Goal: Task Accomplishment & Management: Manage account settings

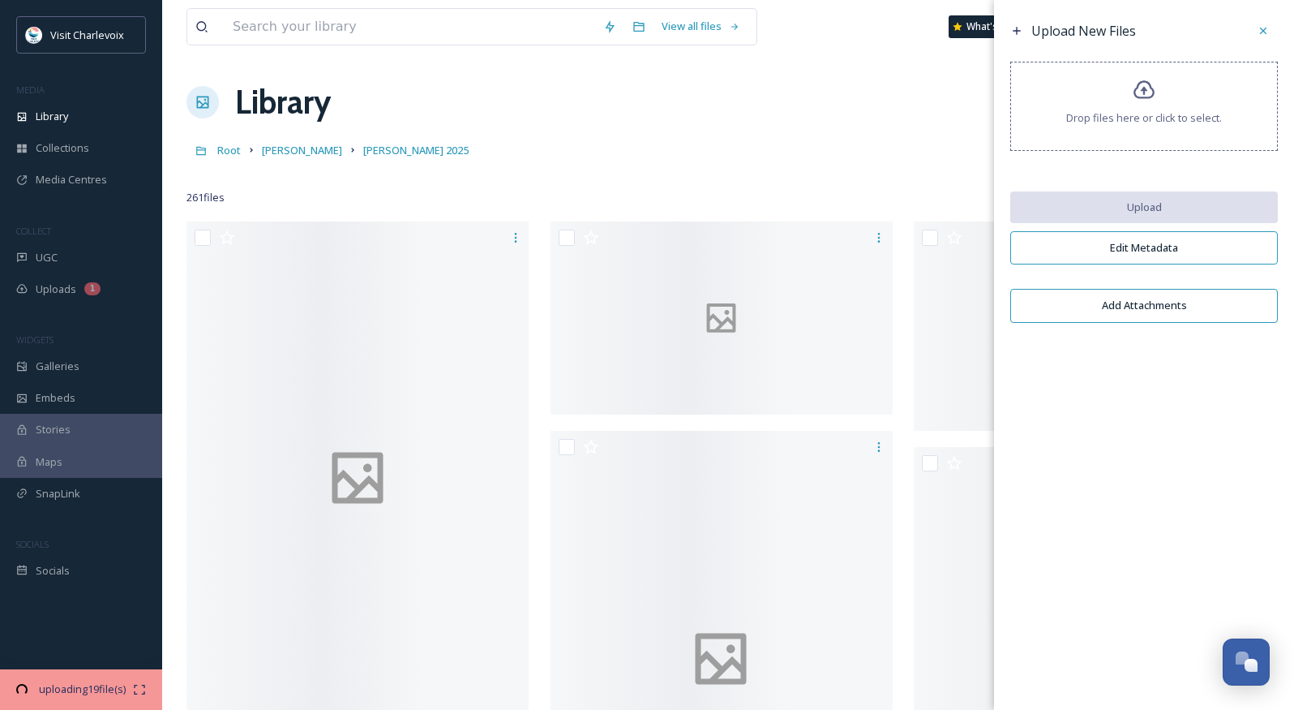
scroll to position [5427, 0]
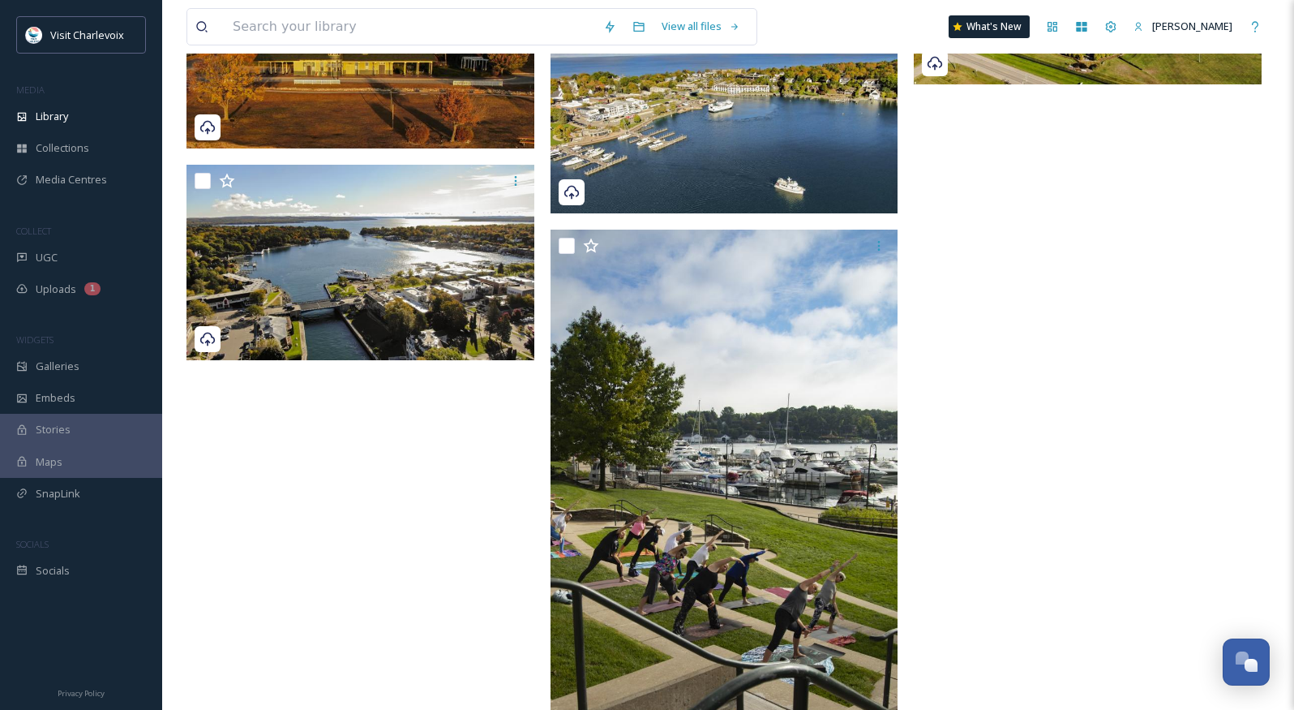
scroll to position [1850, 0]
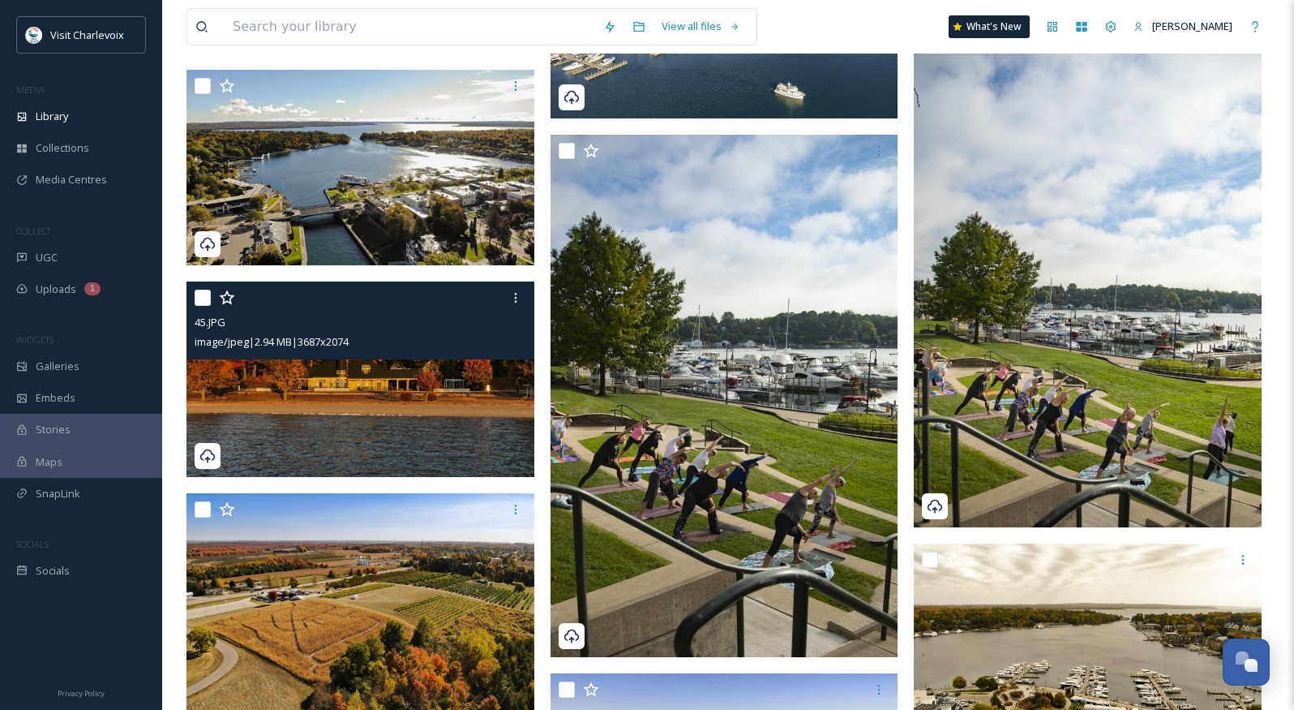
click at [206, 294] on input "checkbox" at bounding box center [203, 297] width 16 height 16
checkbox input "true"
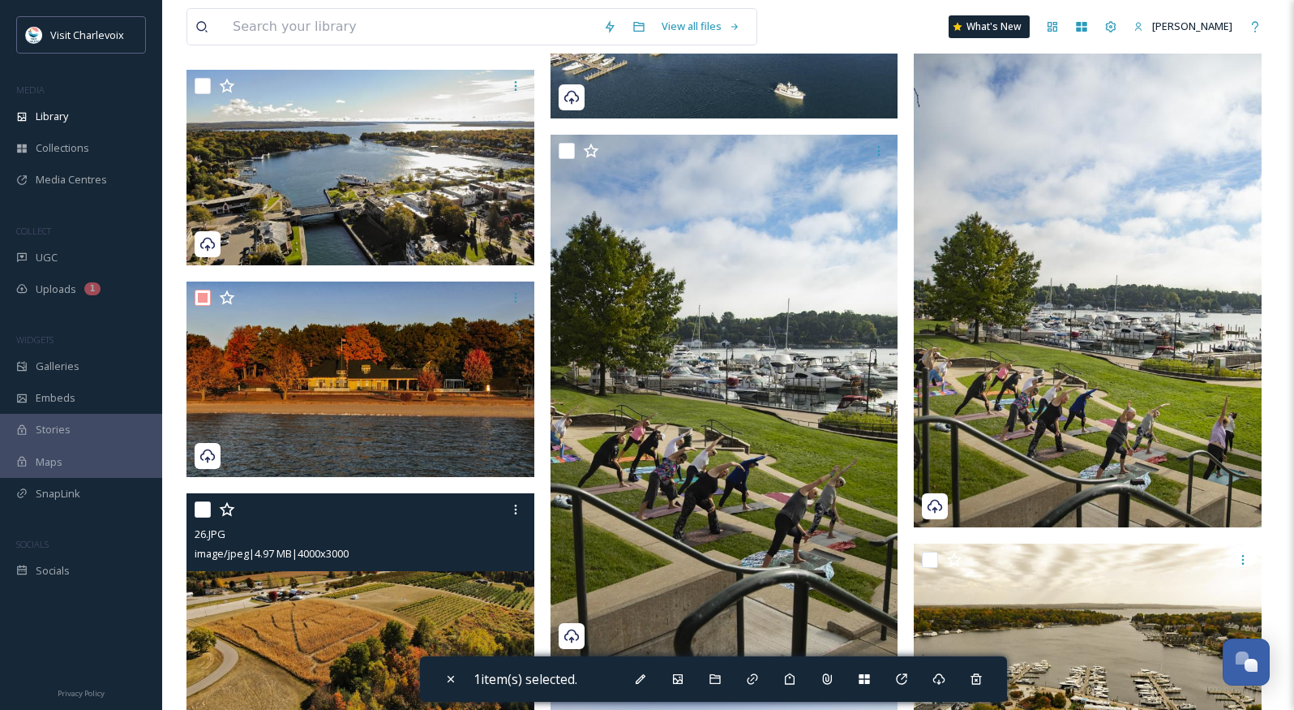
click at [202, 506] on input "checkbox" at bounding box center [203, 509] width 16 height 16
checkbox input "true"
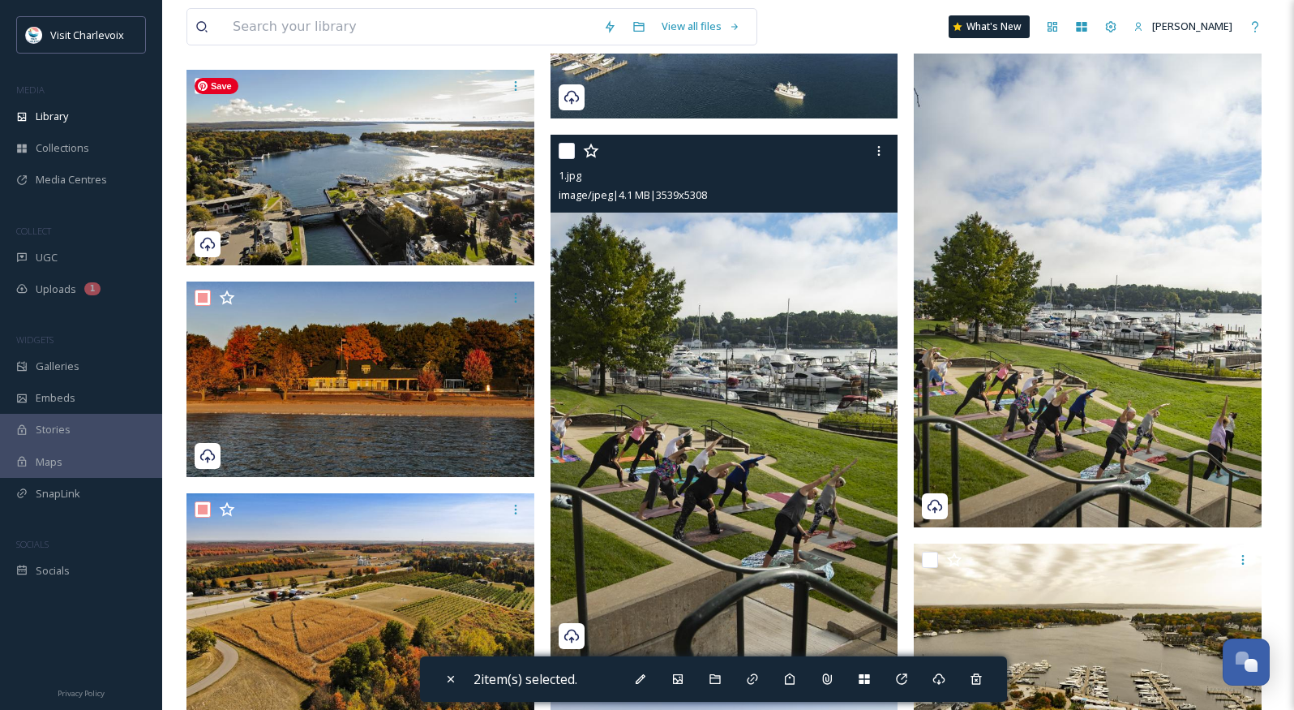
click at [578, 145] on div at bounding box center [727, 150] width 336 height 29
click at [572, 148] on input "checkbox" at bounding box center [567, 151] width 16 height 16
checkbox input "true"
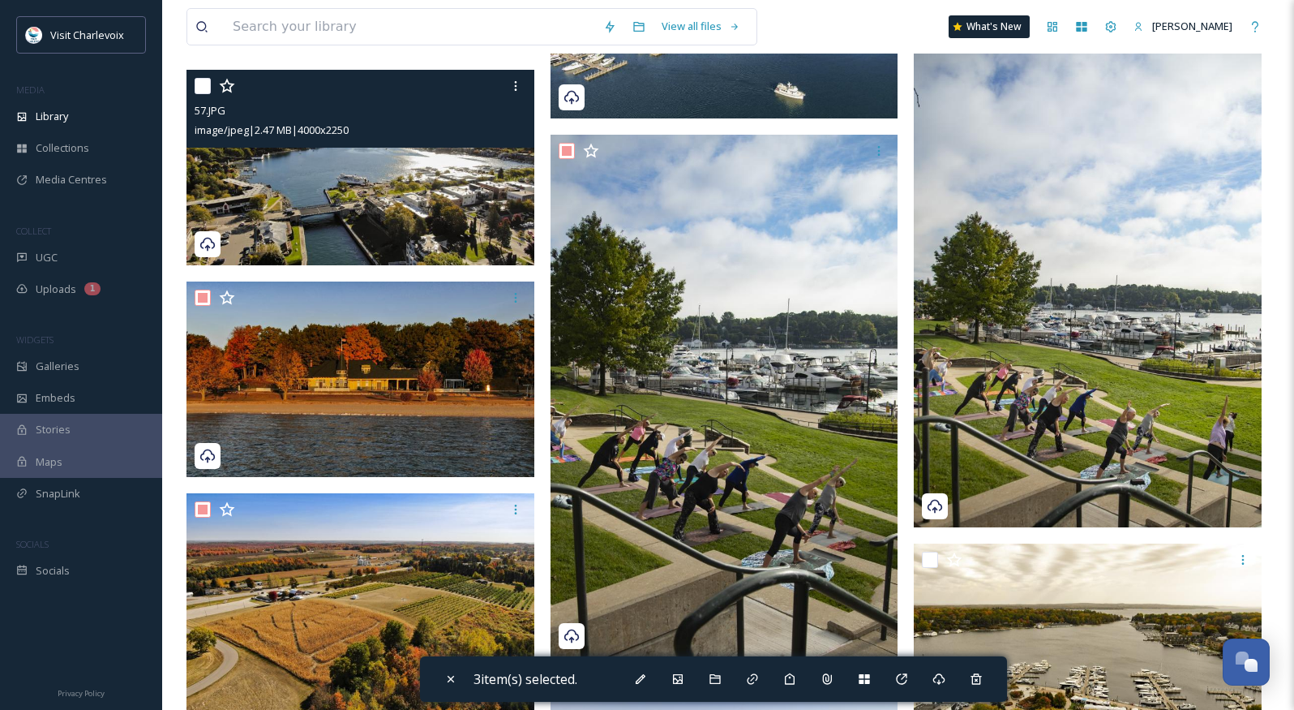
click at [201, 85] on input "checkbox" at bounding box center [203, 86] width 16 height 16
checkbox input "true"
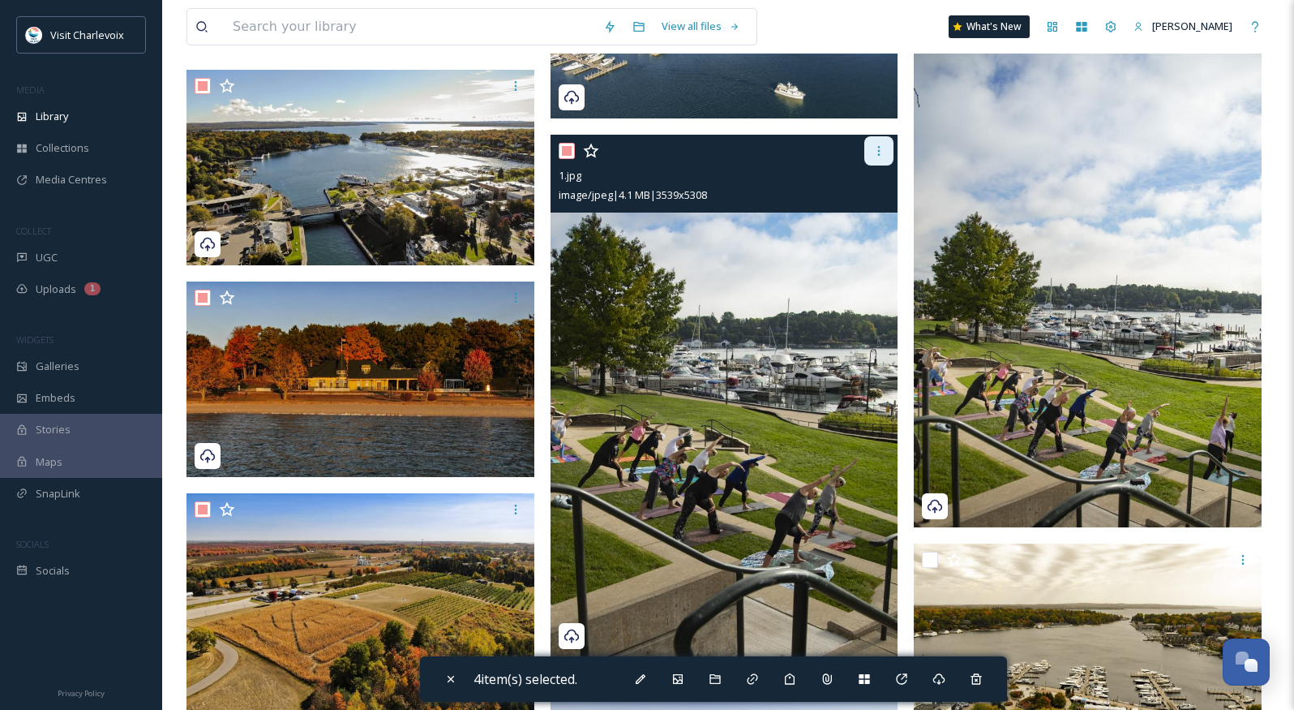
click at [886, 150] on div at bounding box center [878, 150] width 29 height 29
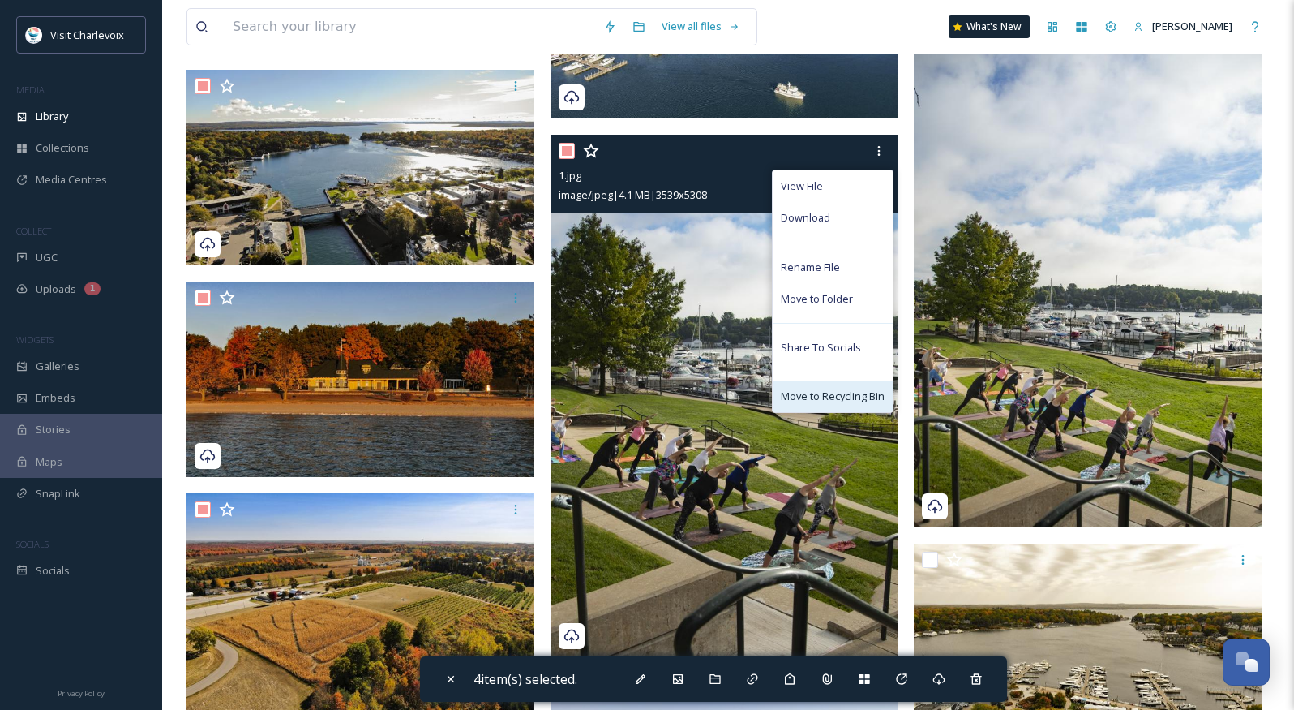
click at [831, 390] on span "Move to Recycling Bin" at bounding box center [833, 395] width 104 height 15
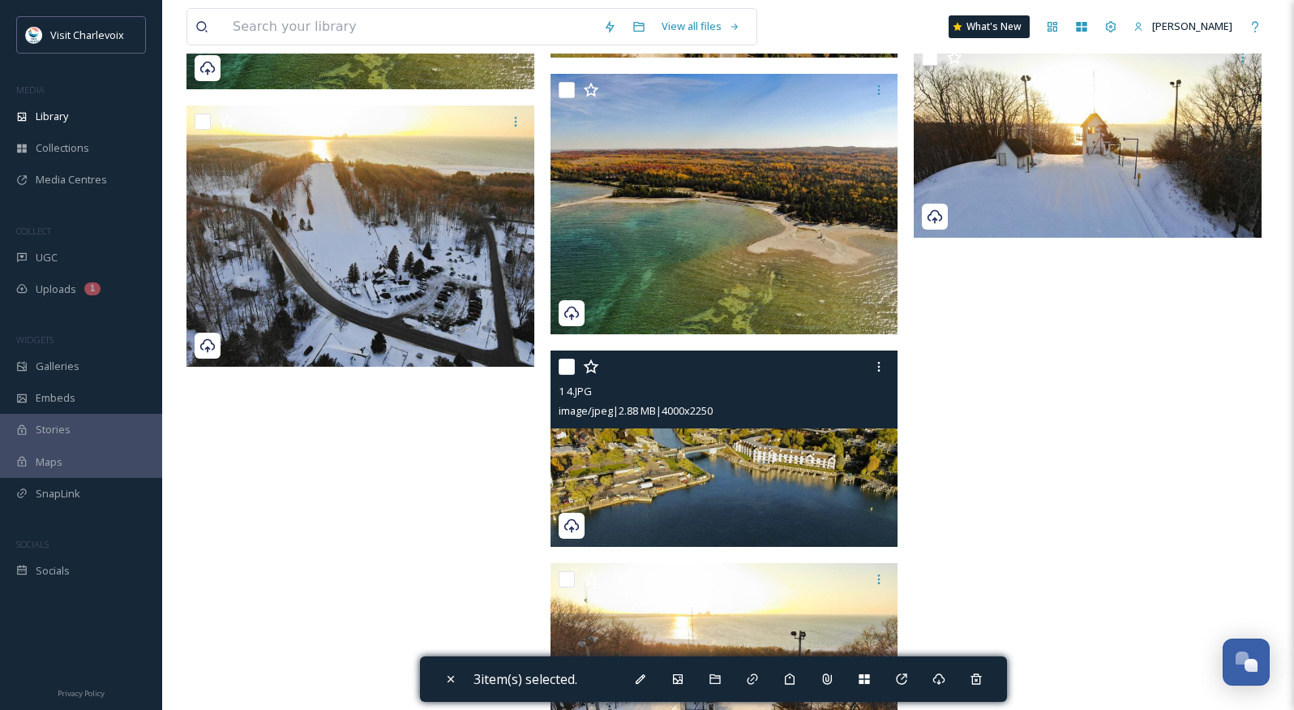
scroll to position [3160, 0]
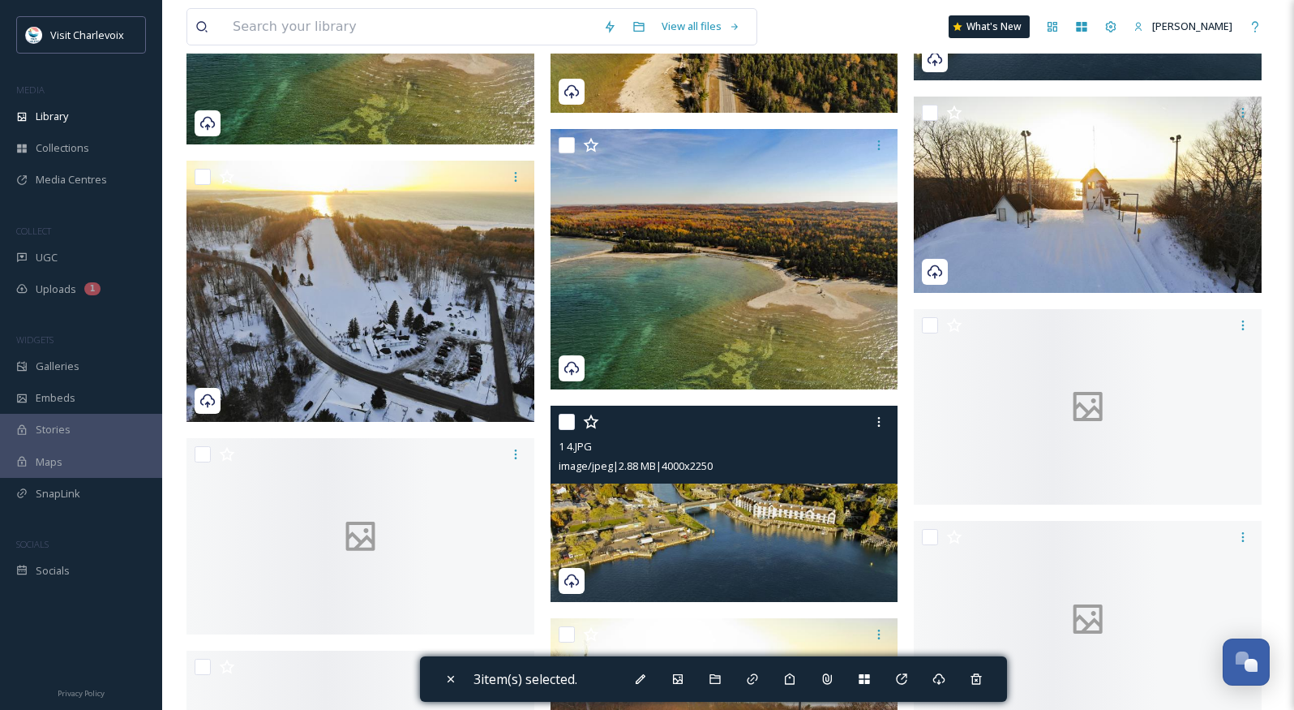
click at [567, 418] on input "checkbox" at bounding box center [567, 422] width 16 height 16
checkbox input "true"
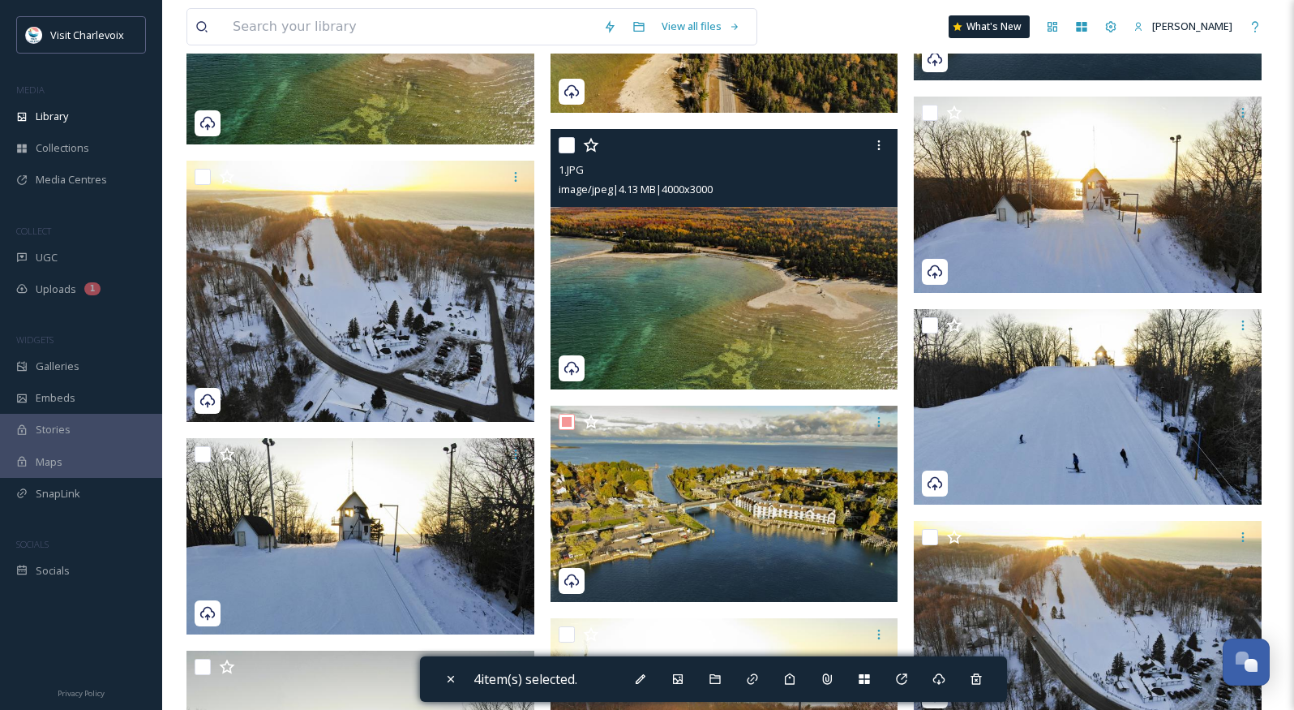
click at [564, 151] on input "checkbox" at bounding box center [567, 145] width 16 height 16
checkbox input "true"
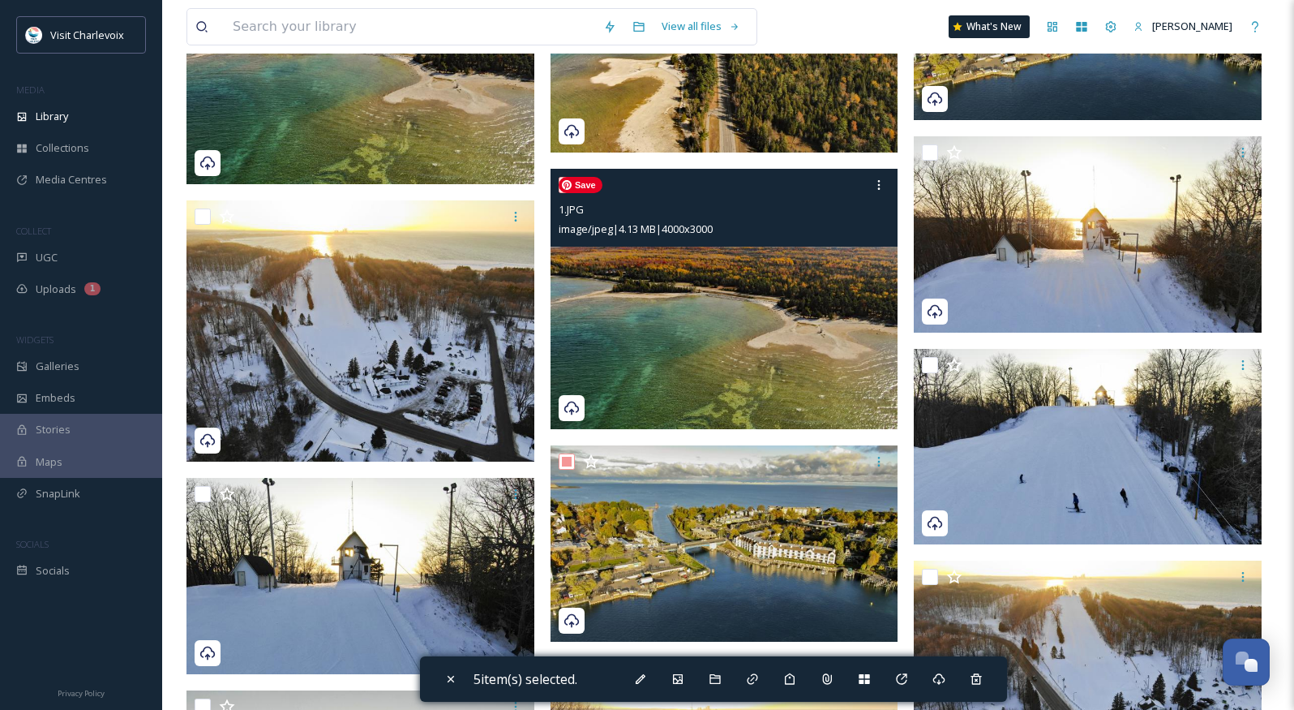
scroll to position [2858, 0]
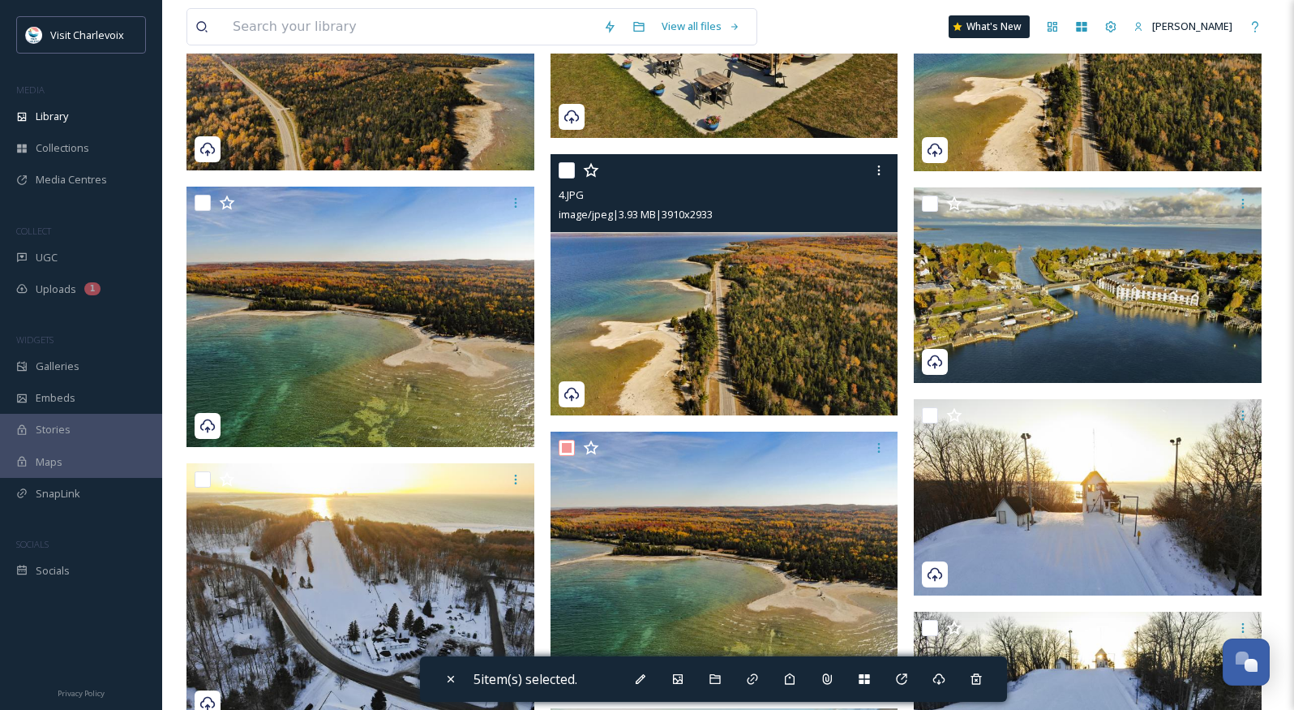
click at [568, 164] on input "checkbox" at bounding box center [567, 170] width 16 height 16
checkbox input "true"
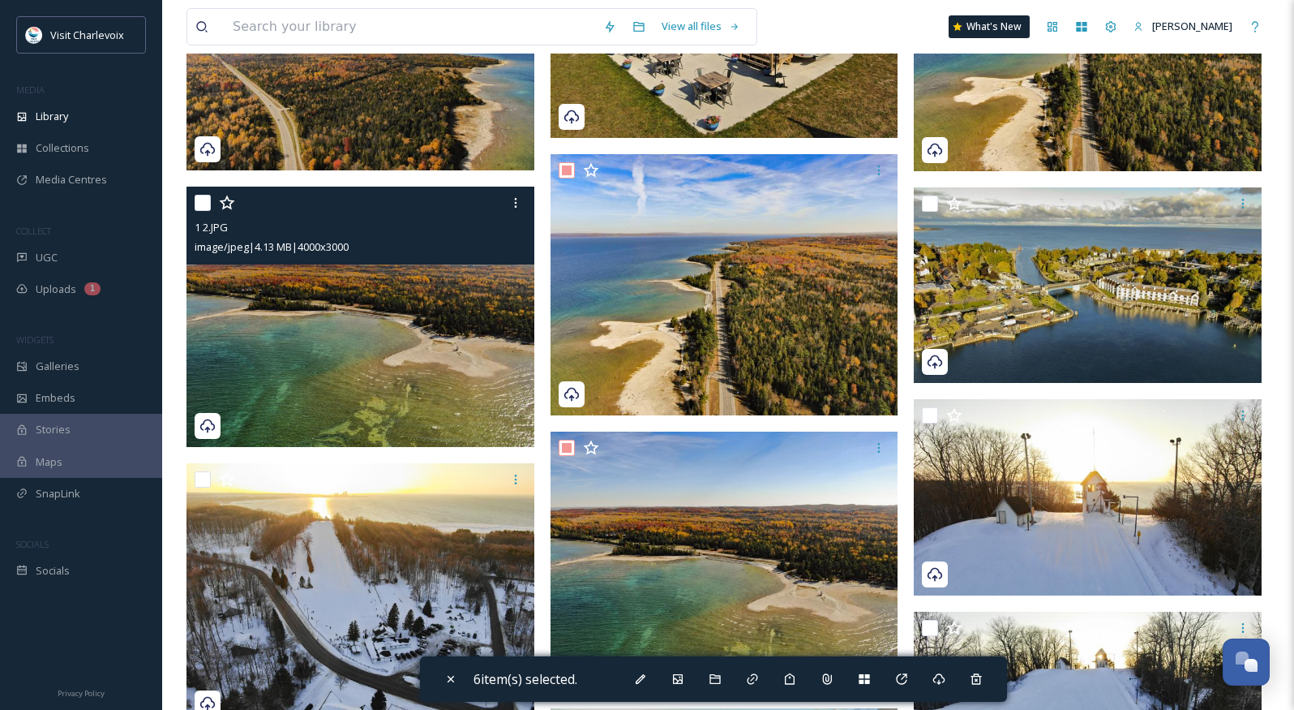
click at [205, 202] on input "checkbox" at bounding box center [203, 203] width 16 height 16
checkbox input "true"
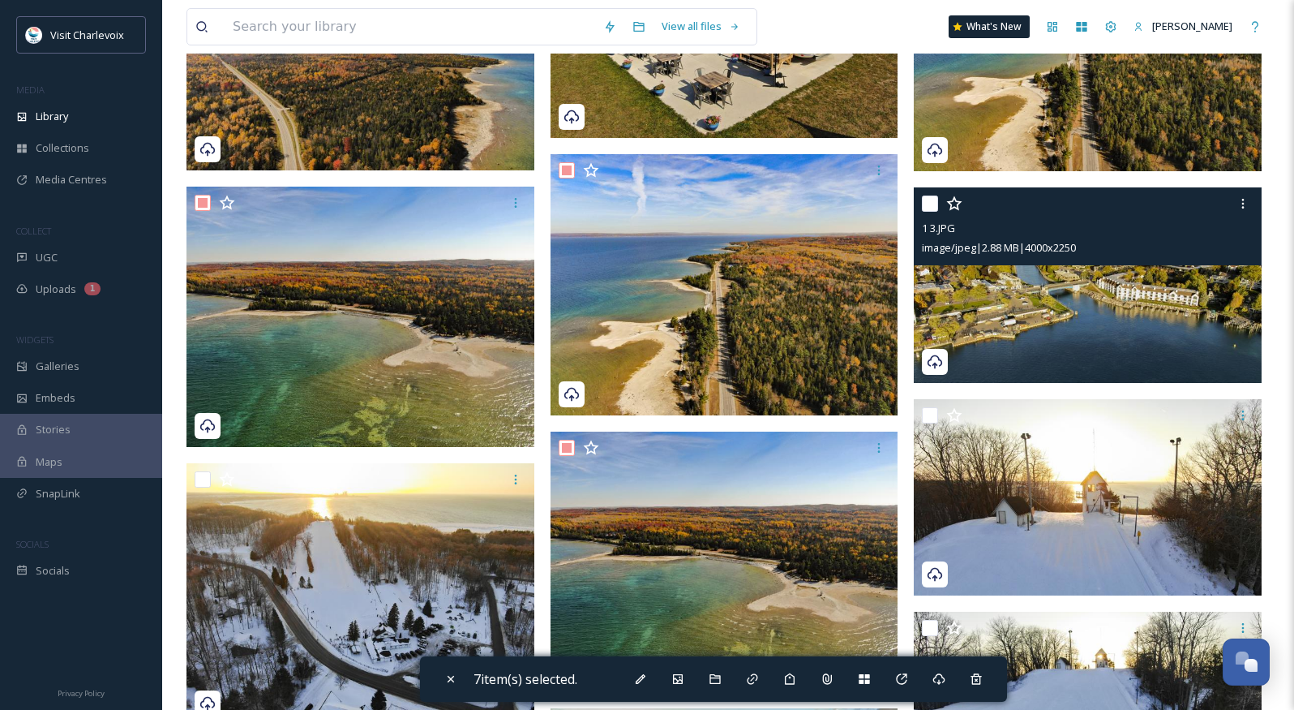
click at [928, 197] on input "checkbox" at bounding box center [930, 203] width 16 height 16
checkbox input "true"
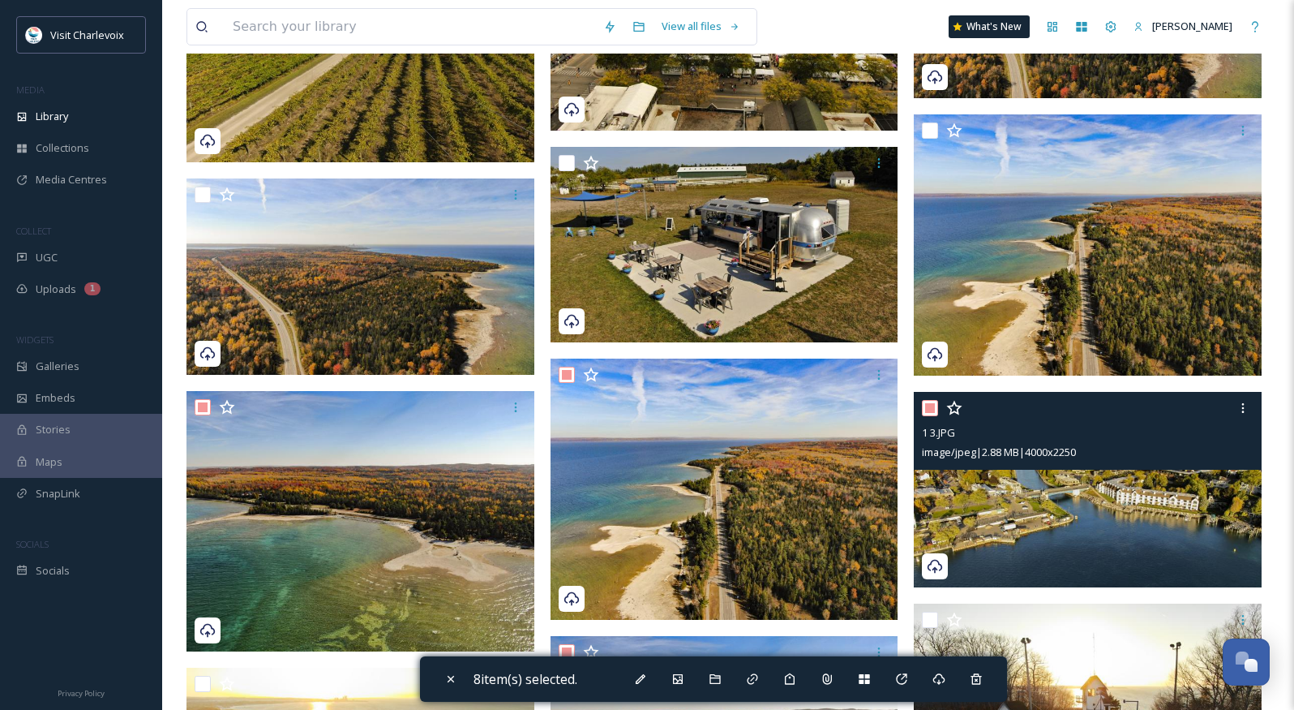
scroll to position [2581, 0]
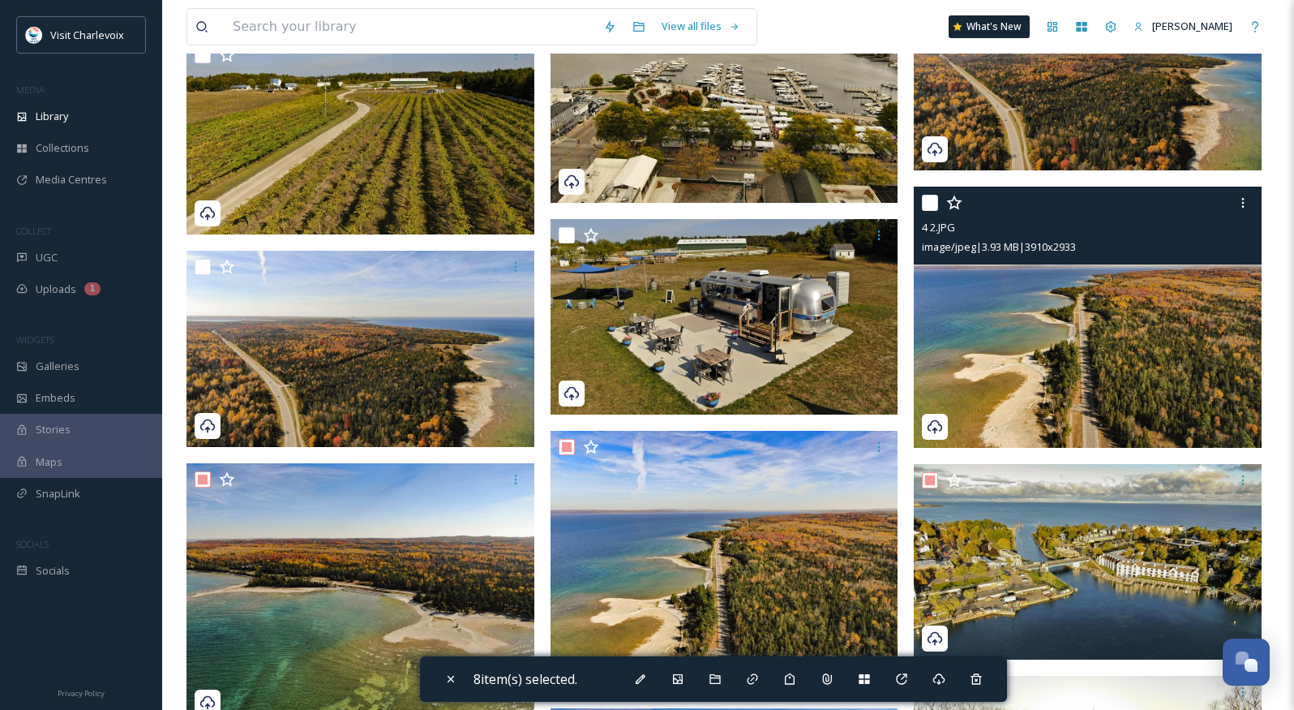
click at [927, 201] on input "checkbox" at bounding box center [930, 203] width 16 height 16
checkbox input "true"
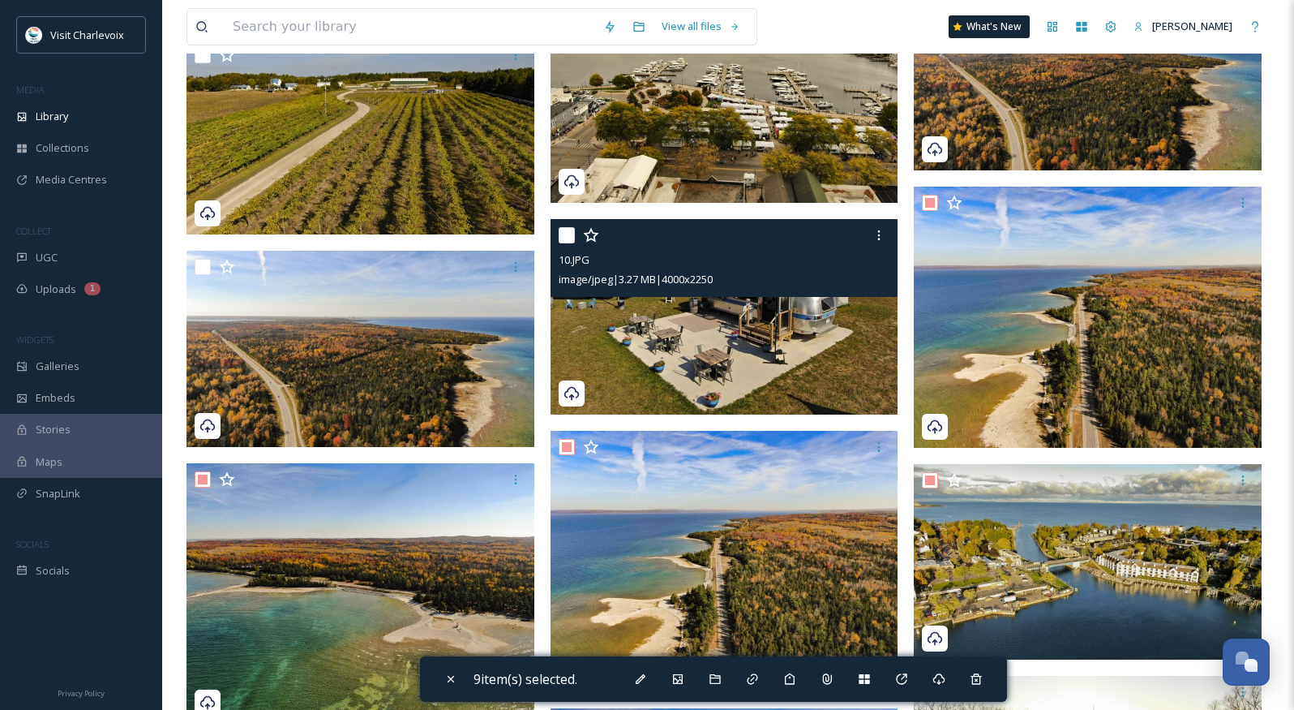
click at [568, 237] on input "checkbox" at bounding box center [567, 235] width 16 height 16
checkbox input "true"
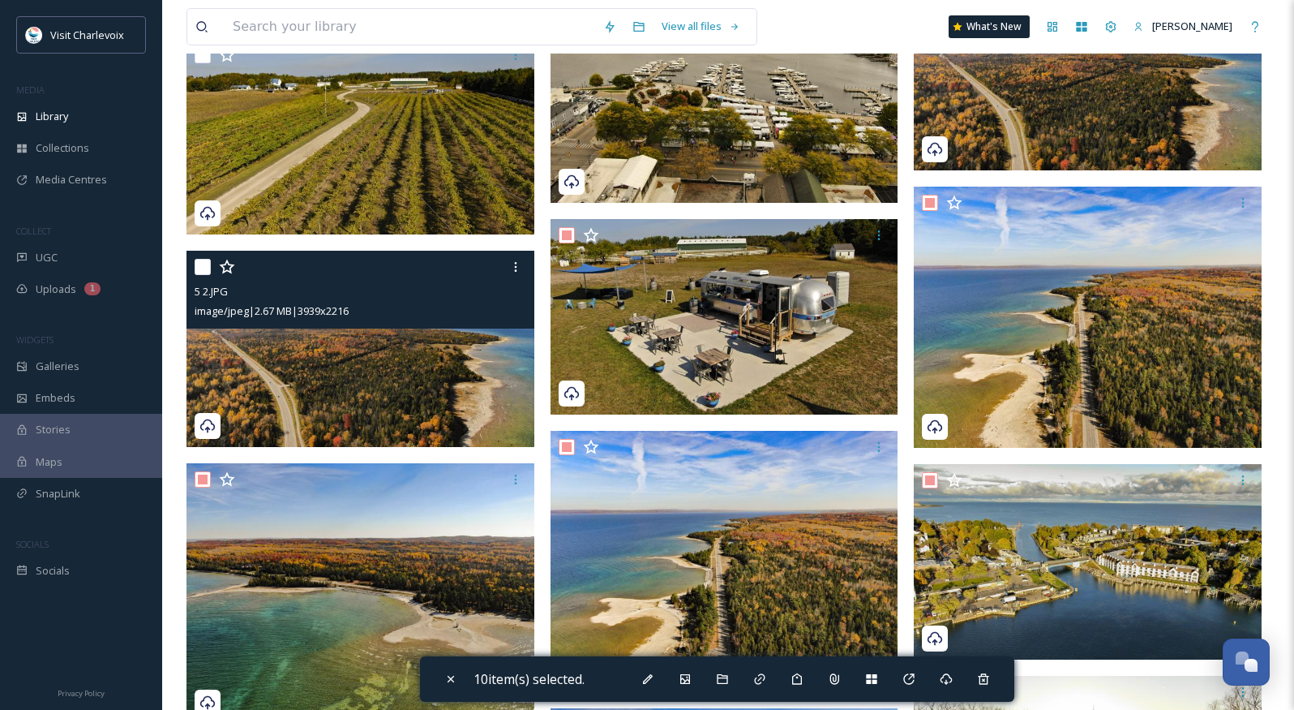
click at [203, 259] on input "checkbox" at bounding box center [203, 267] width 16 height 16
checkbox input "true"
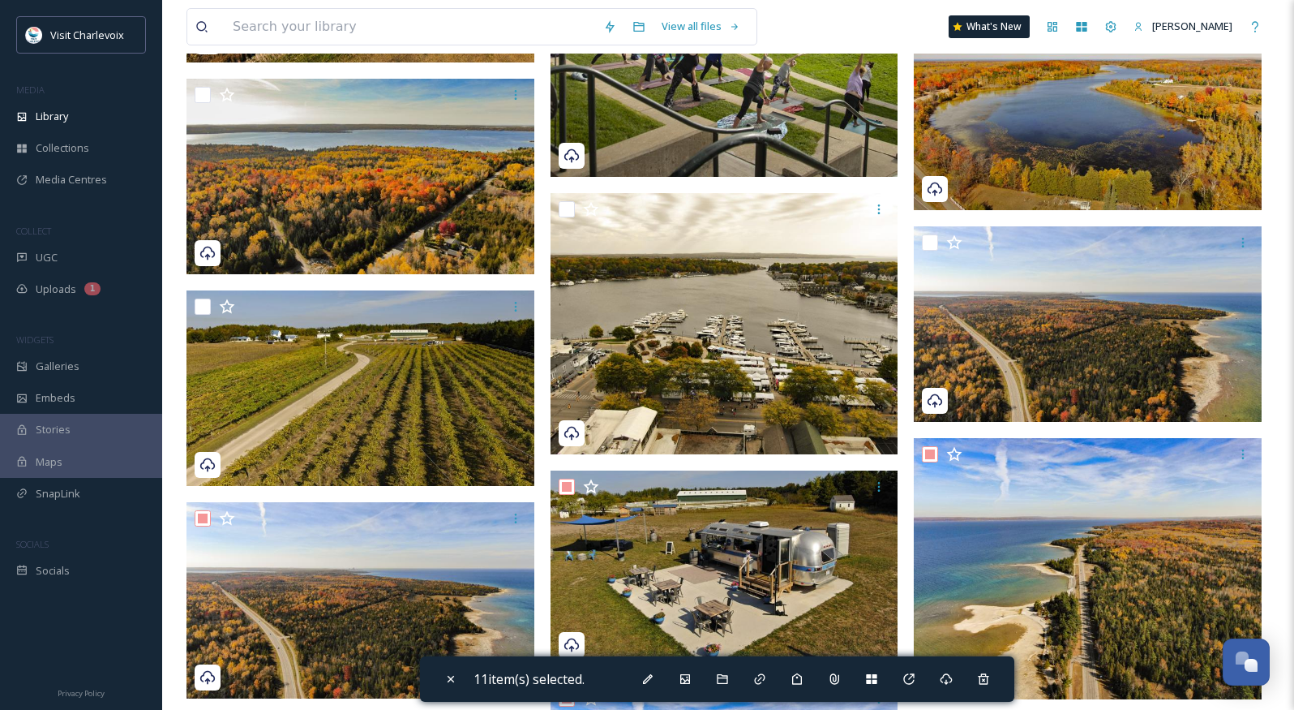
scroll to position [2317, 0]
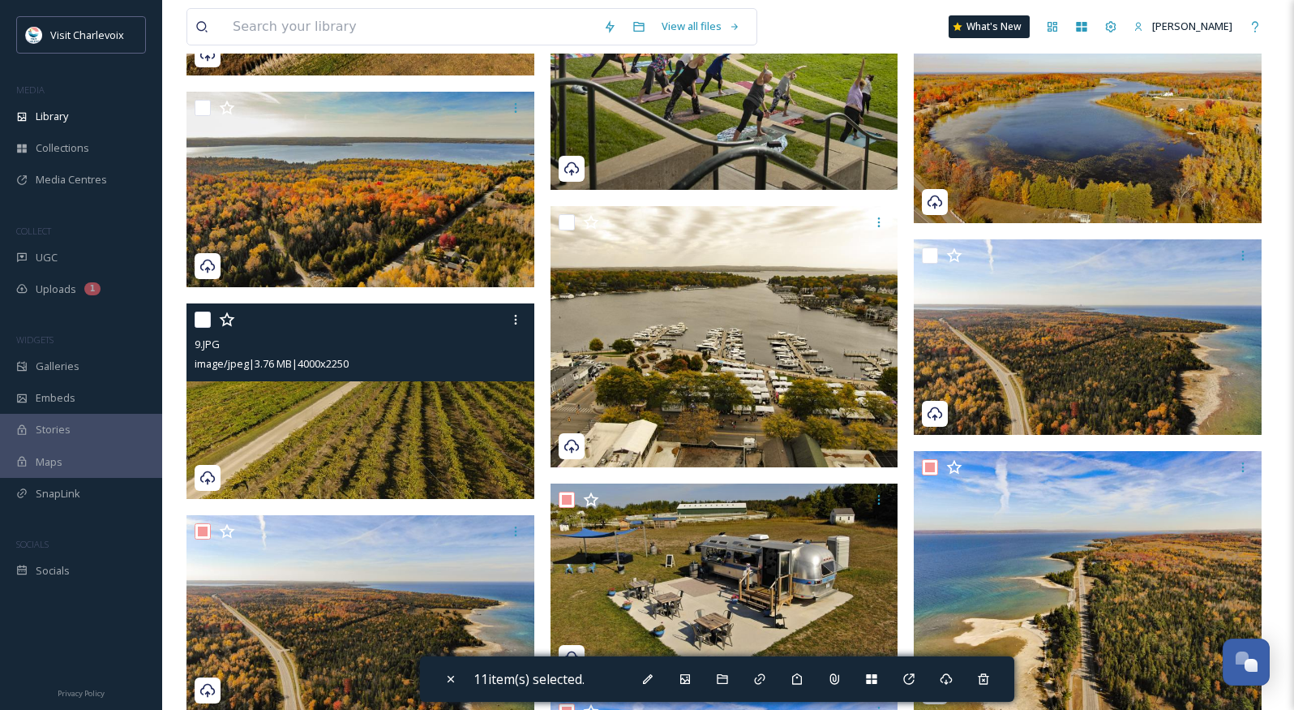
click at [206, 316] on input "checkbox" at bounding box center [203, 319] width 16 height 16
checkbox input "true"
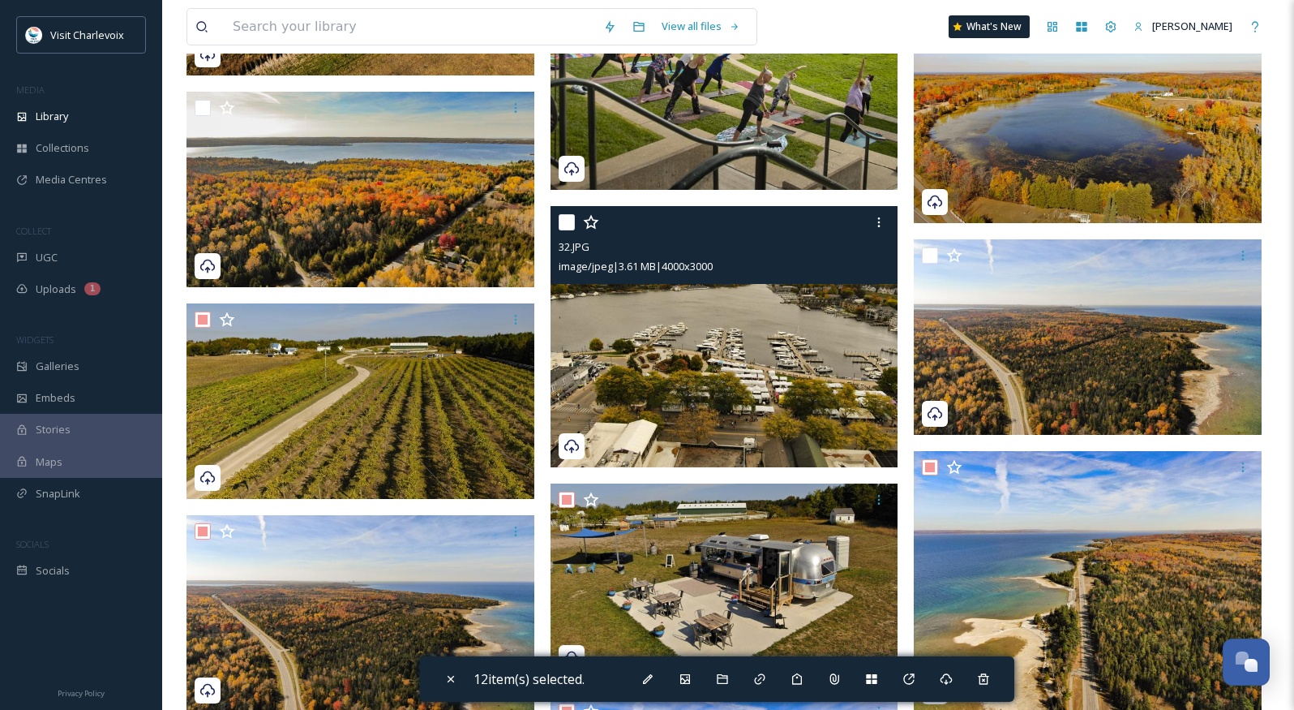
click at [567, 226] on input "checkbox" at bounding box center [567, 222] width 16 height 16
checkbox input "true"
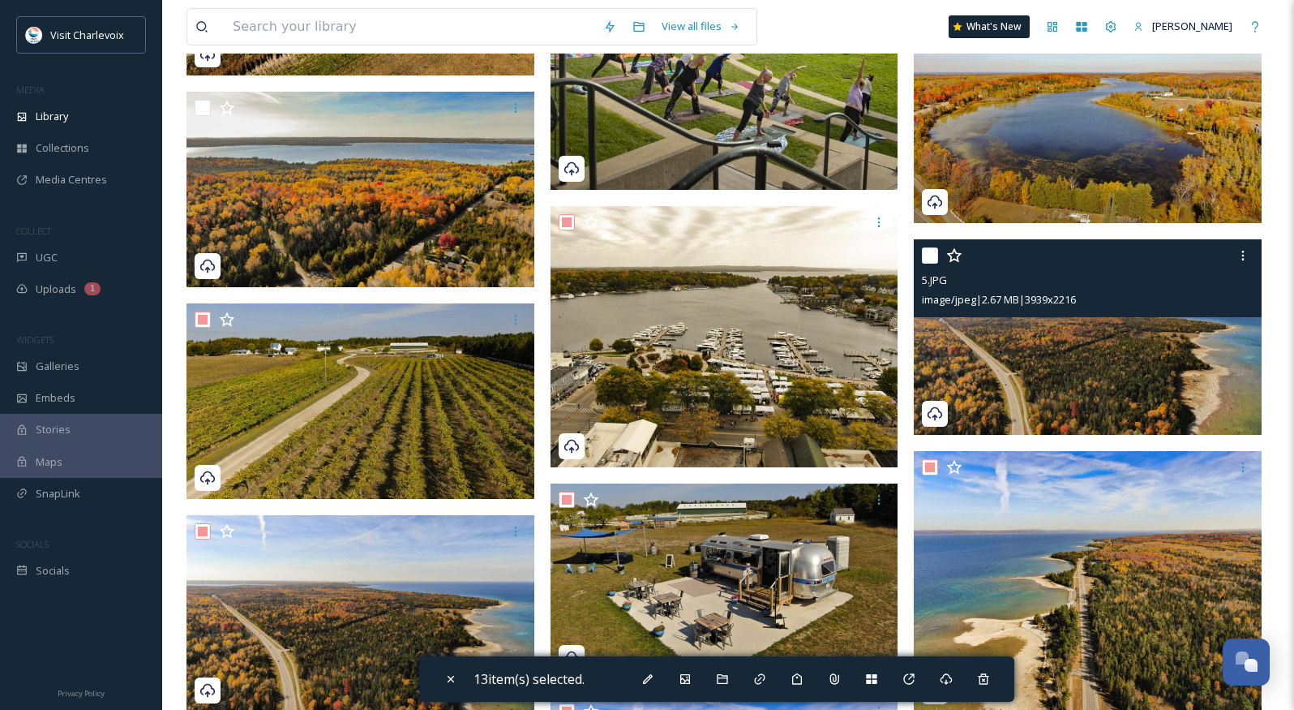
click at [925, 250] on input "checkbox" at bounding box center [930, 255] width 16 height 16
checkbox input "true"
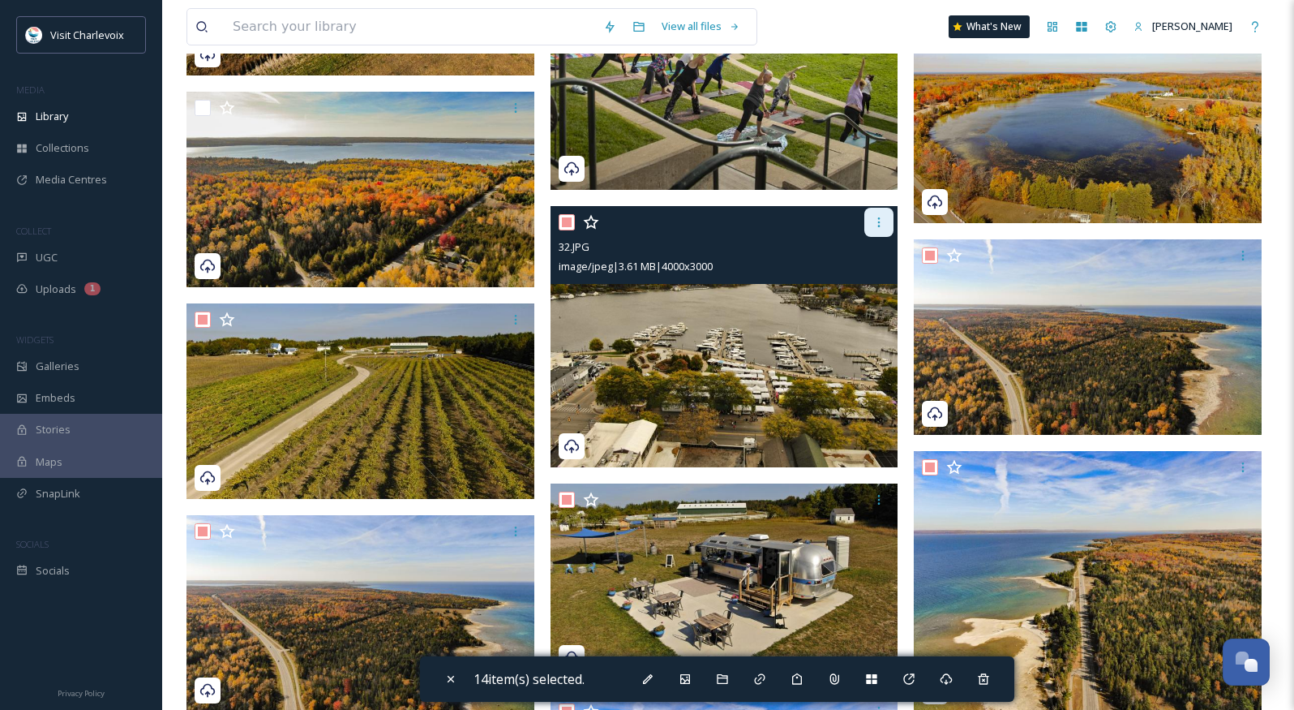
click at [873, 221] on icon at bounding box center [879, 222] width 13 height 13
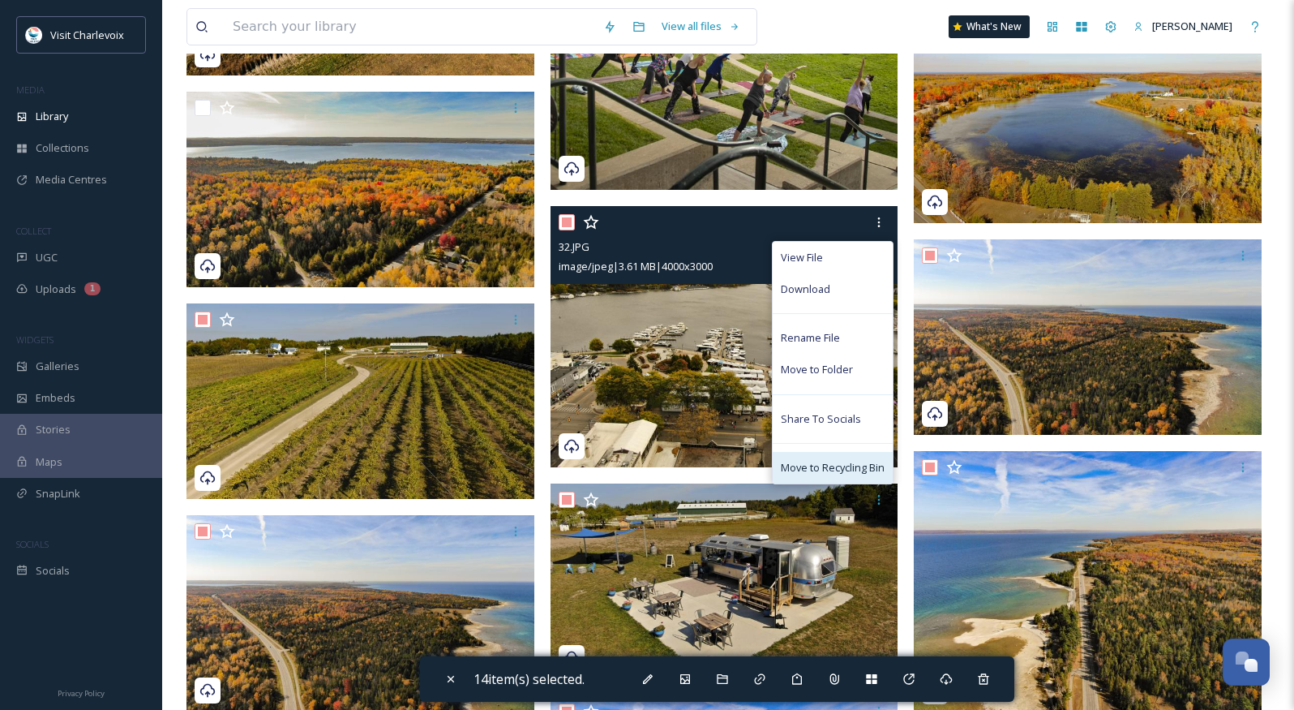
click at [855, 464] on span "Move to Recycling Bin" at bounding box center [833, 467] width 104 height 15
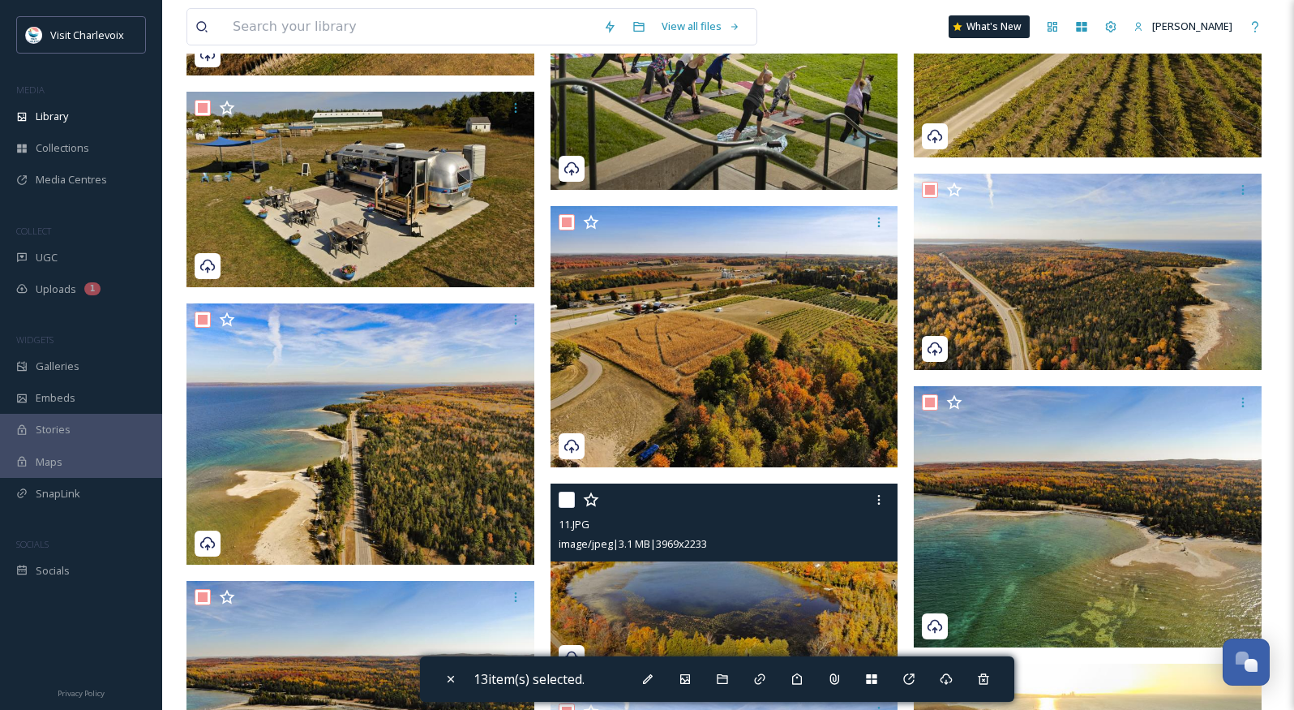
click at [568, 496] on input "checkbox" at bounding box center [567, 499] width 16 height 16
checkbox input "true"
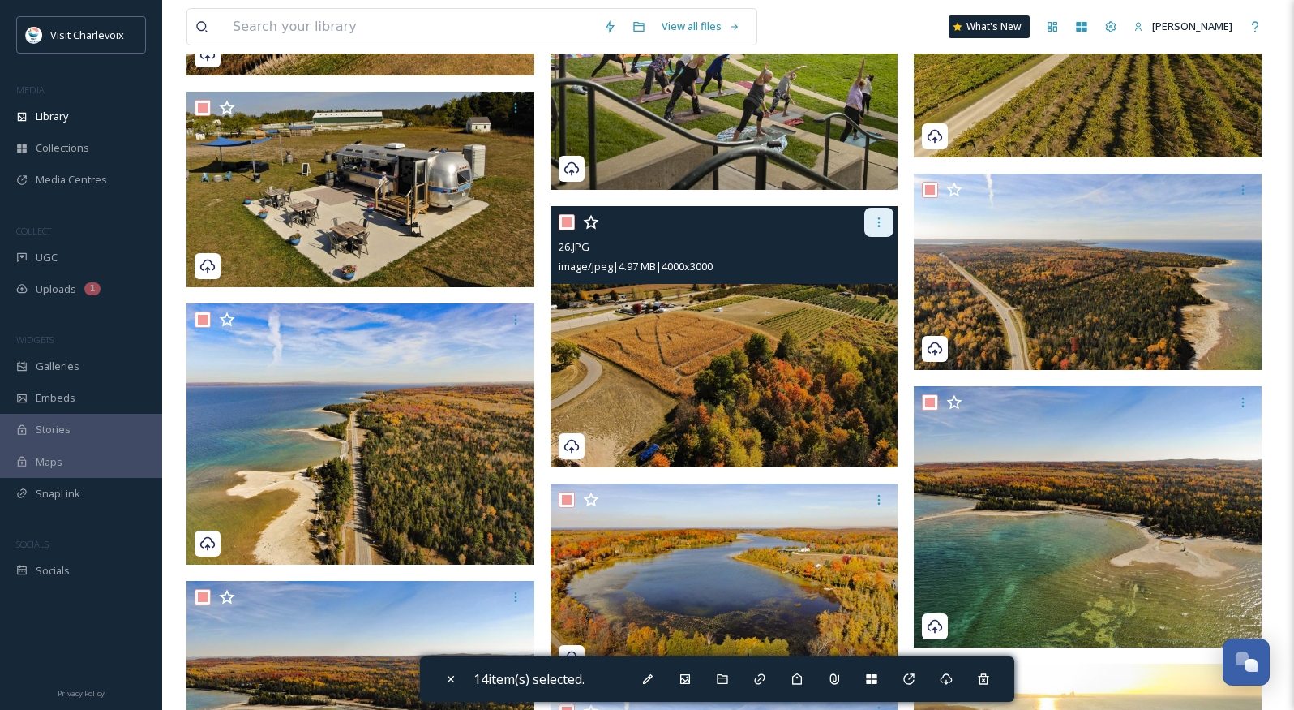
click at [881, 226] on icon at bounding box center [879, 222] width 13 height 13
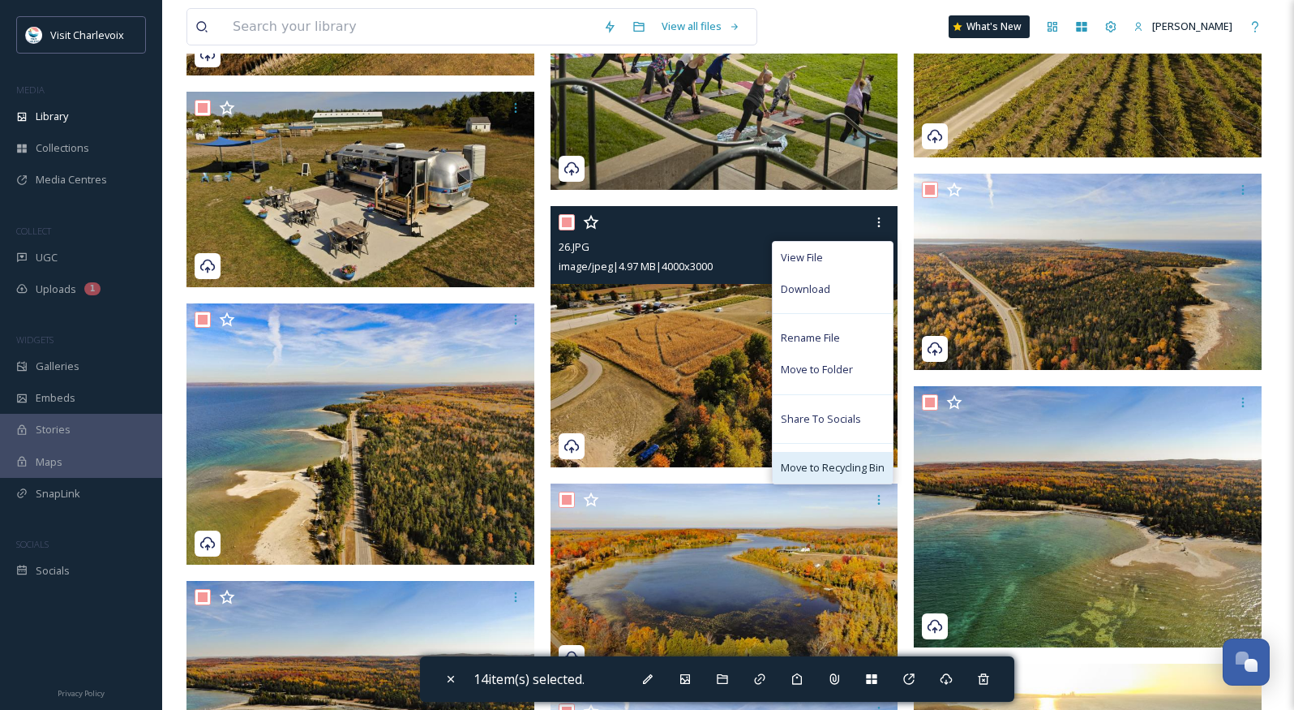
click at [852, 461] on span "Move to Recycling Bin" at bounding box center [833, 467] width 104 height 15
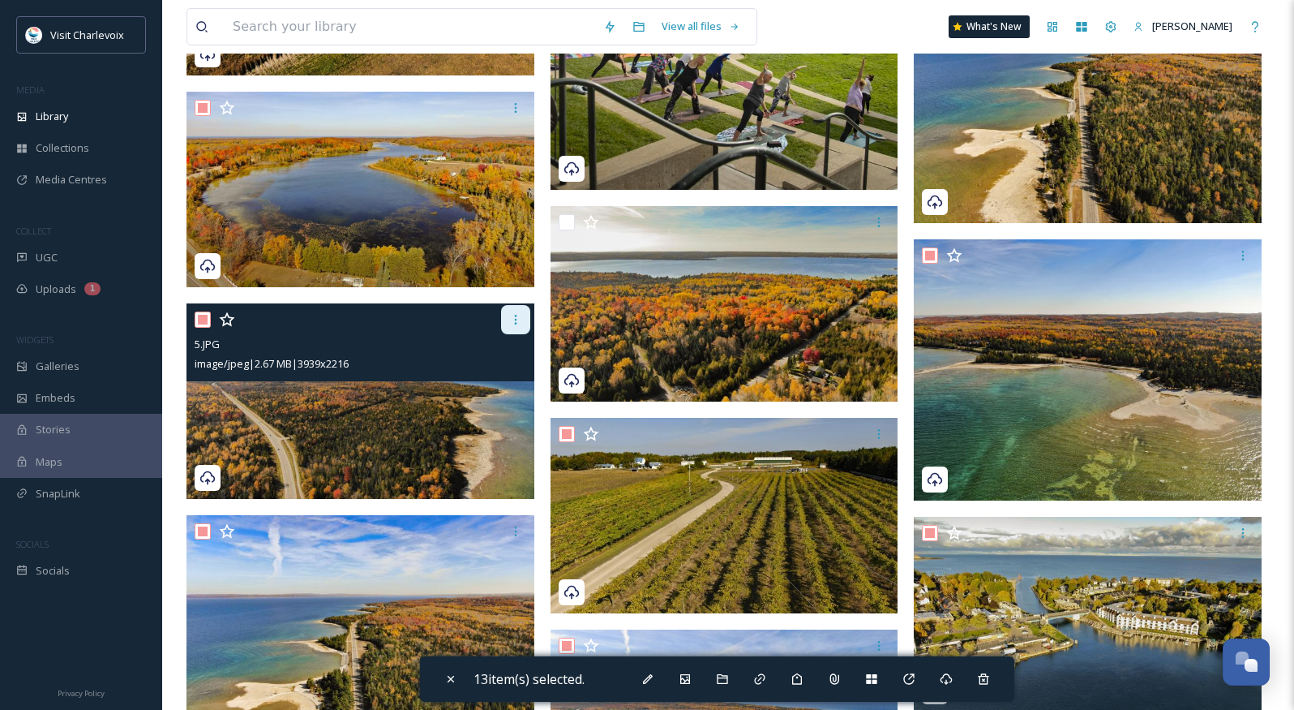
click at [512, 313] on icon at bounding box center [515, 319] width 13 height 13
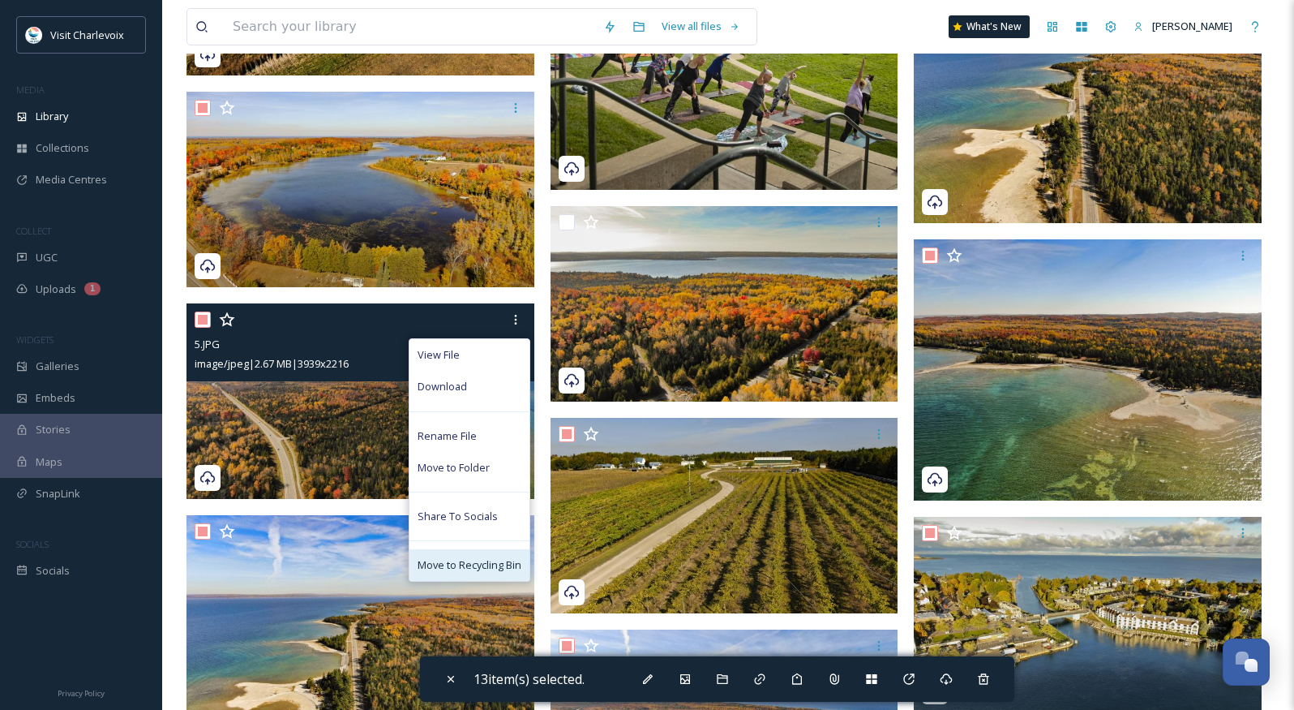
click at [487, 560] on span "Move to Recycling Bin" at bounding box center [470, 564] width 104 height 15
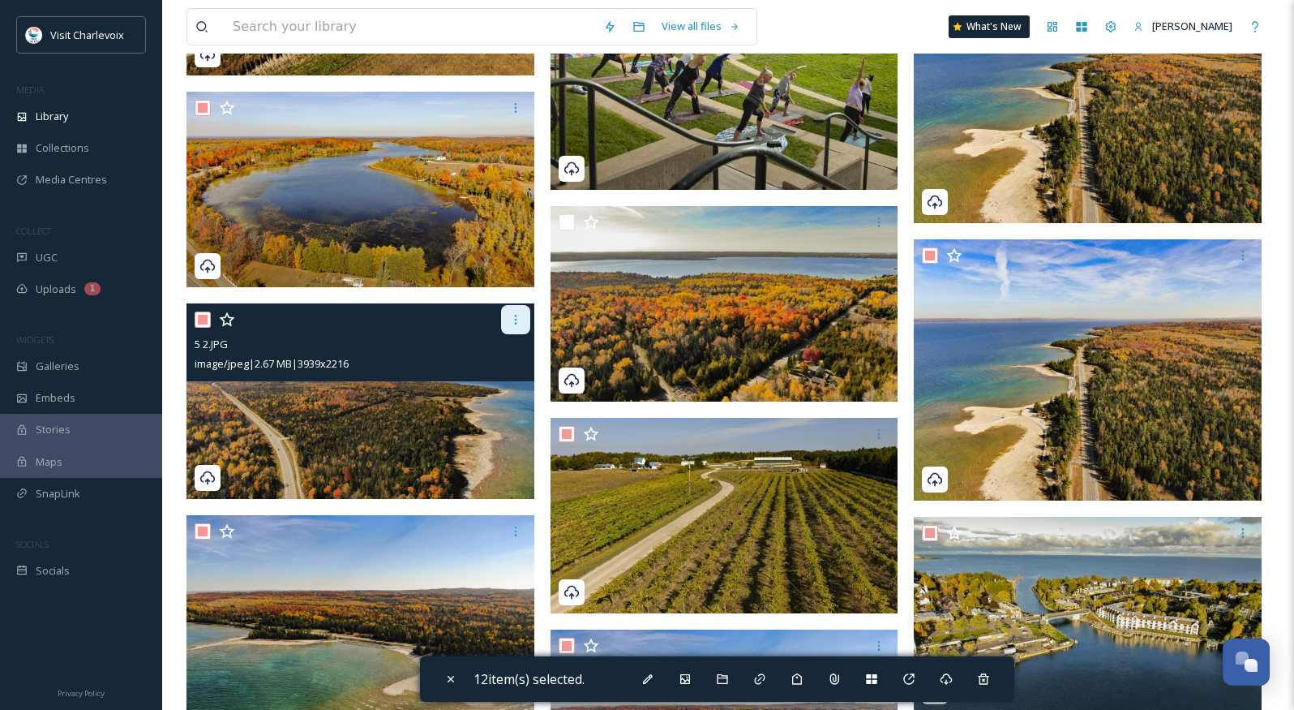
click at [513, 324] on icon at bounding box center [515, 319] width 13 height 13
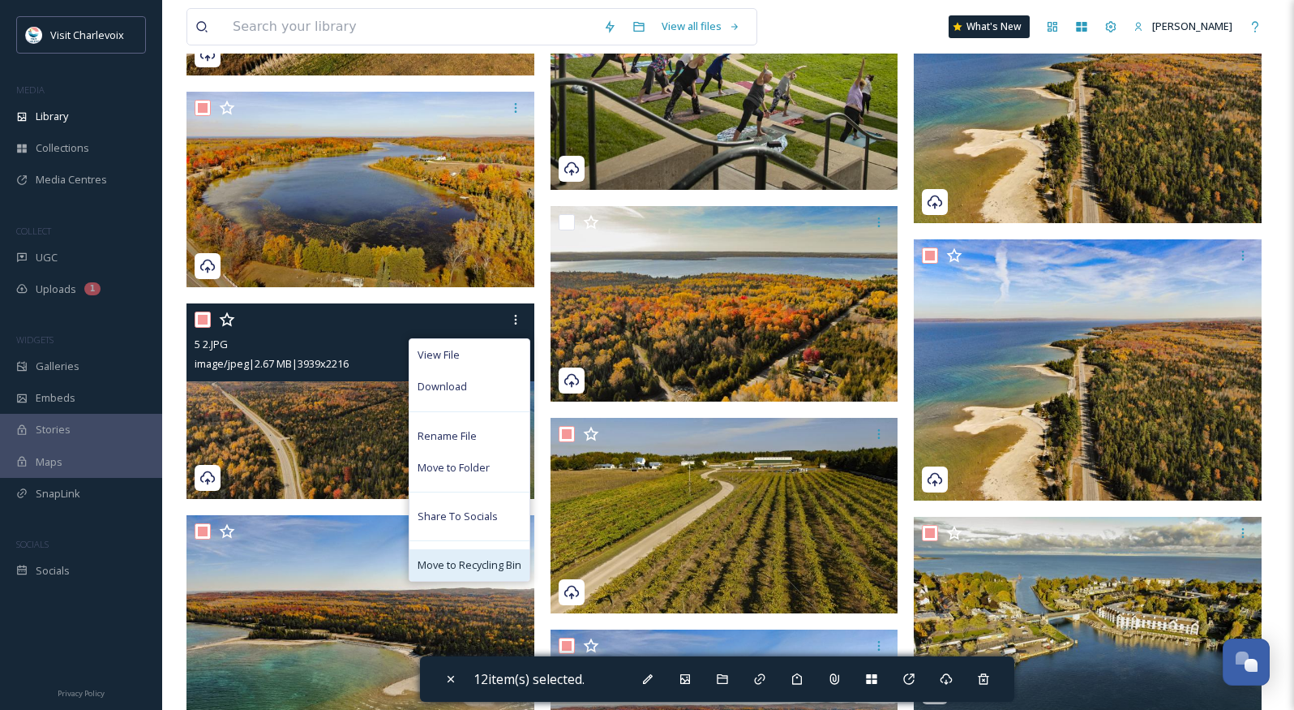
click at [496, 563] on span "Move to Recycling Bin" at bounding box center [470, 564] width 104 height 15
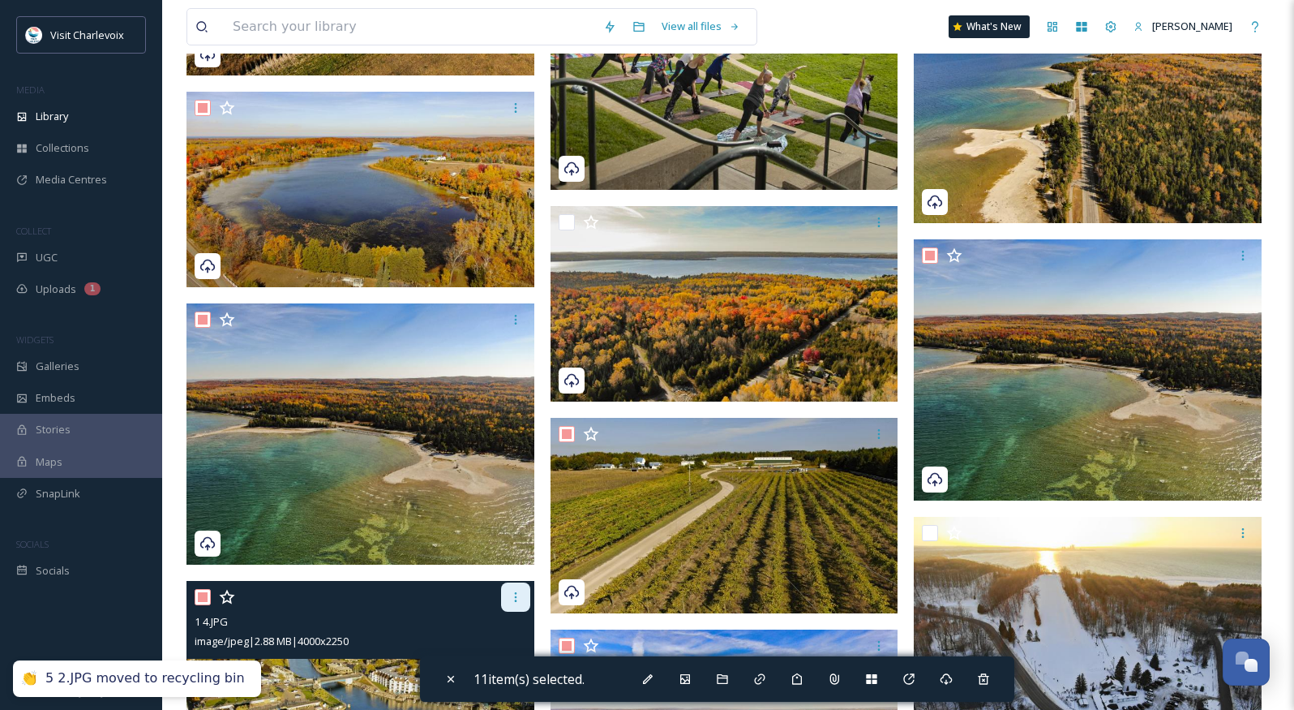
click at [511, 602] on icon at bounding box center [515, 596] width 13 height 13
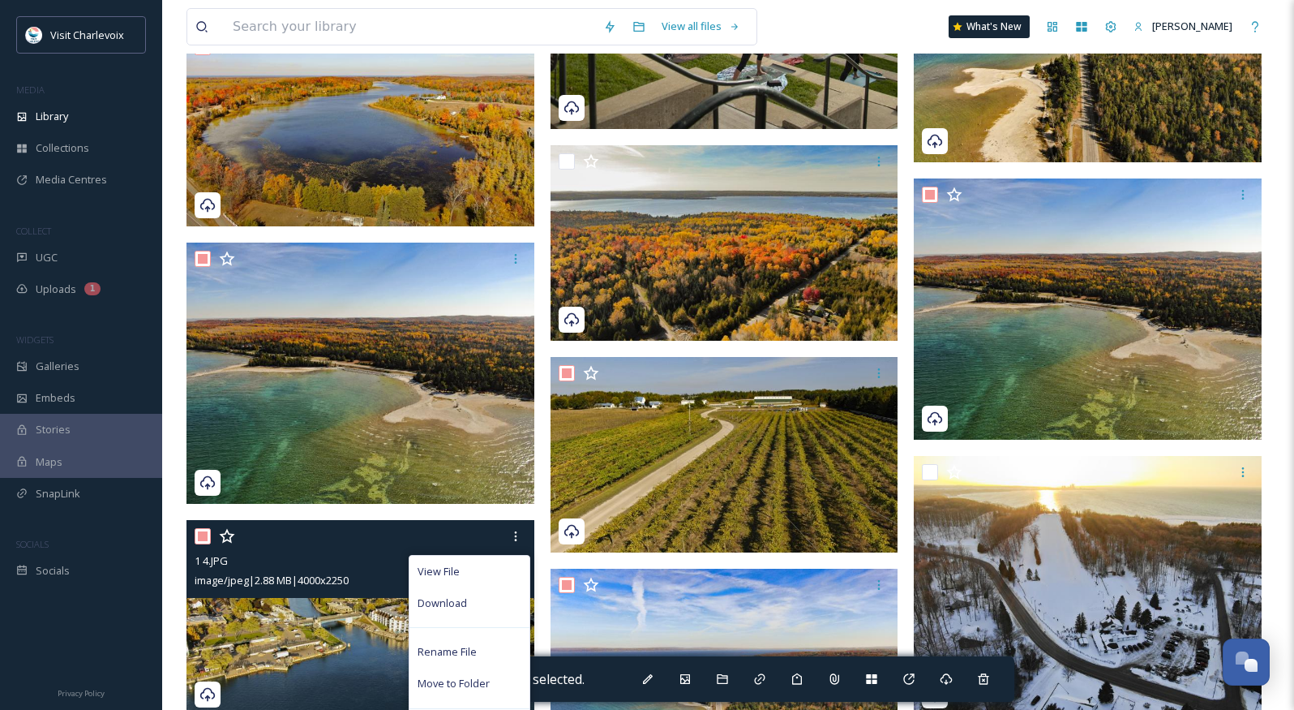
scroll to position [2596, 0]
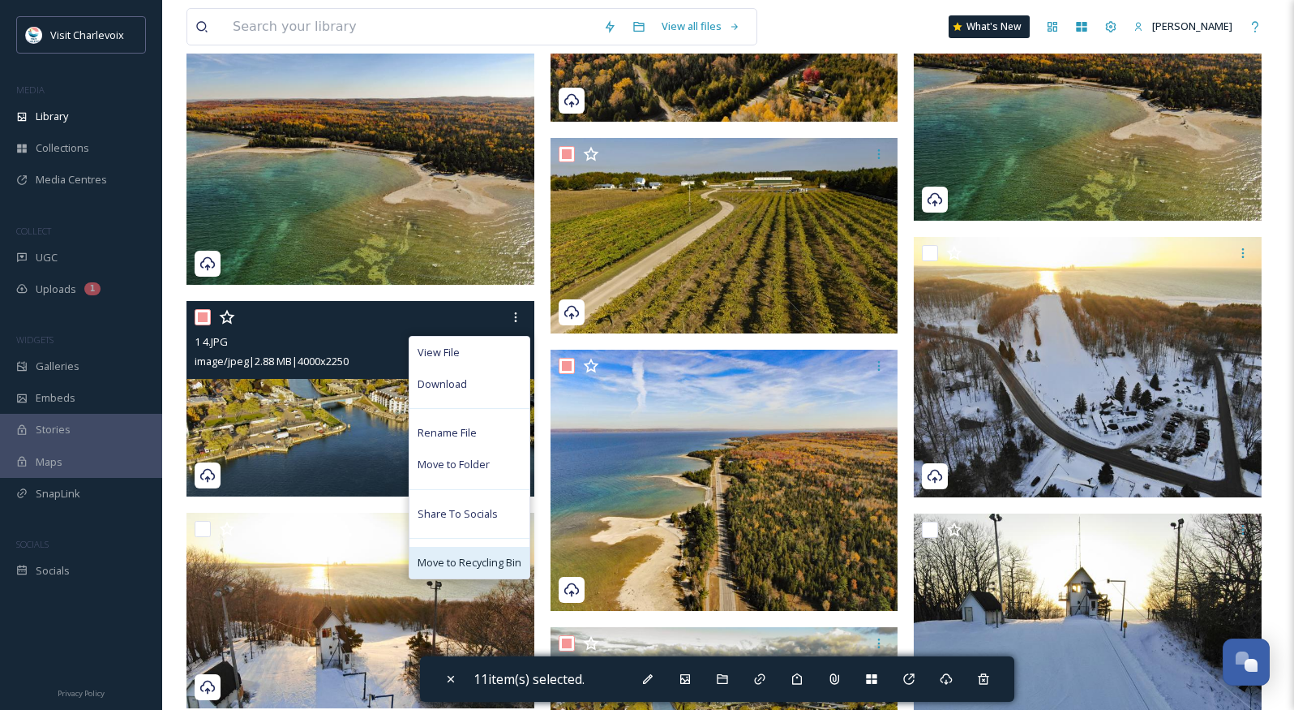
click at [458, 563] on span "Move to Recycling Bin" at bounding box center [470, 562] width 104 height 15
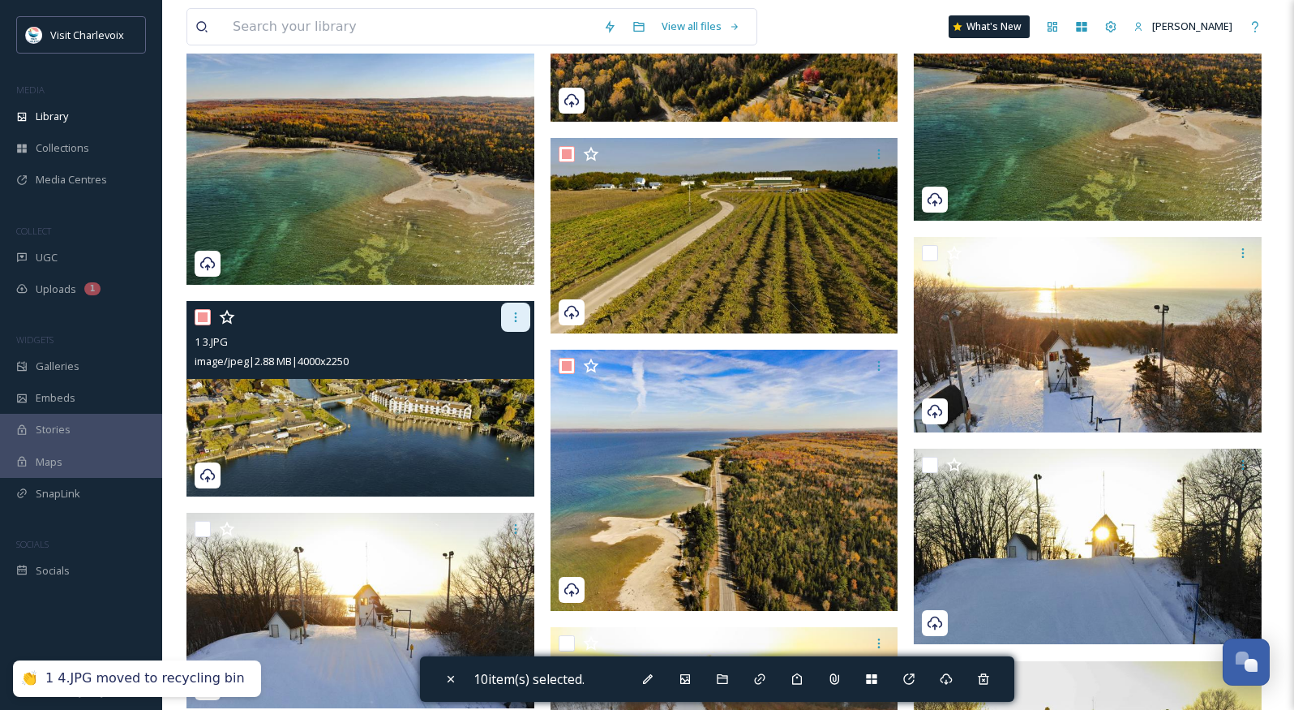
click at [514, 320] on icon at bounding box center [515, 317] width 2 height 10
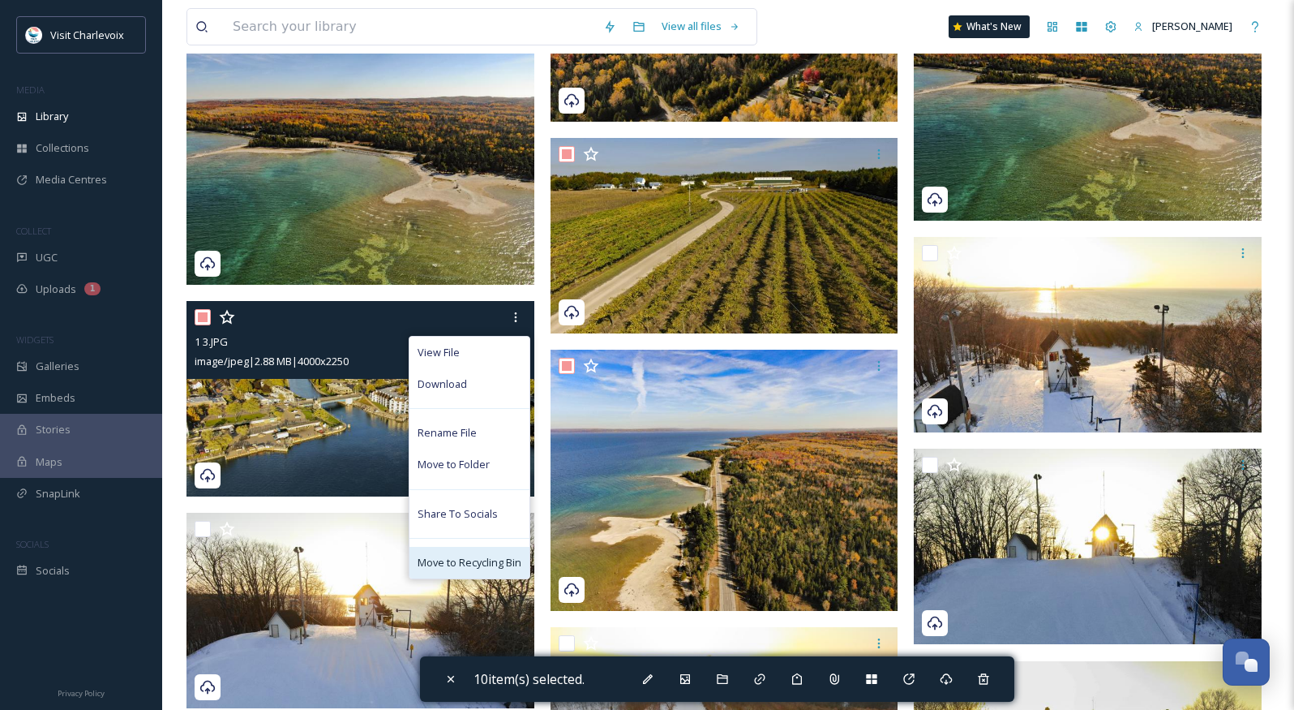
click at [507, 568] on span "Move to Recycling Bin" at bounding box center [470, 562] width 104 height 15
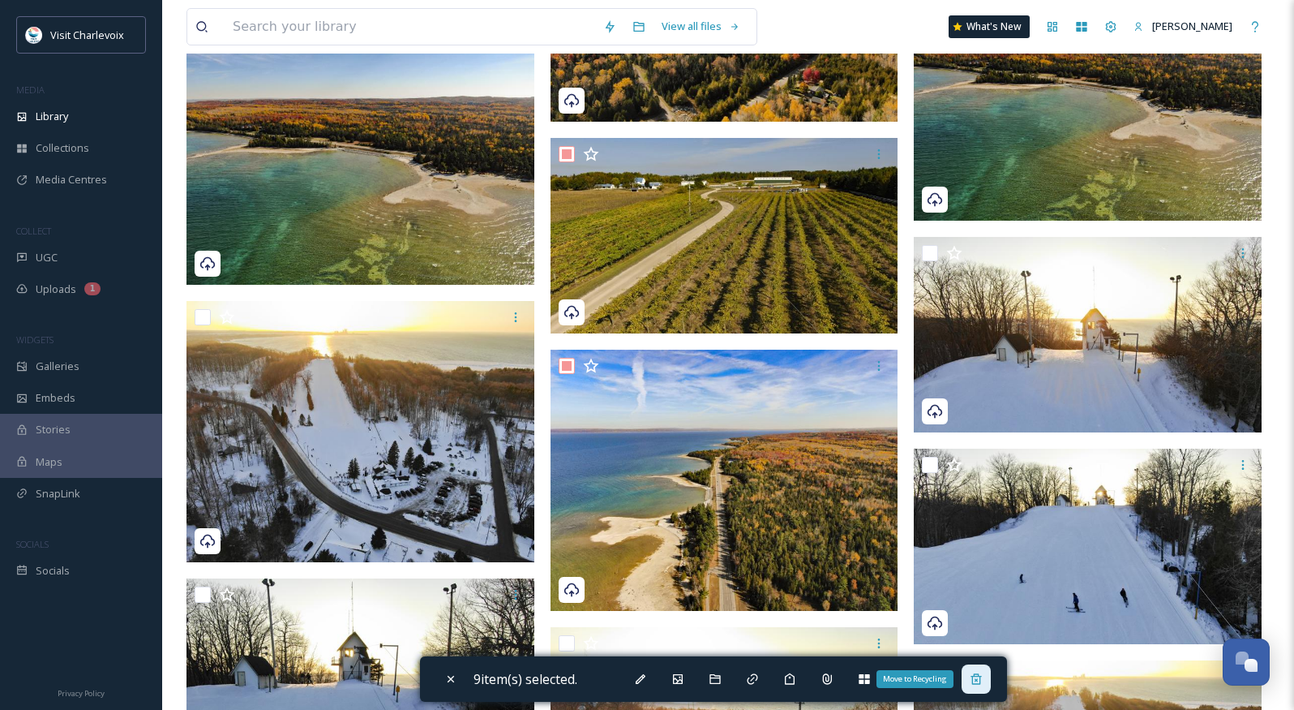
click at [976, 686] on div "Move to Recycling" at bounding box center [976, 678] width 29 height 29
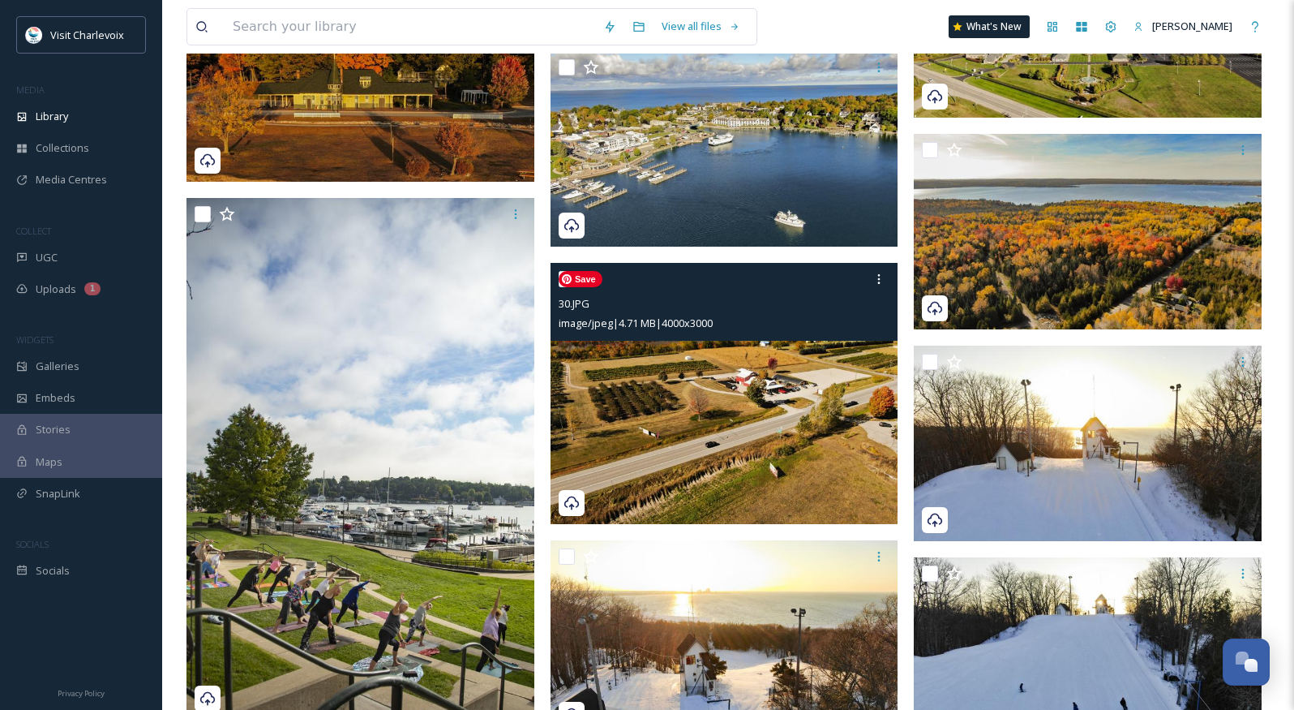
scroll to position [1692, 0]
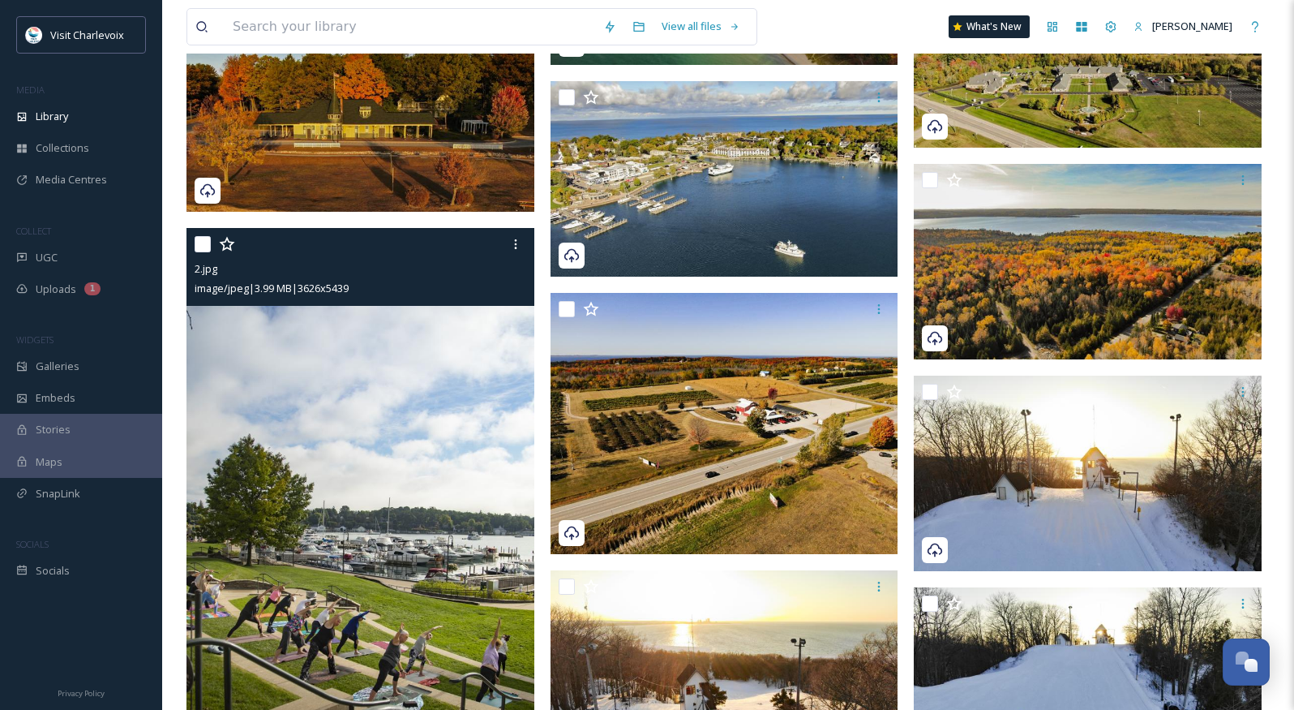
click at [204, 245] on input "checkbox" at bounding box center [203, 244] width 16 height 16
checkbox input "true"
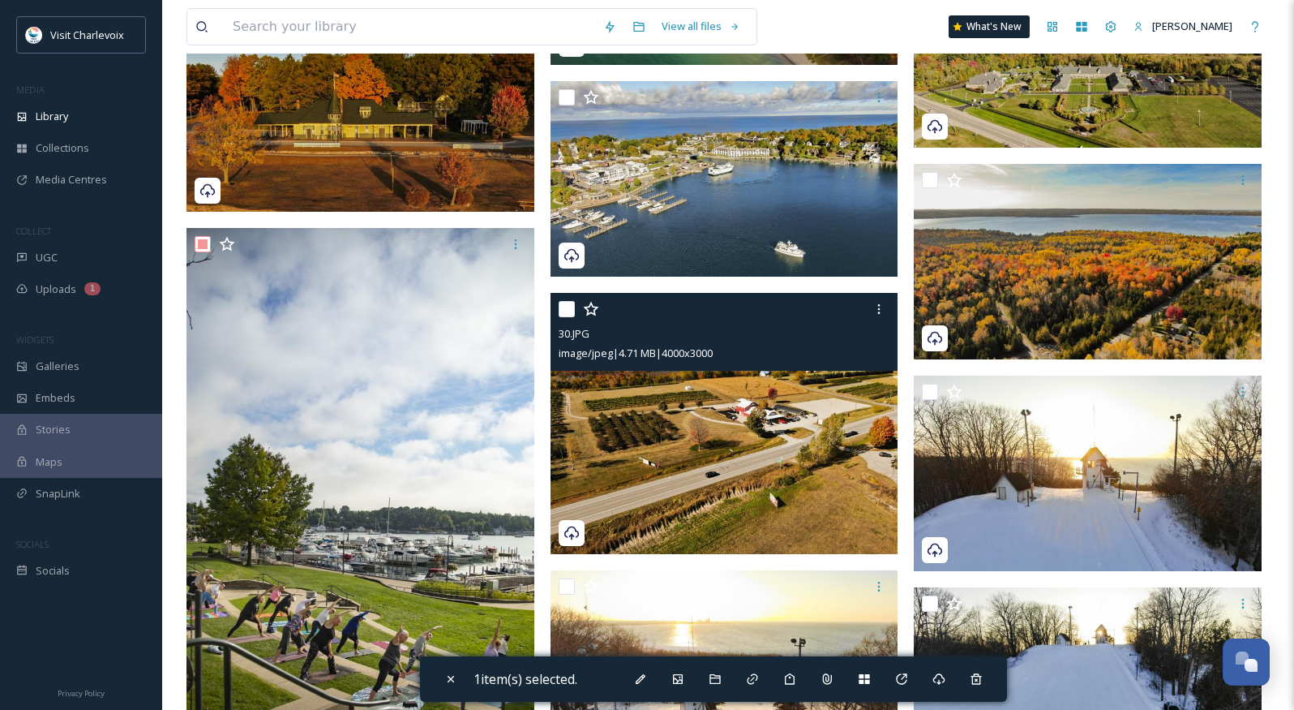
click at [563, 303] on input "checkbox" at bounding box center [567, 309] width 16 height 16
checkbox input "true"
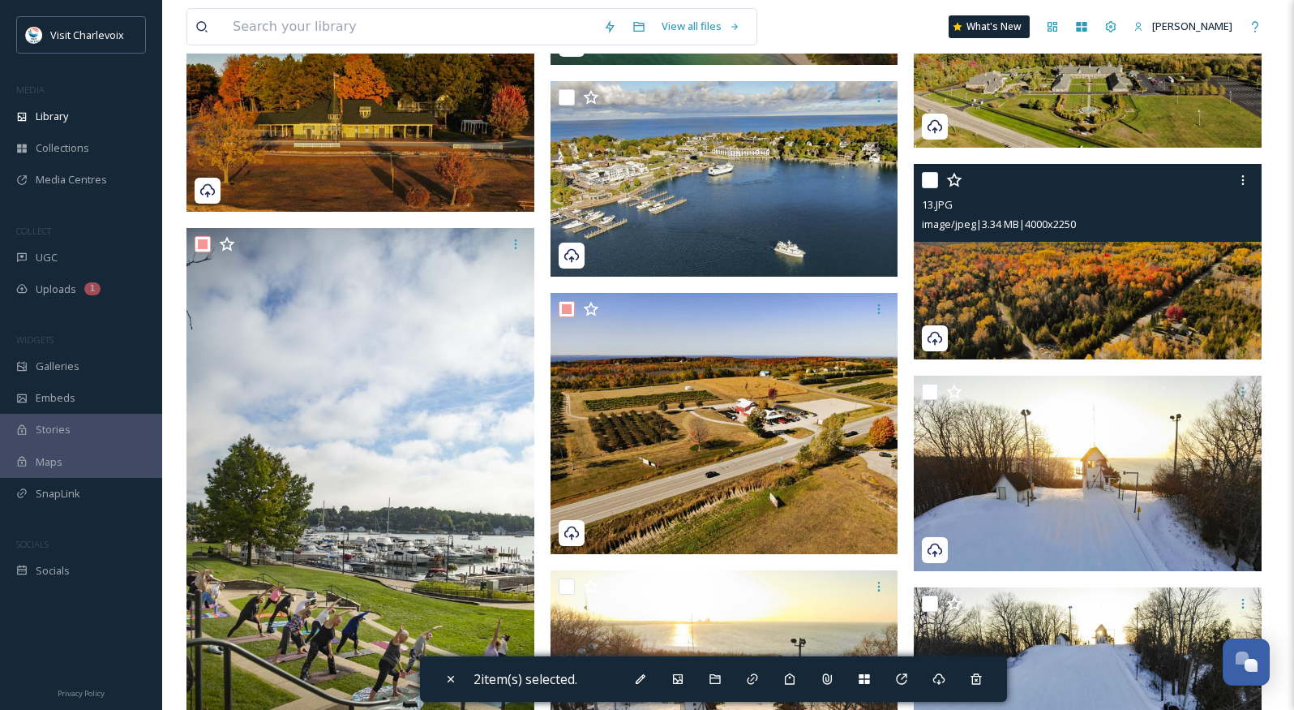
click at [933, 181] on input "checkbox" at bounding box center [930, 180] width 16 height 16
checkbox input "true"
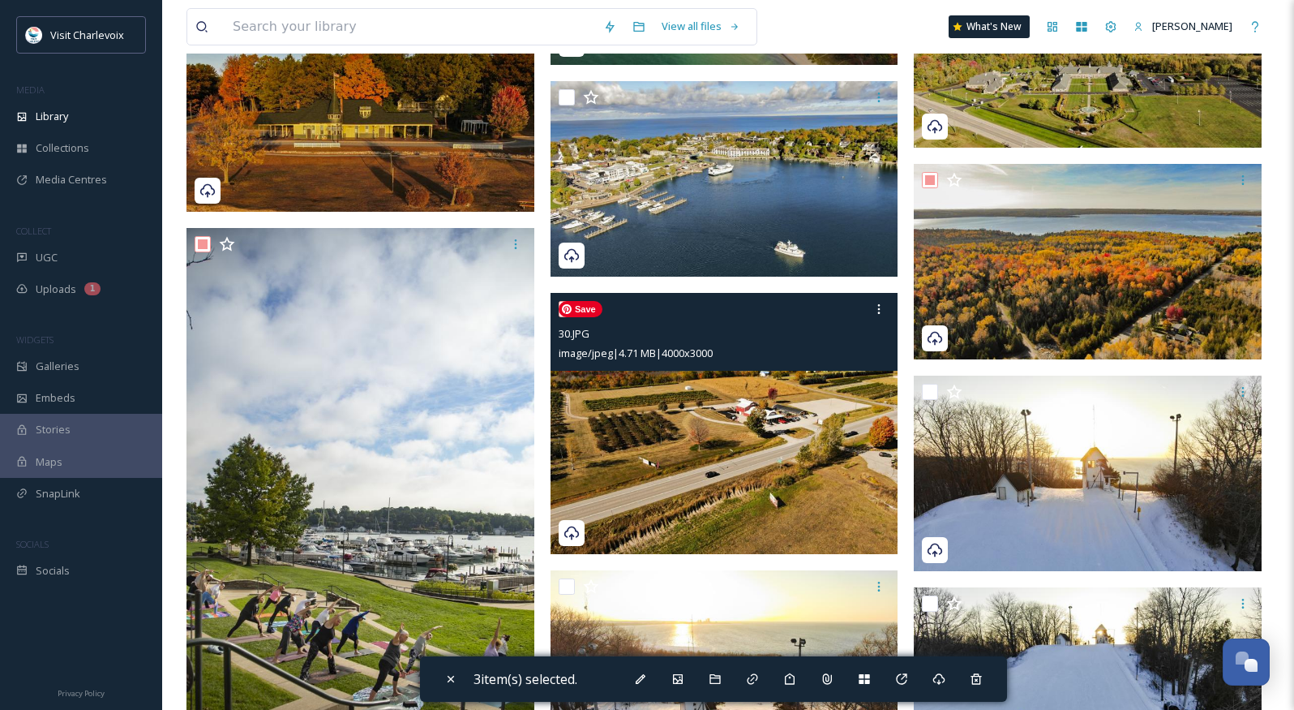
scroll to position [1552, 0]
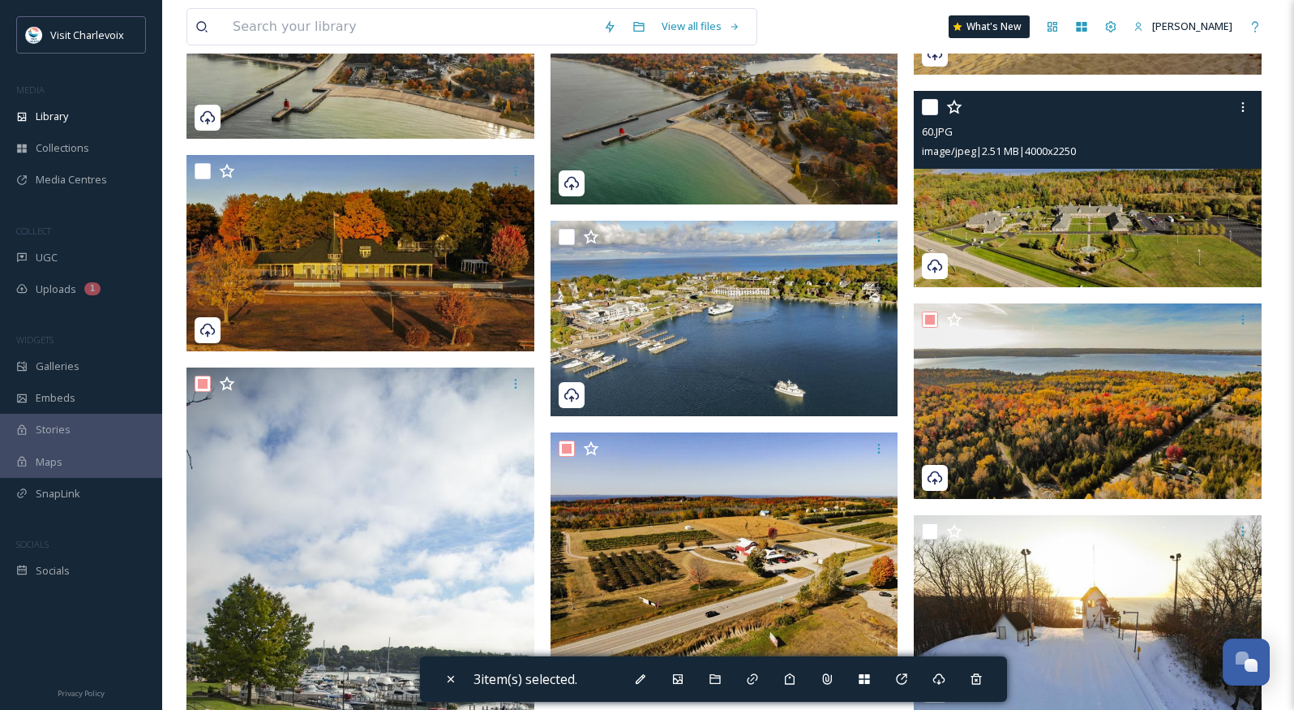
click at [933, 104] on input "checkbox" at bounding box center [930, 107] width 16 height 16
checkbox input "true"
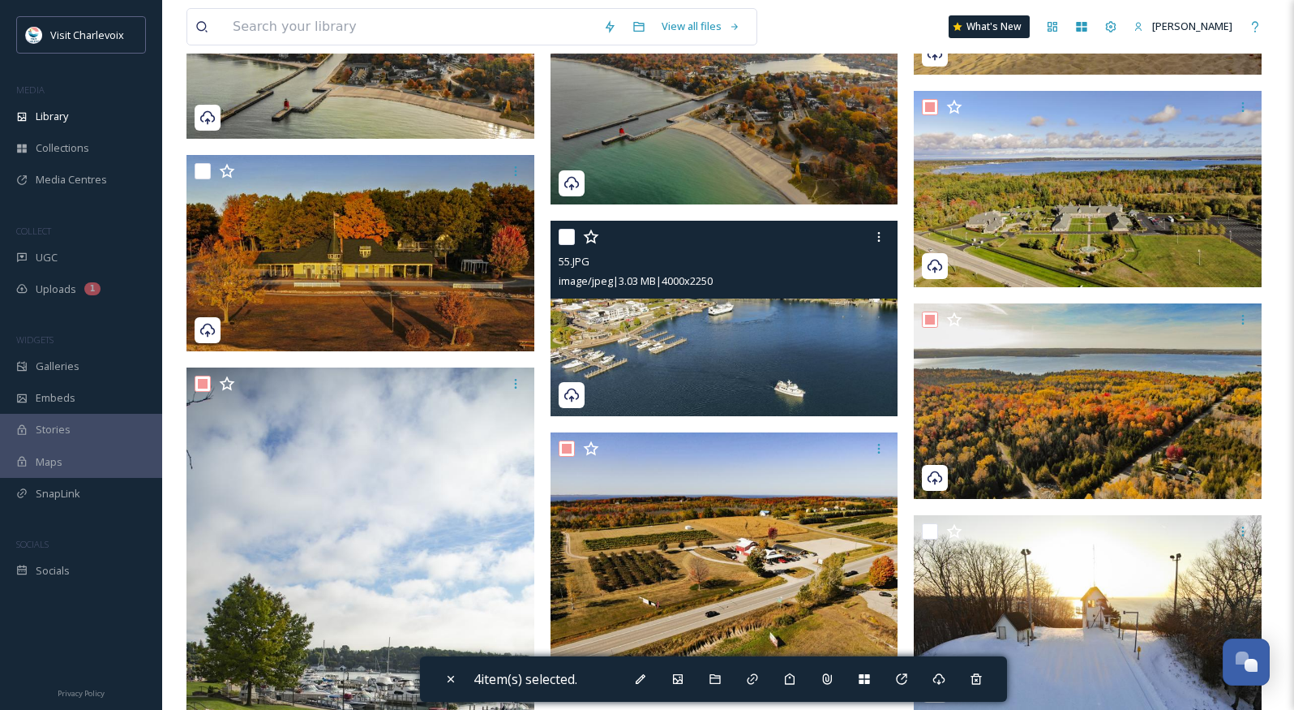
click at [572, 233] on input "checkbox" at bounding box center [567, 237] width 16 height 16
checkbox input "true"
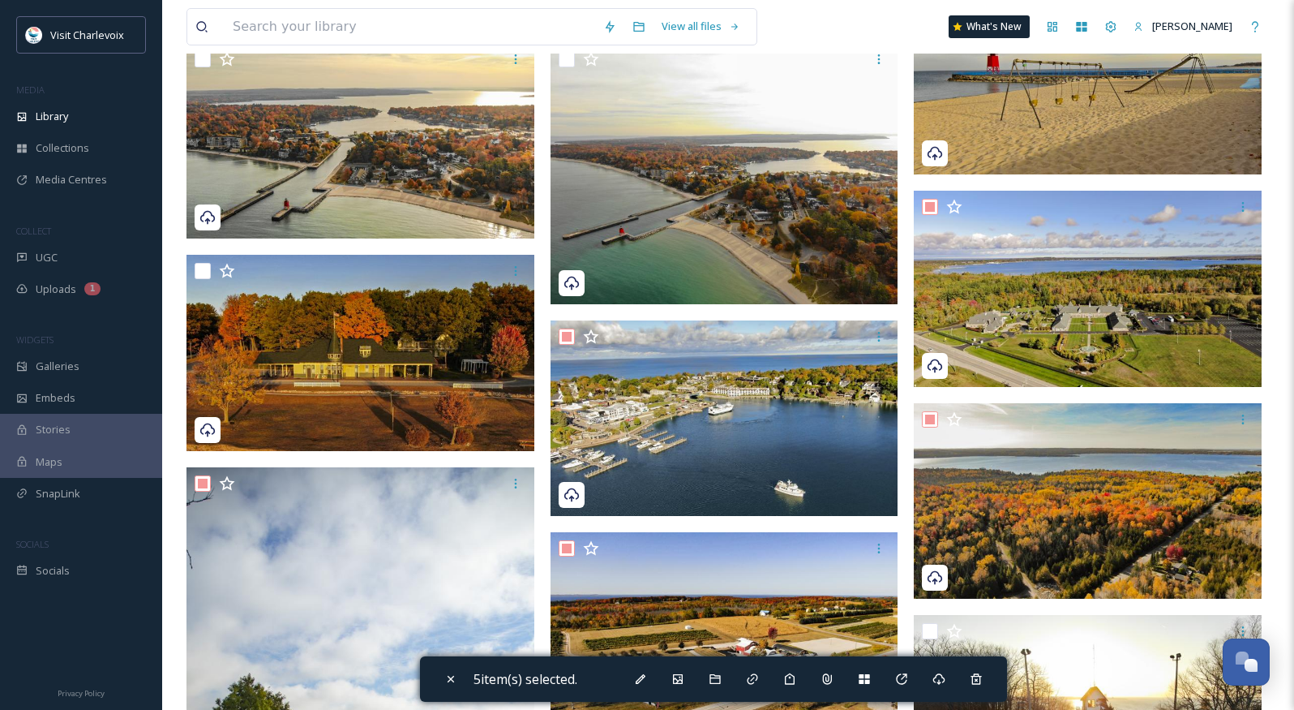
scroll to position [1271, 0]
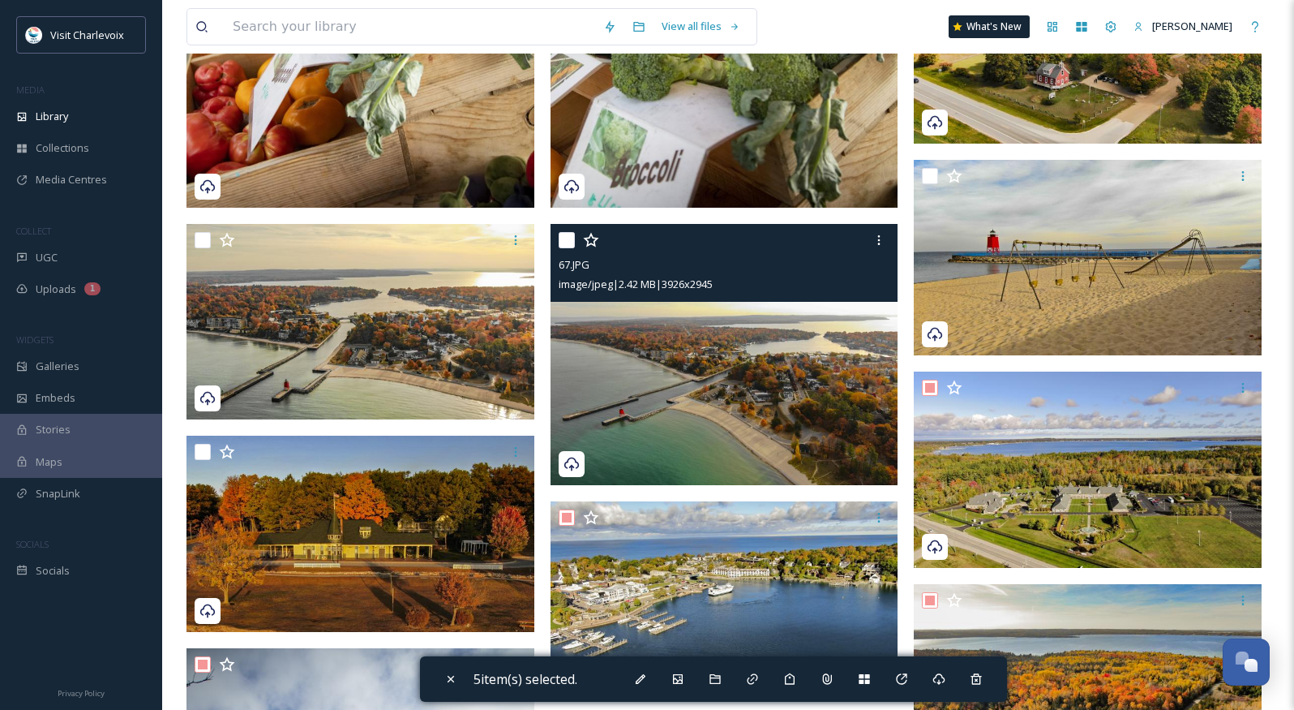
click at [563, 236] on input "checkbox" at bounding box center [567, 240] width 16 height 16
checkbox input "true"
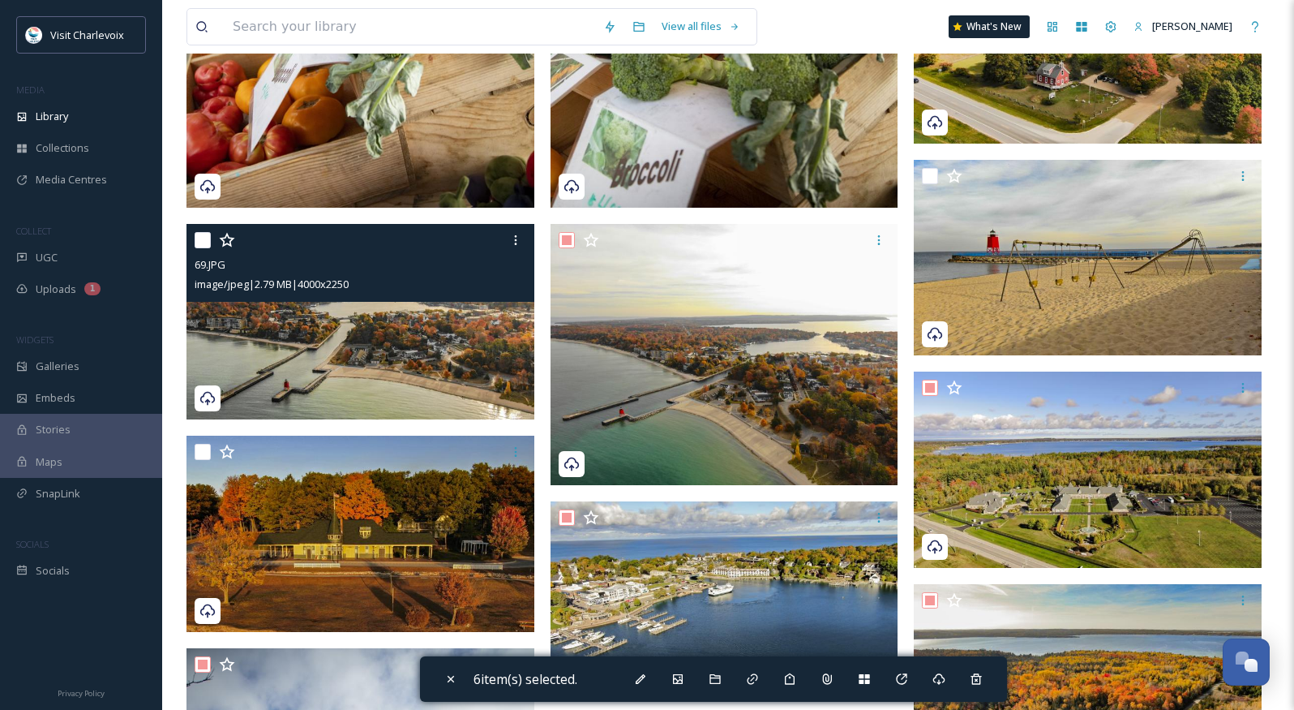
click at [200, 237] on input "checkbox" at bounding box center [203, 240] width 16 height 16
checkbox input "true"
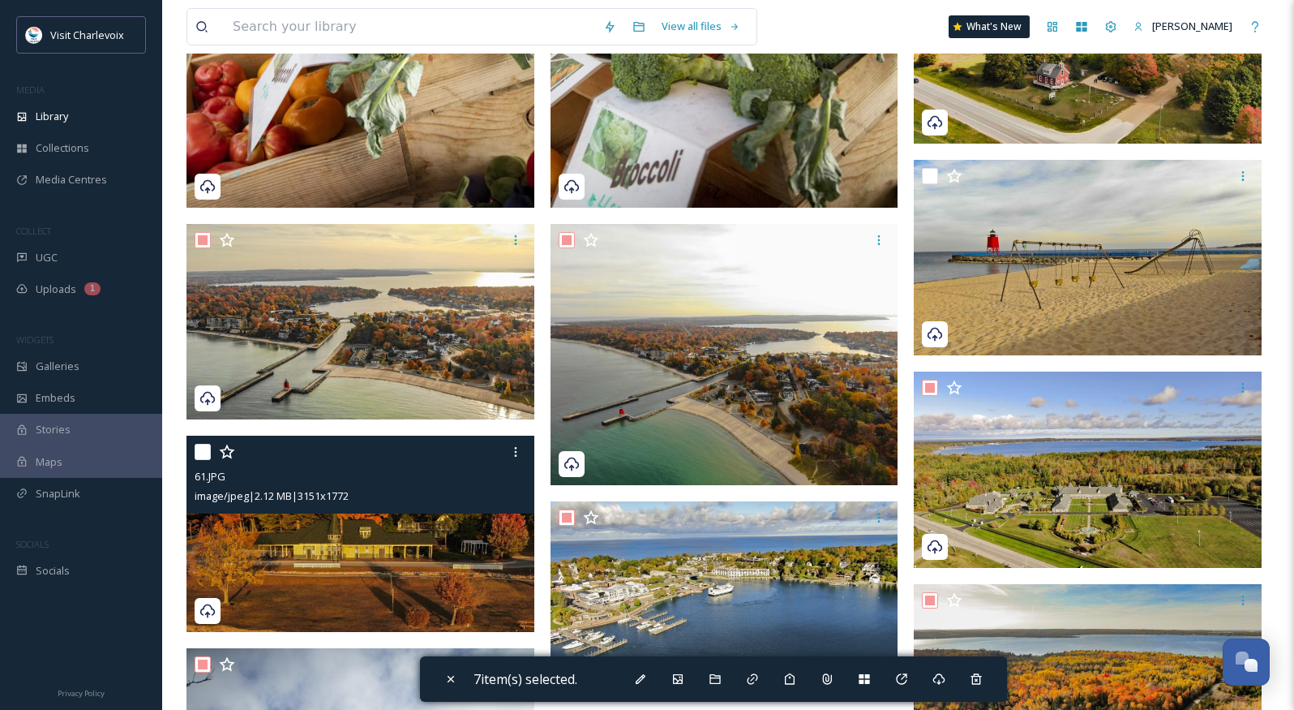
click at [206, 455] on input "checkbox" at bounding box center [203, 452] width 16 height 16
checkbox input "true"
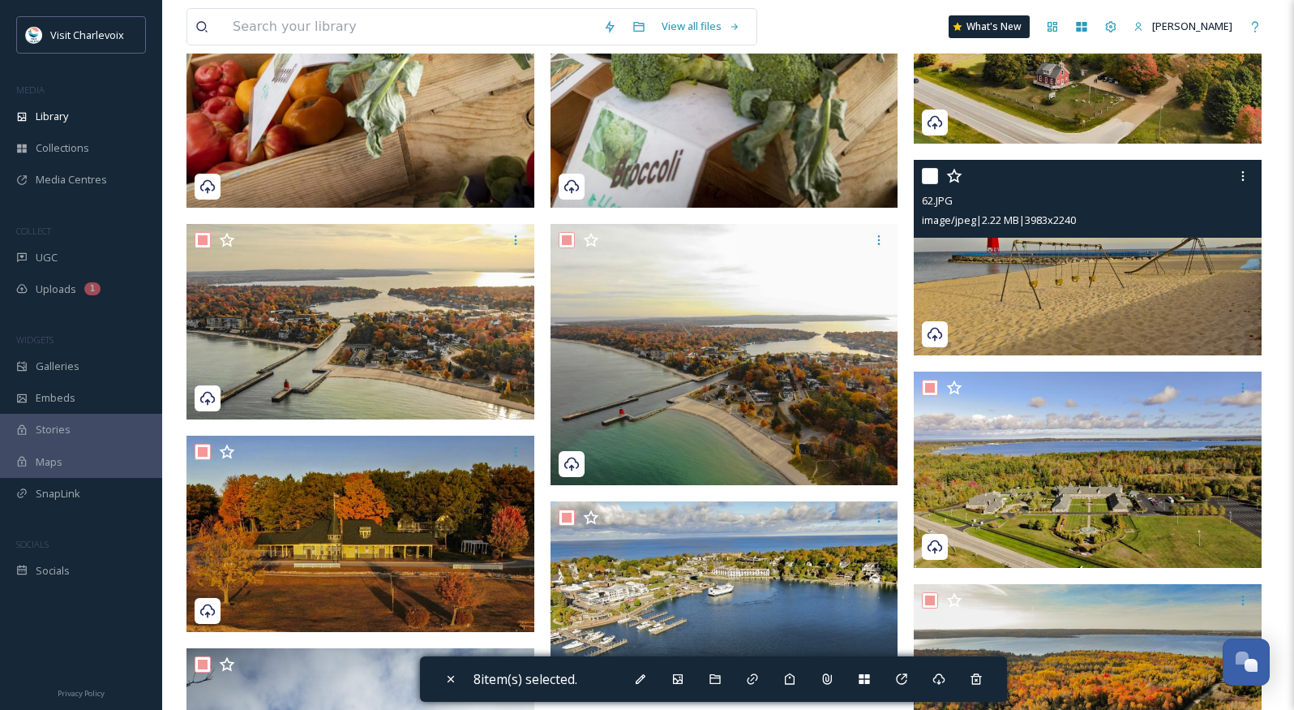
click at [934, 171] on input "checkbox" at bounding box center [930, 176] width 16 height 16
checkbox input "true"
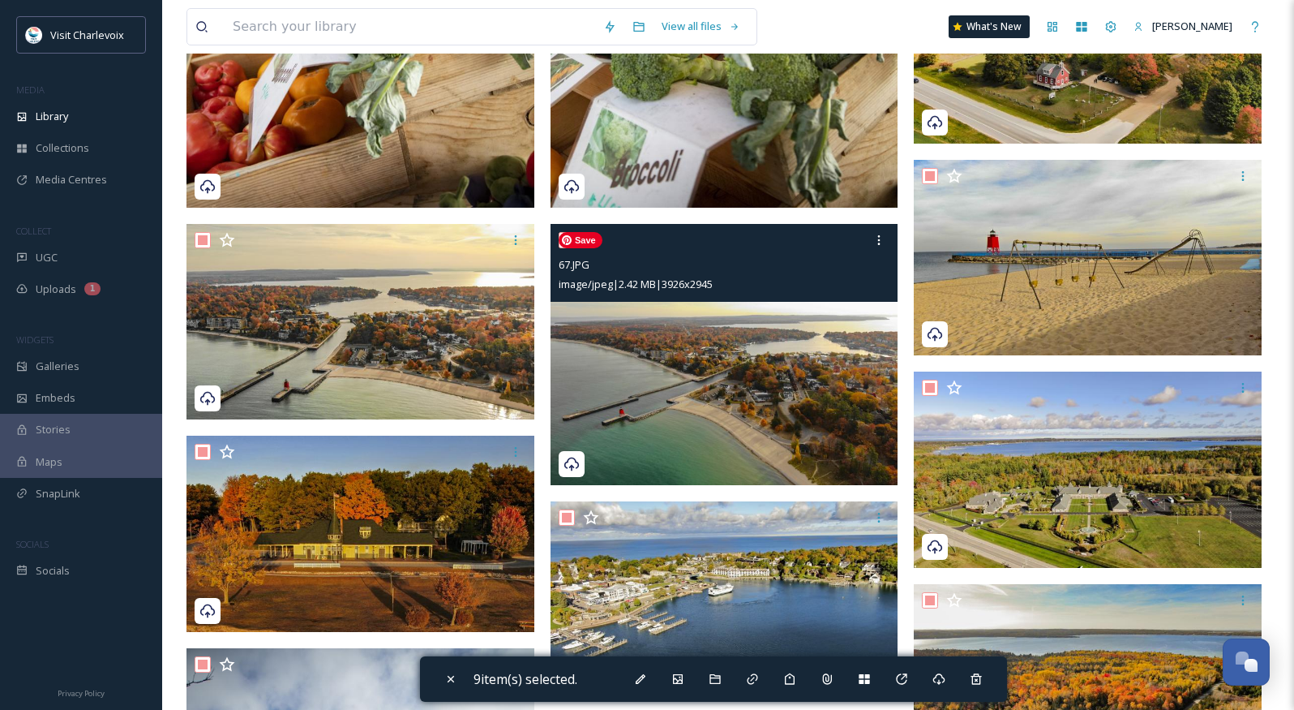
scroll to position [965, 0]
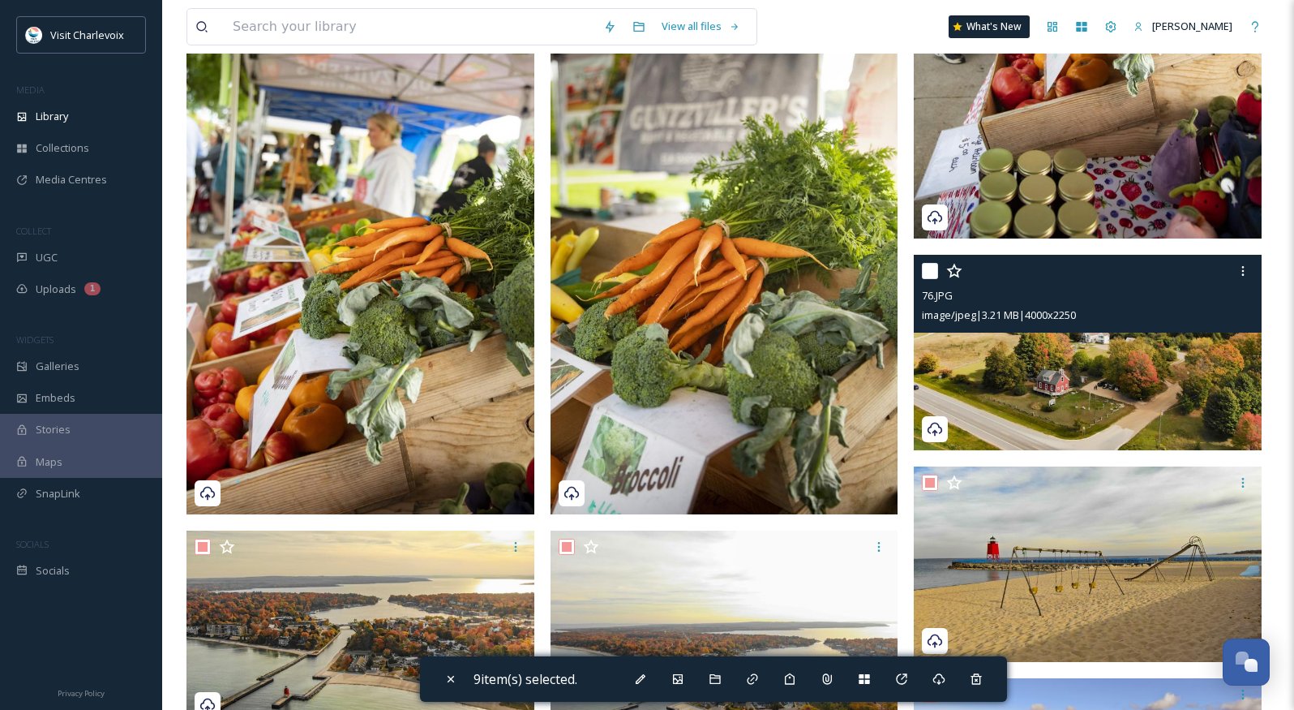
click at [933, 271] on input "checkbox" at bounding box center [930, 271] width 16 height 16
checkbox input "true"
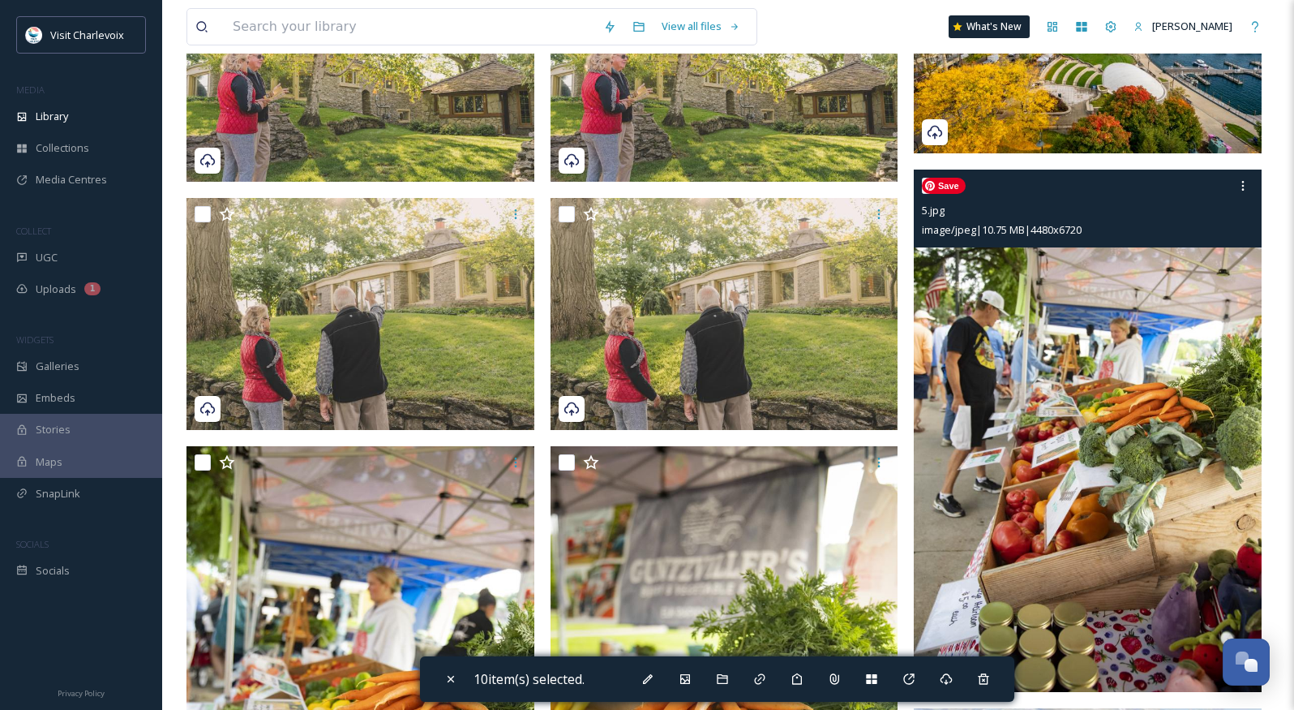
scroll to position [0, 0]
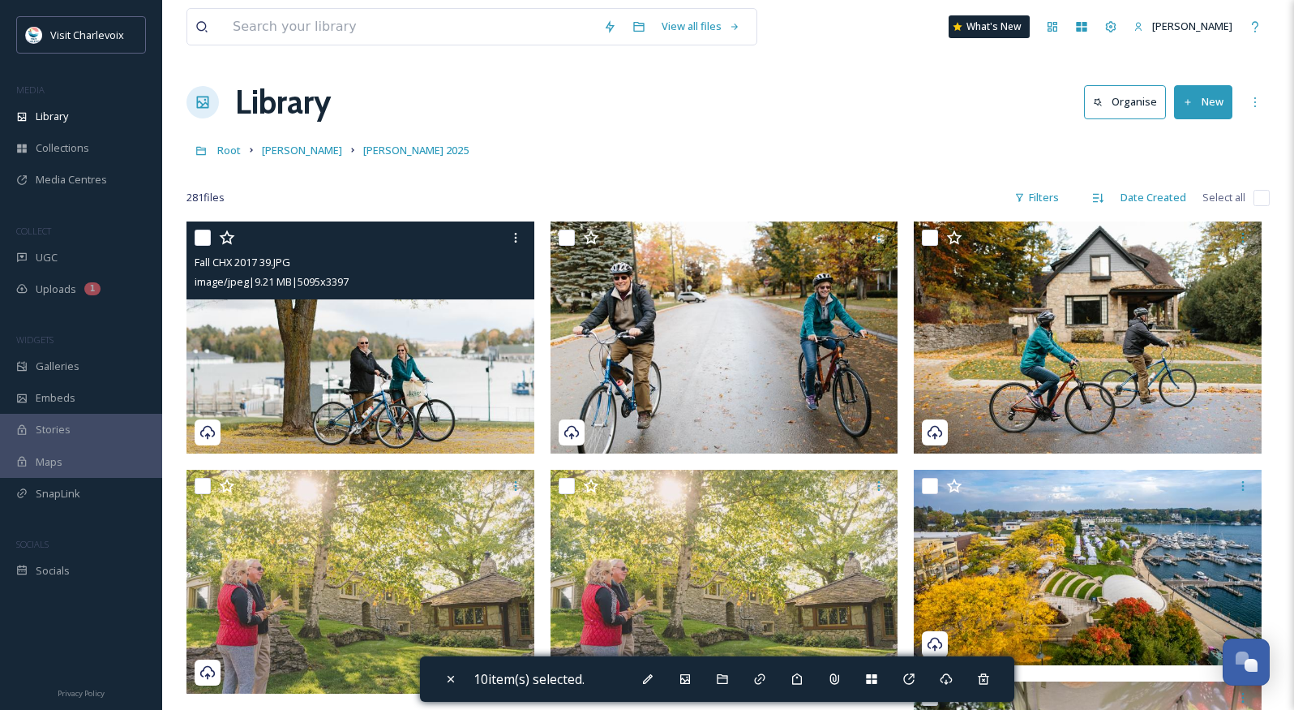
click at [195, 237] on input "checkbox" at bounding box center [203, 237] width 16 height 16
checkbox input "true"
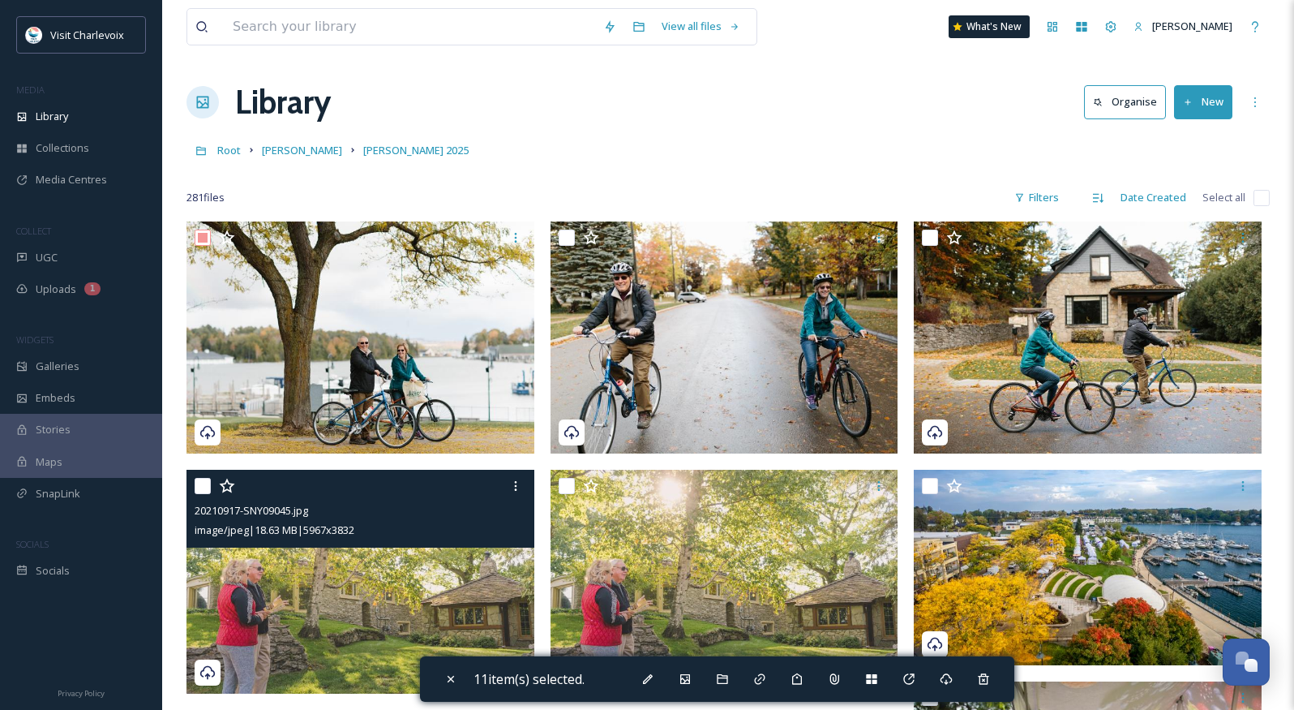
click at [204, 484] on input "checkbox" at bounding box center [203, 486] width 16 height 16
checkbox input "true"
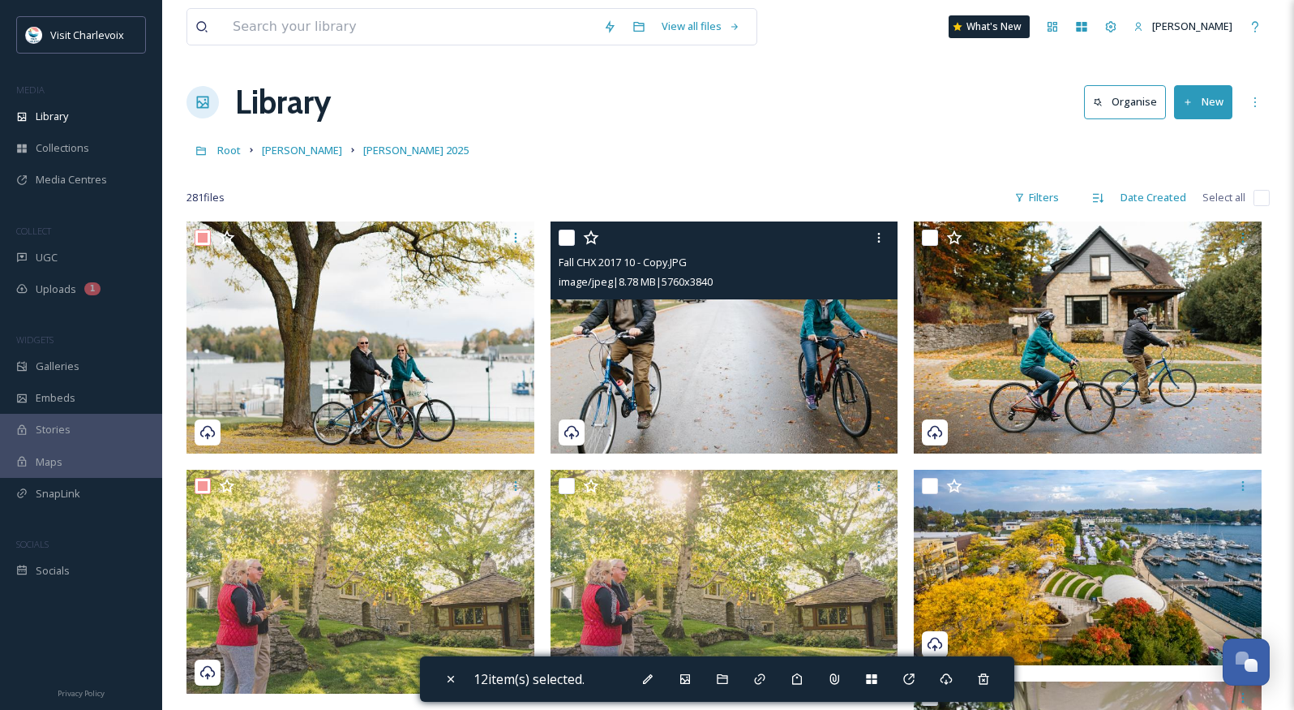
click at [559, 237] on input "checkbox" at bounding box center [567, 237] width 16 height 16
checkbox input "true"
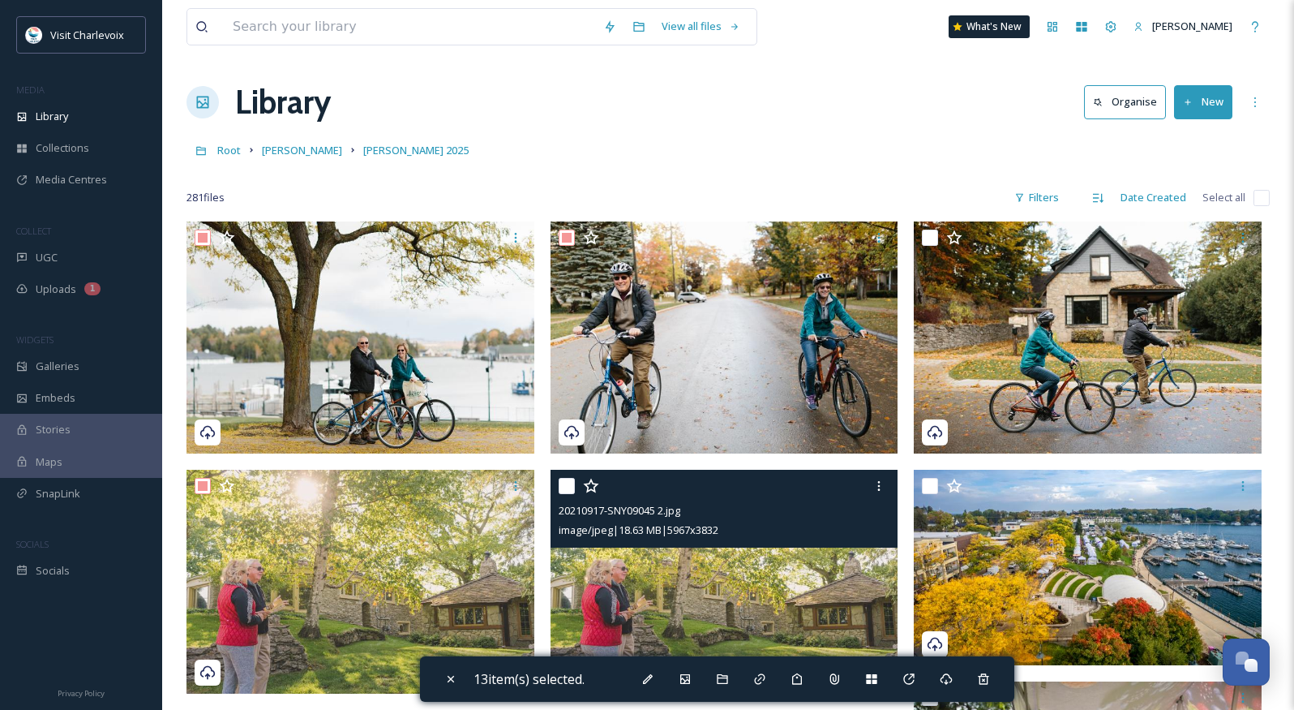
click at [571, 490] on input "checkbox" at bounding box center [567, 486] width 16 height 16
checkbox input "true"
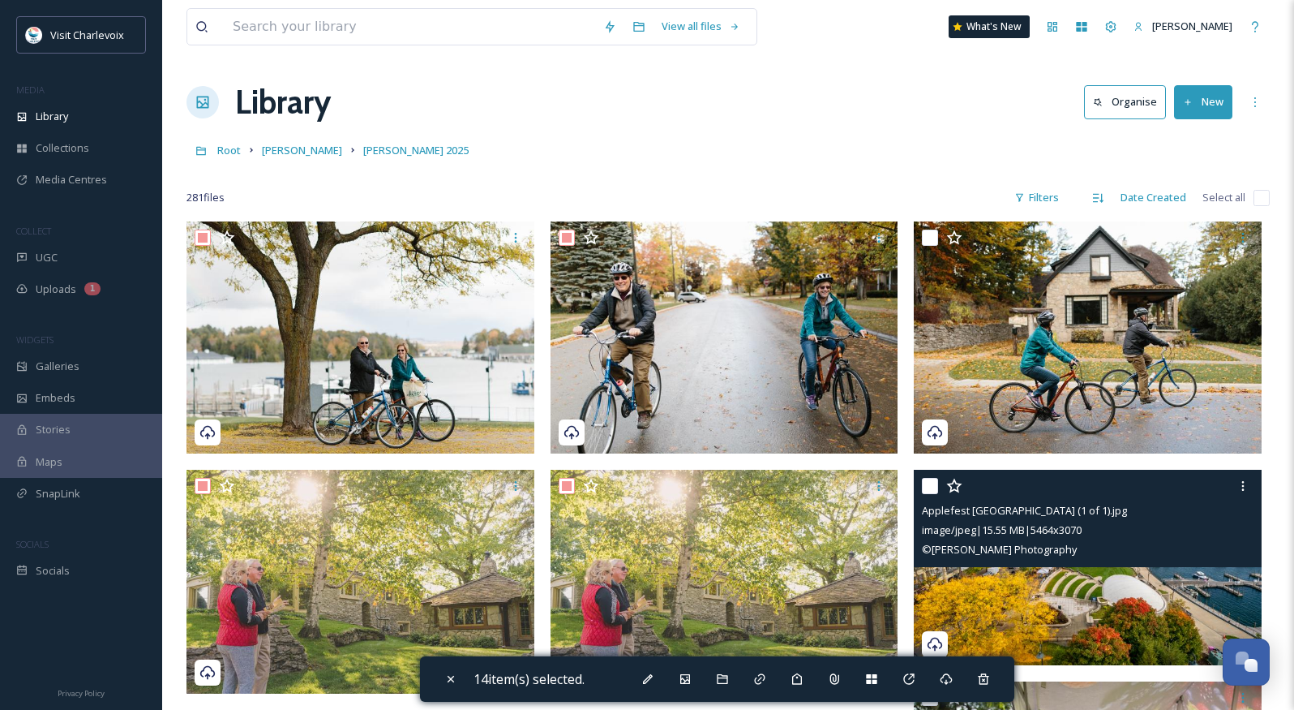
click at [928, 487] on input "checkbox" at bounding box center [930, 486] width 16 height 16
checkbox input "true"
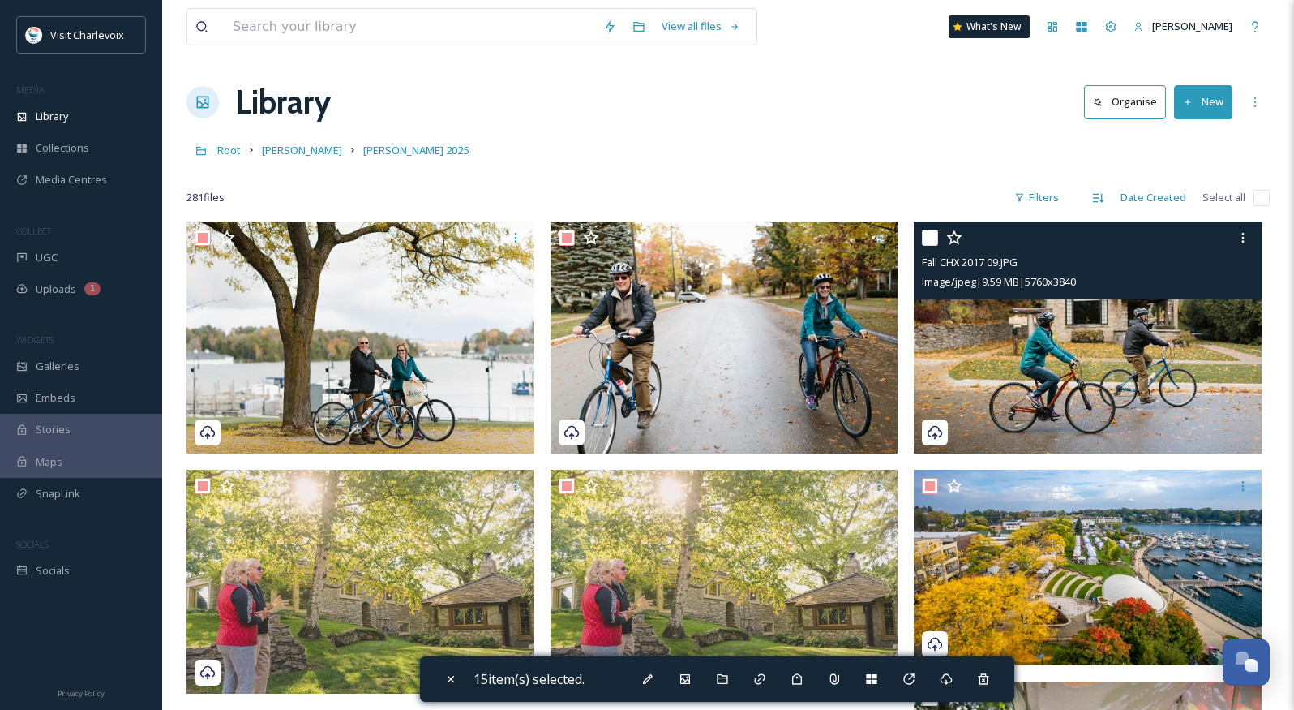
click at [932, 242] on input "checkbox" at bounding box center [930, 237] width 16 height 16
checkbox input "true"
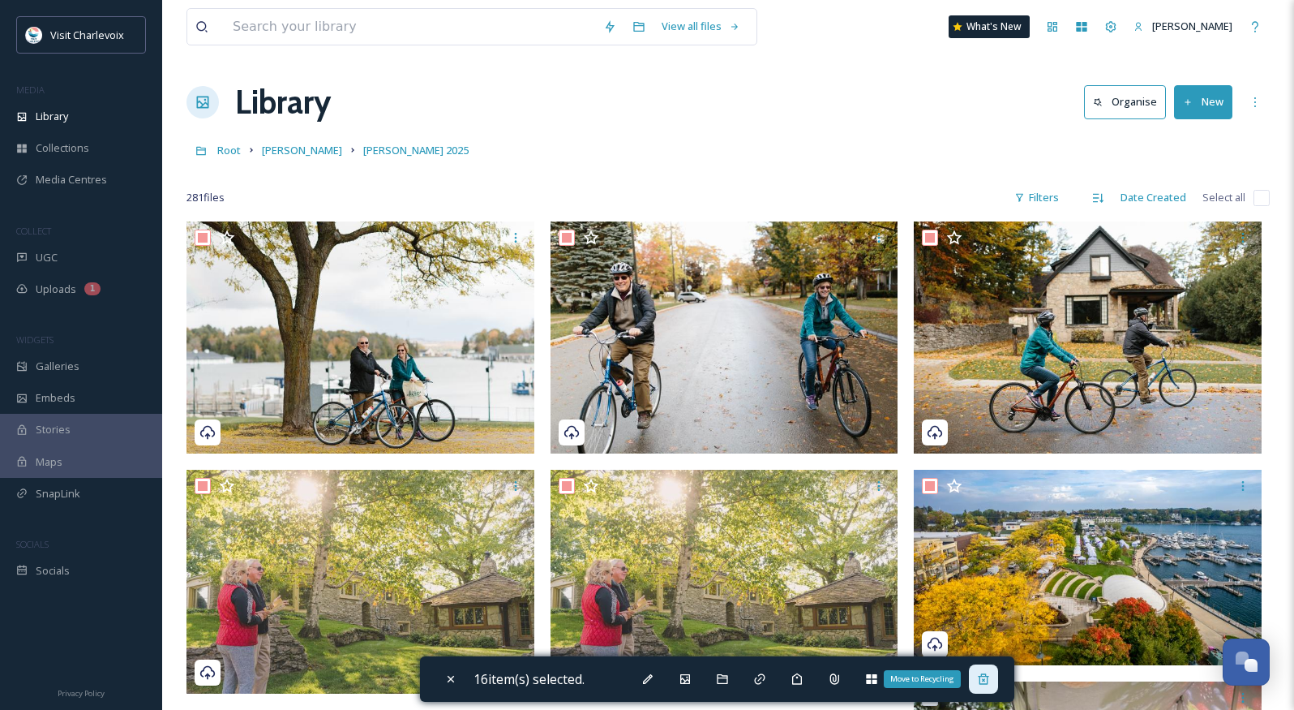
click at [990, 678] on icon at bounding box center [983, 678] width 13 height 13
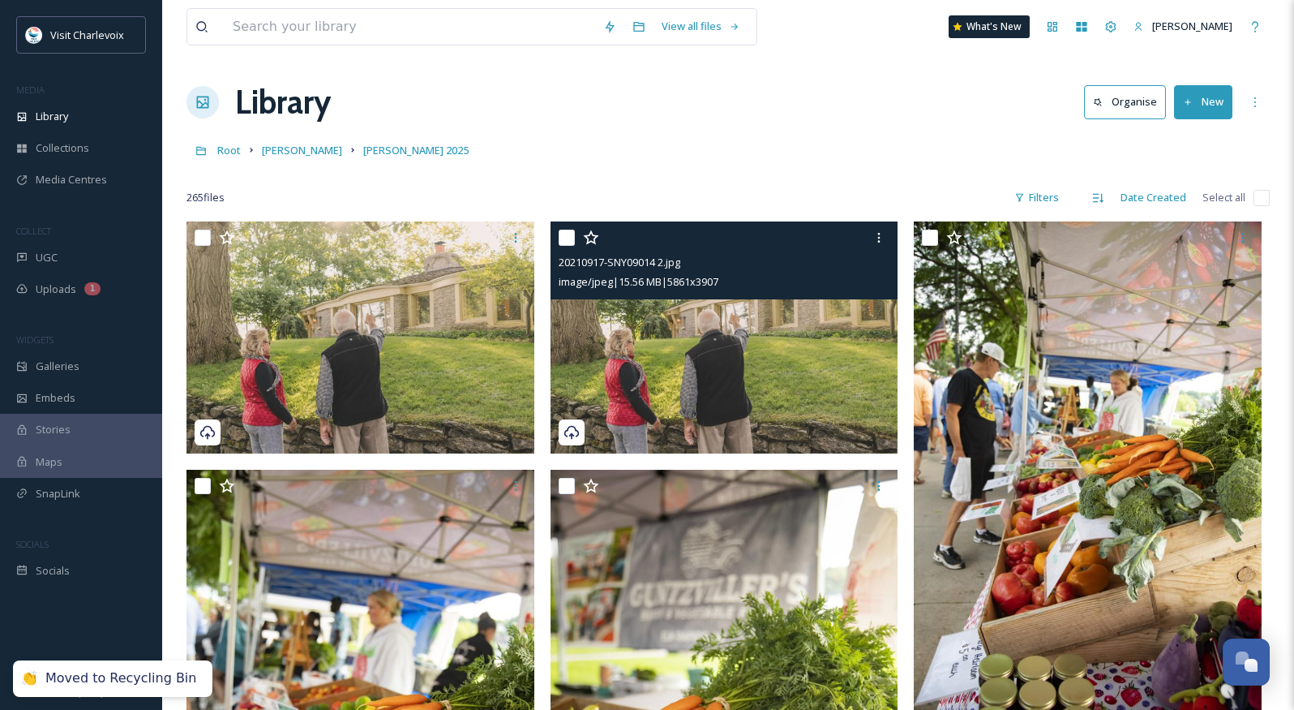
click at [572, 242] on input "checkbox" at bounding box center [567, 237] width 16 height 16
checkbox input "true"
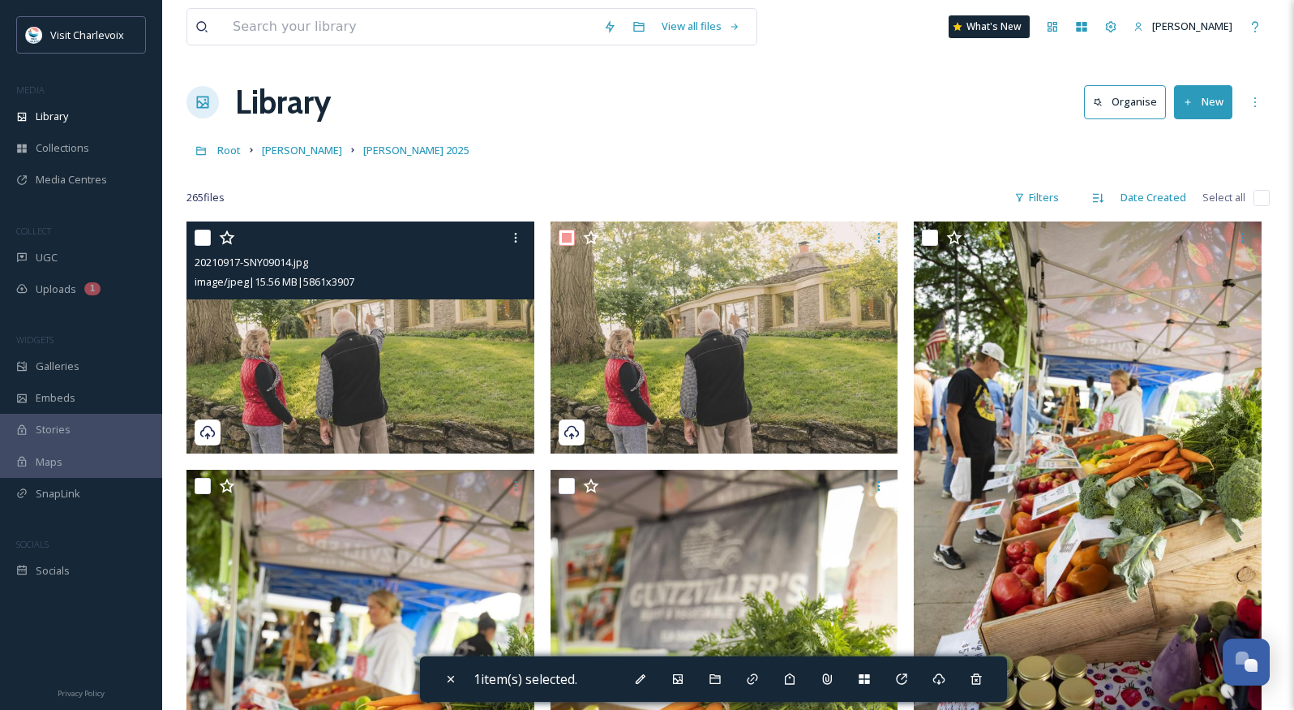
click at [207, 234] on input "checkbox" at bounding box center [203, 237] width 16 height 16
checkbox input "true"
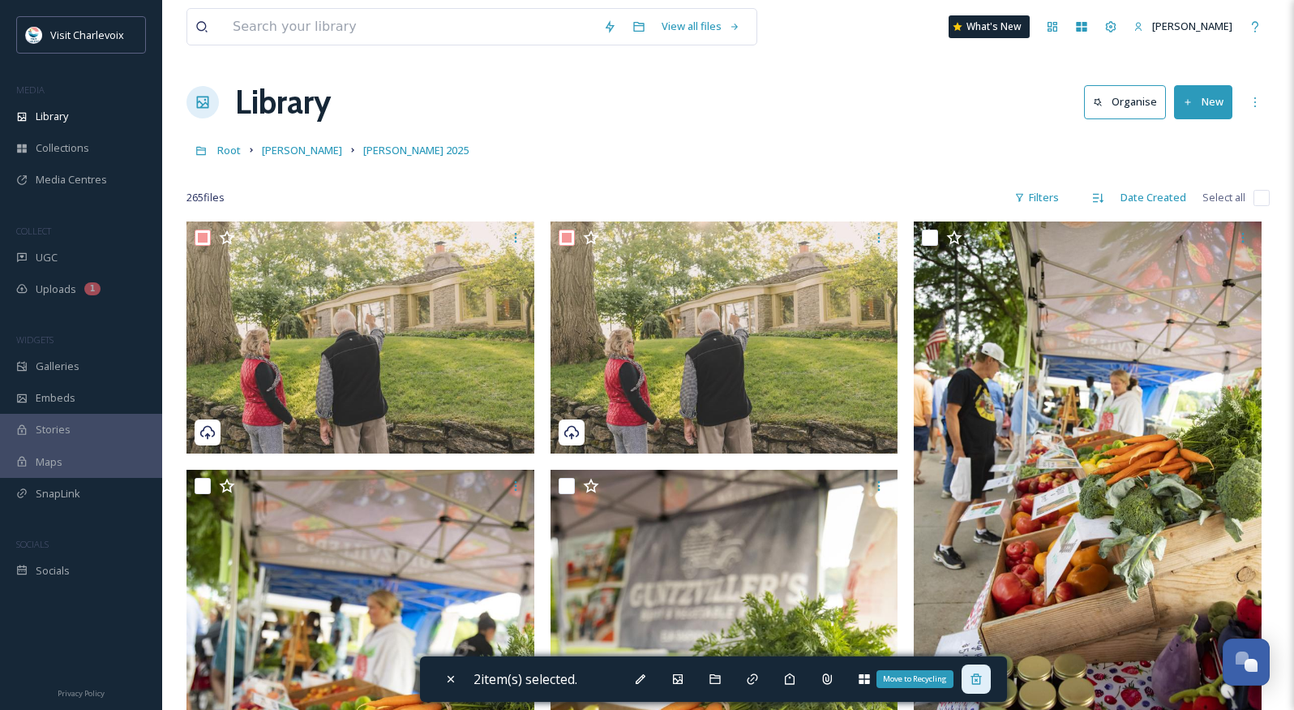
click at [981, 680] on icon at bounding box center [976, 678] width 11 height 11
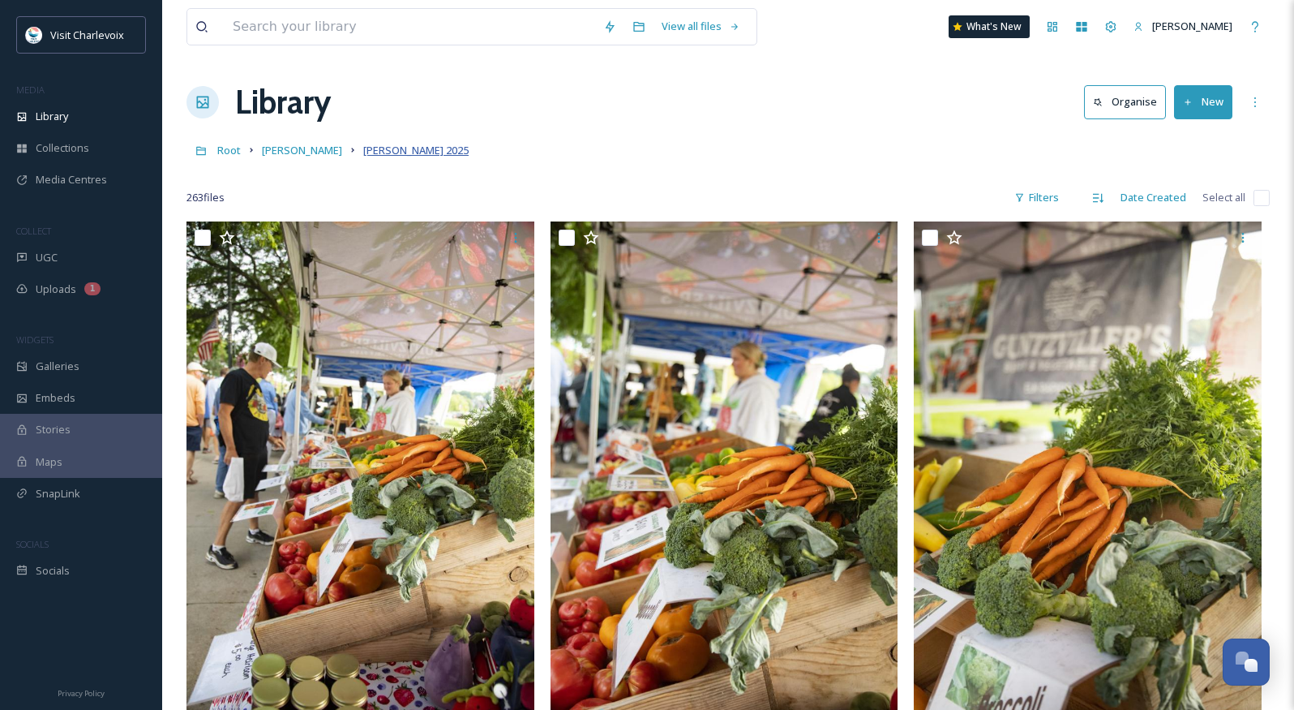
click at [363, 151] on span "Jon Mon 2025" at bounding box center [415, 150] width 105 height 15
click at [1225, 105] on button "New" at bounding box center [1203, 101] width 58 height 33
click at [1195, 151] on div "File Upload" at bounding box center [1186, 140] width 92 height 32
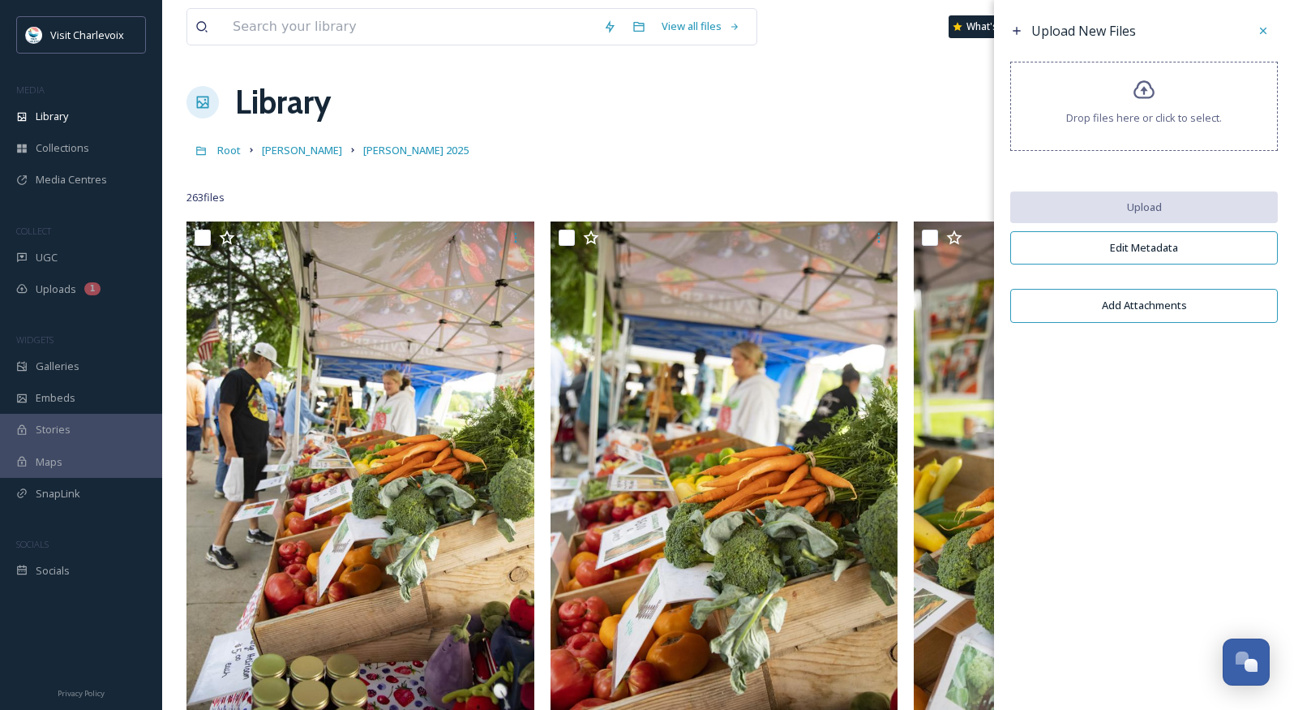
click at [1137, 103] on div "Drop files here or click to select." at bounding box center [1144, 106] width 268 height 89
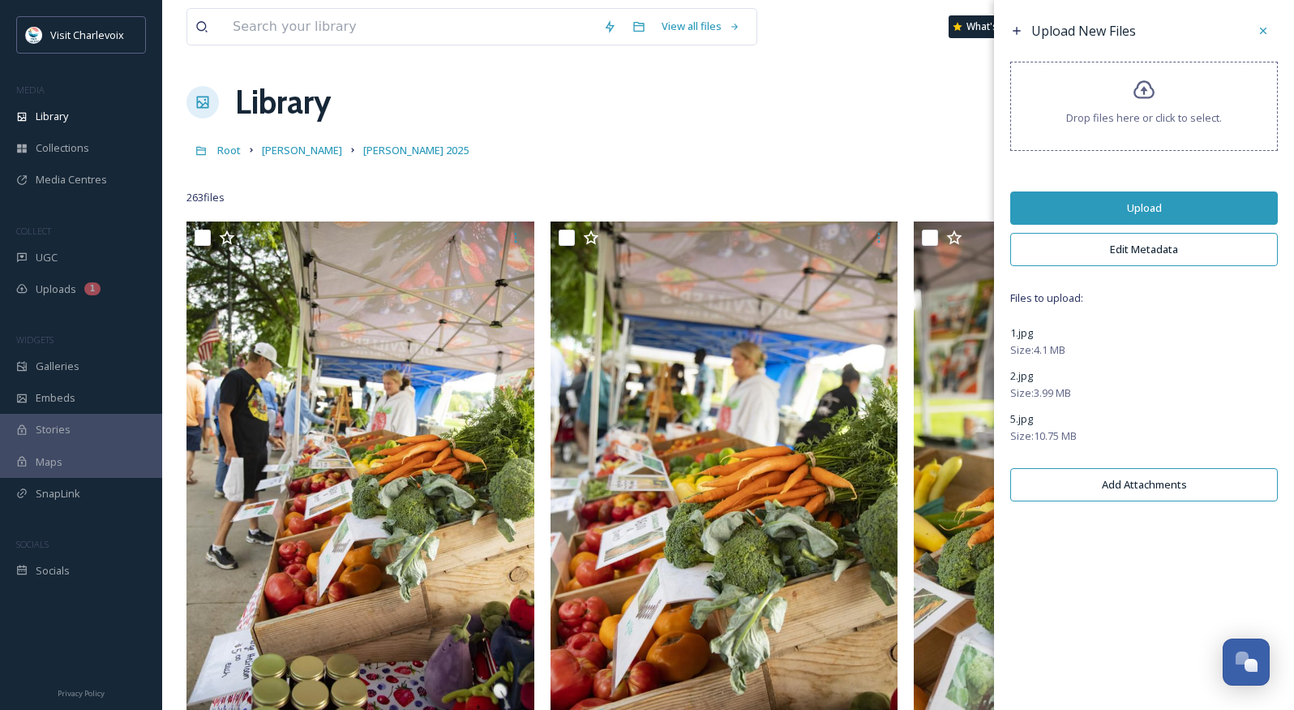
click at [1130, 208] on button "Upload" at bounding box center [1144, 207] width 268 height 33
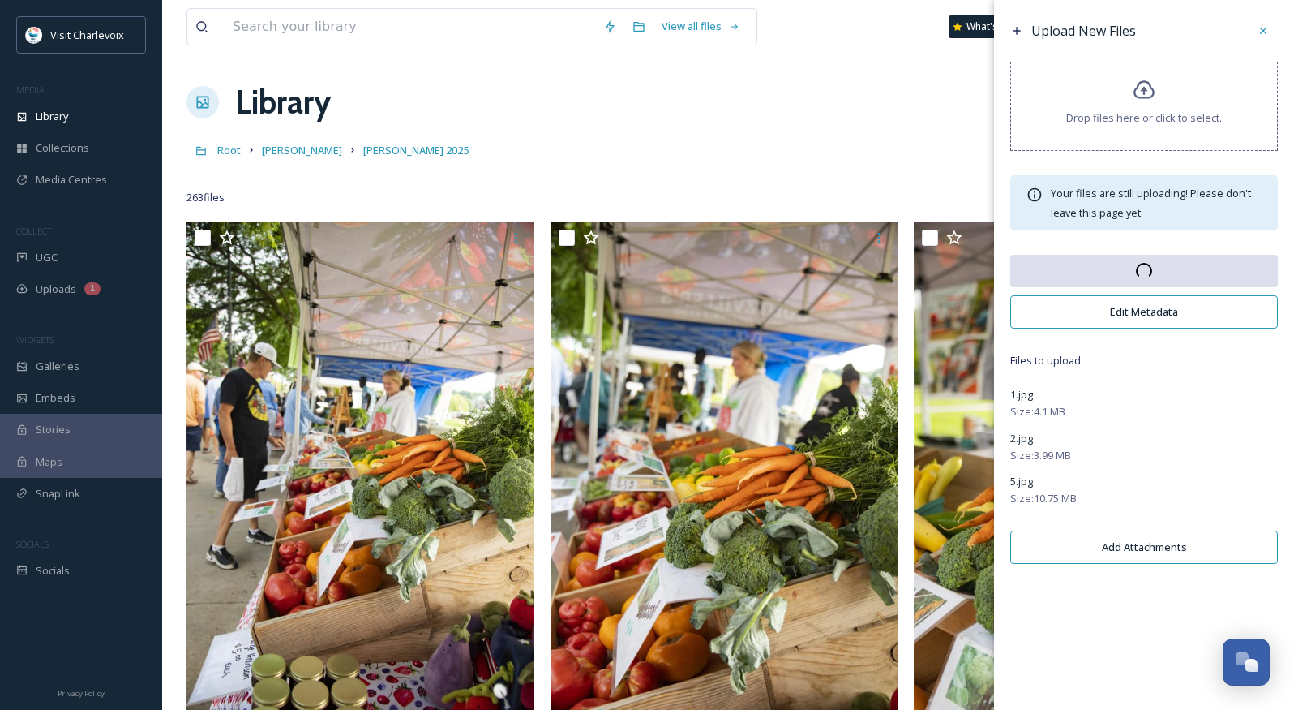
click at [1145, 82] on div "Upload New Files Drop files here or click to select. Your files are still uploa…" at bounding box center [1144, 294] width 300 height 588
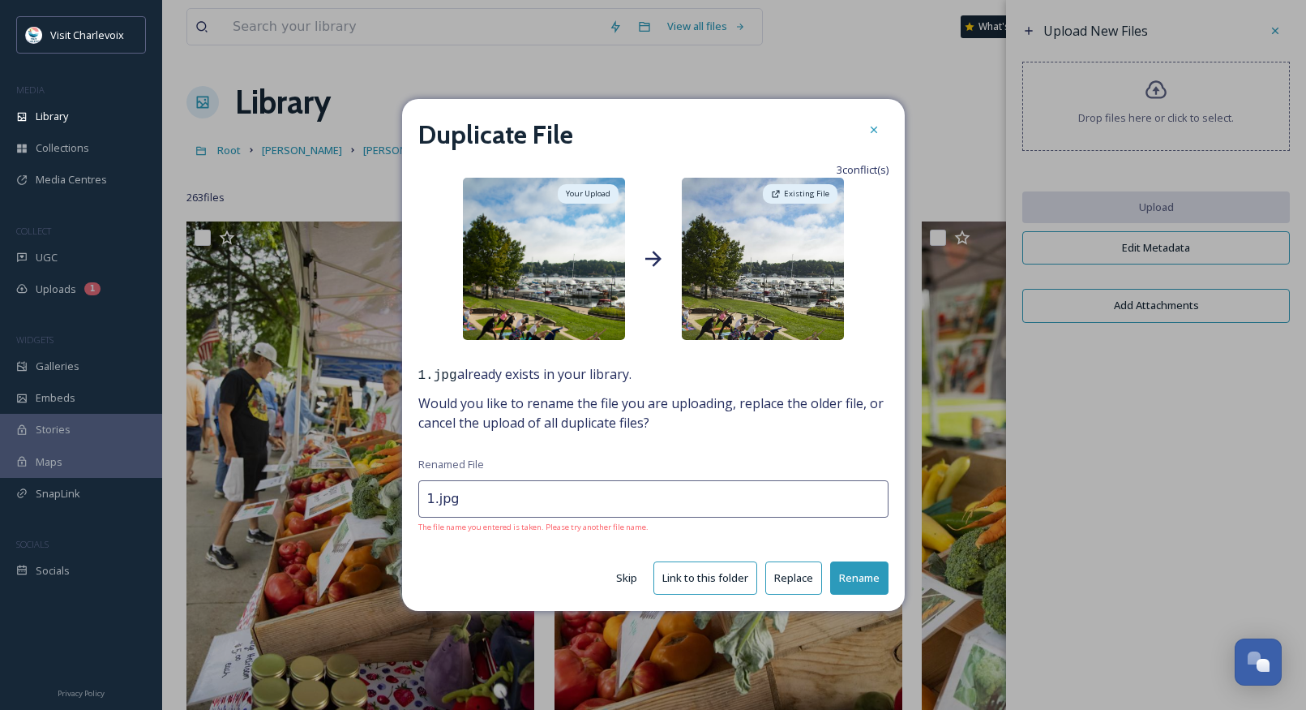
click at [629, 573] on button "Skip" at bounding box center [626, 578] width 37 height 32
type input "2.jpg"
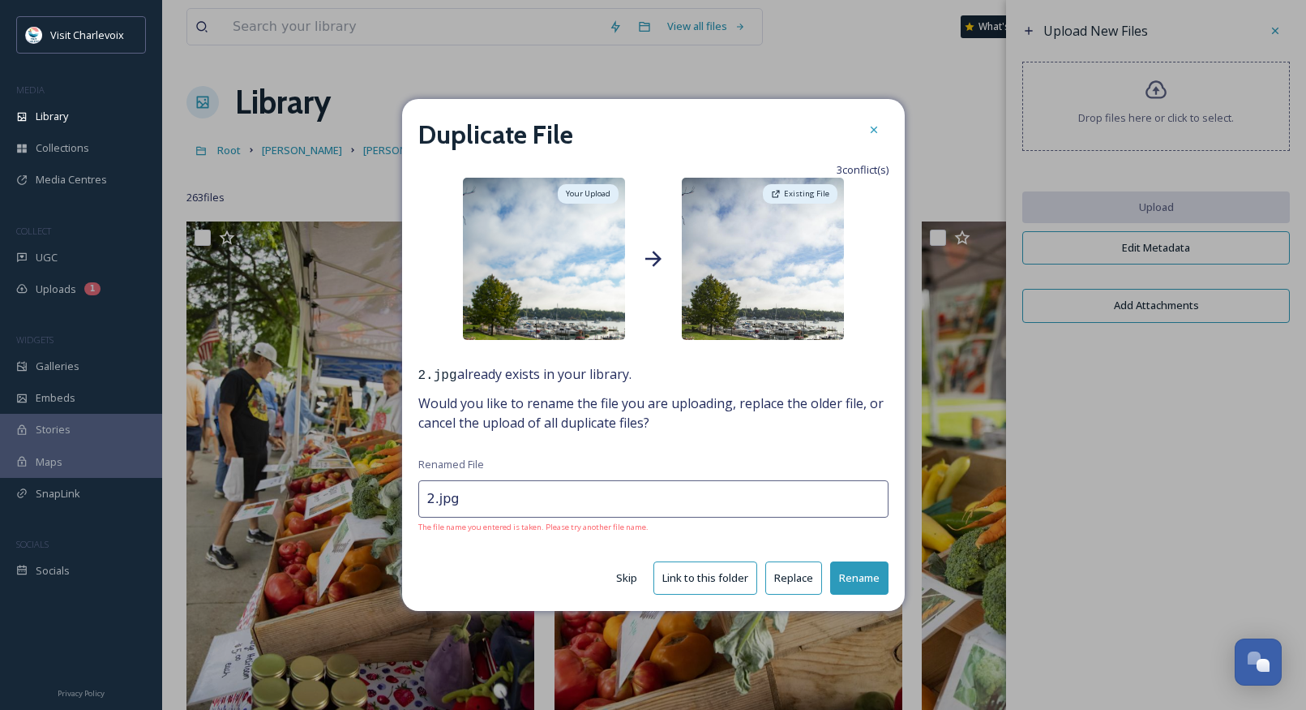
click at [780, 572] on button "Replace" at bounding box center [793, 577] width 57 height 33
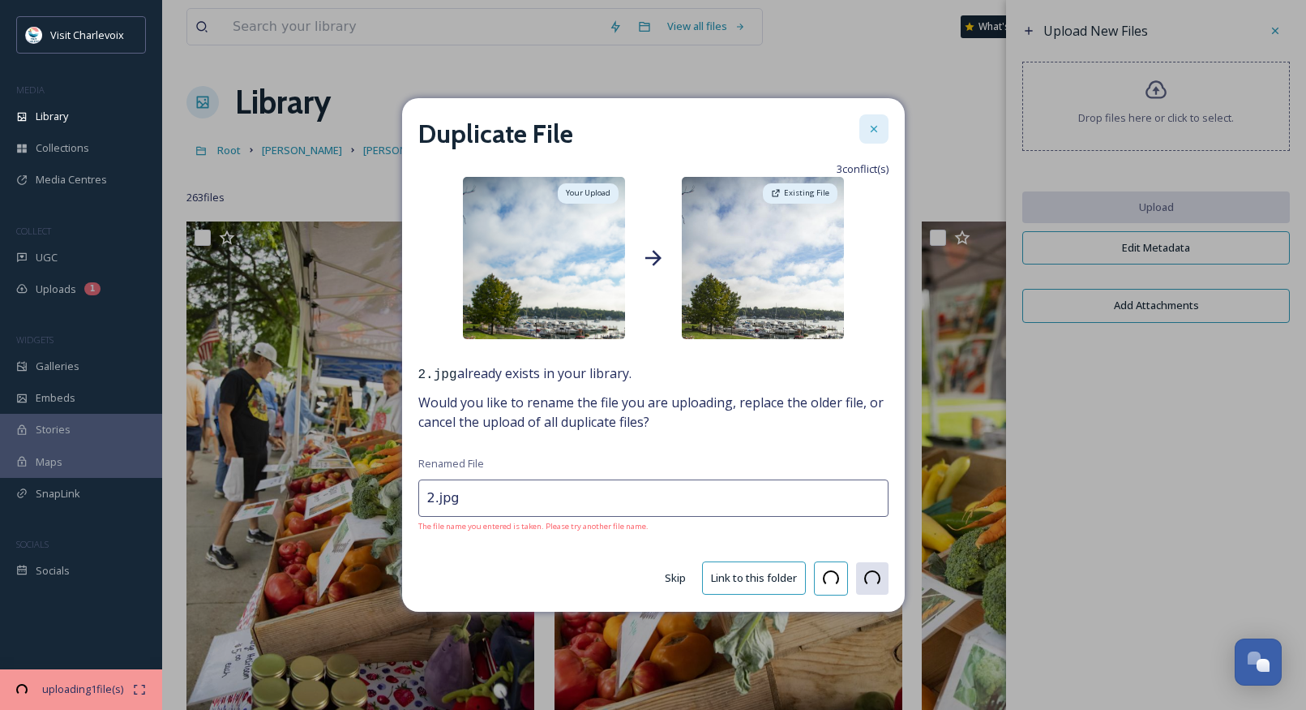
click at [873, 123] on icon at bounding box center [874, 128] width 13 height 13
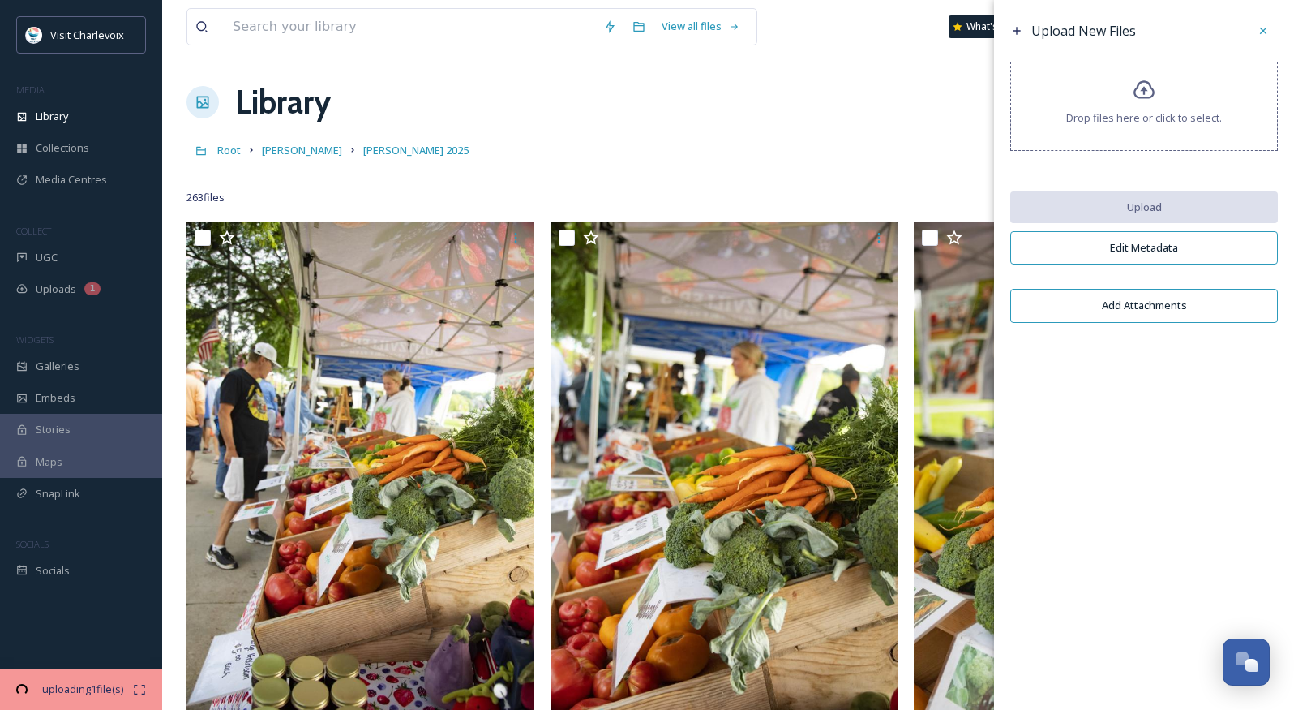
click at [1179, 111] on span "Drop files here or click to select." at bounding box center [1144, 117] width 156 height 15
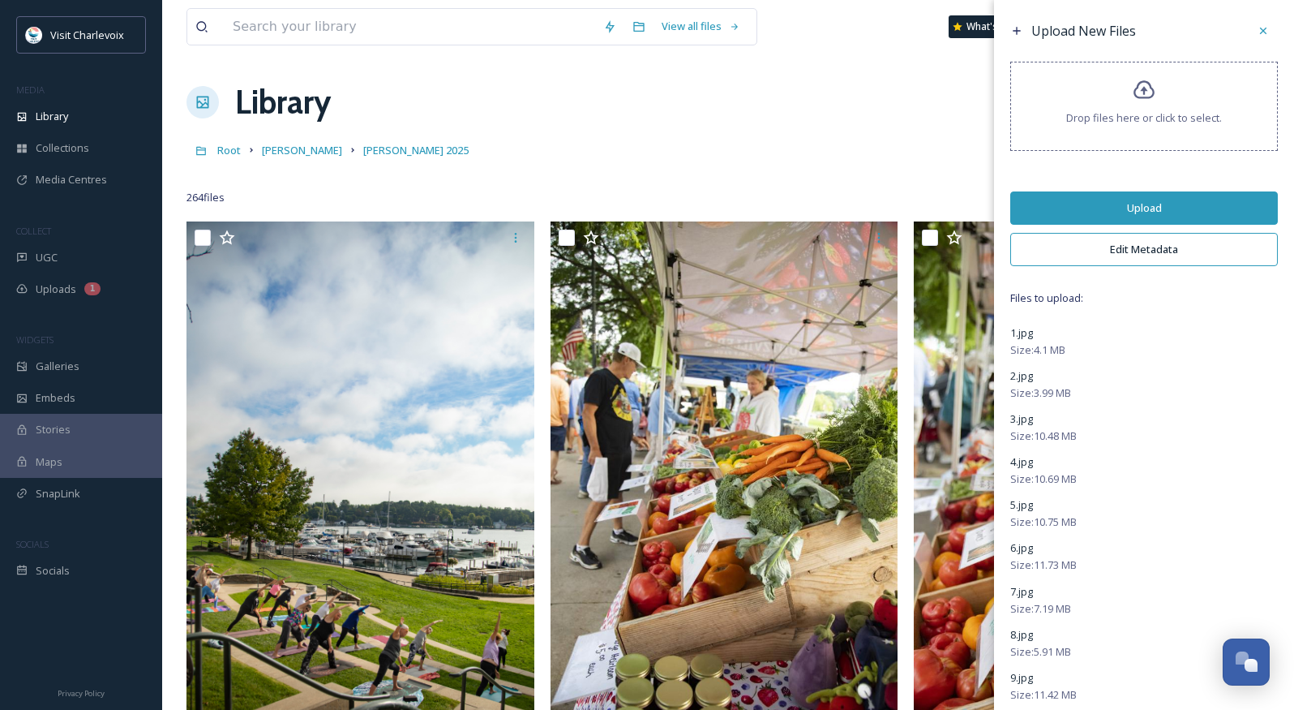
click at [1117, 259] on button "Edit Metadata" at bounding box center [1144, 249] width 268 height 33
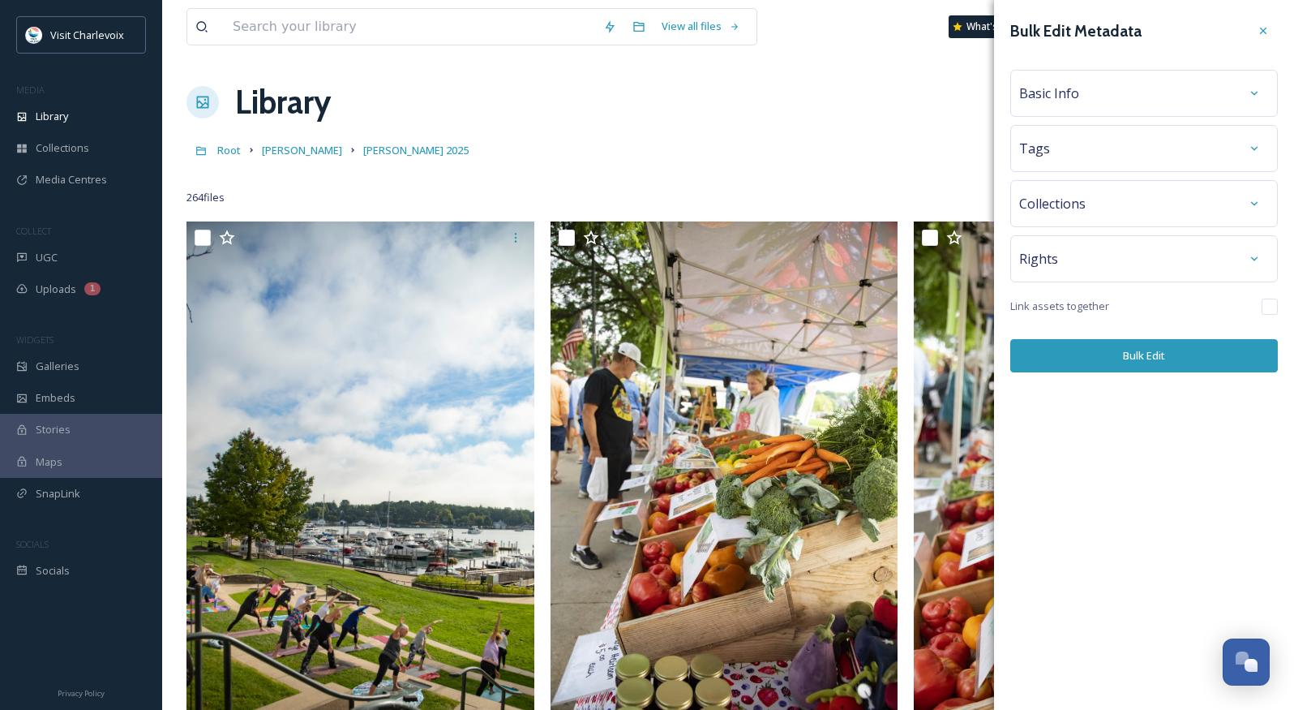
click at [1056, 94] on span "Basic Info" at bounding box center [1049, 93] width 60 height 19
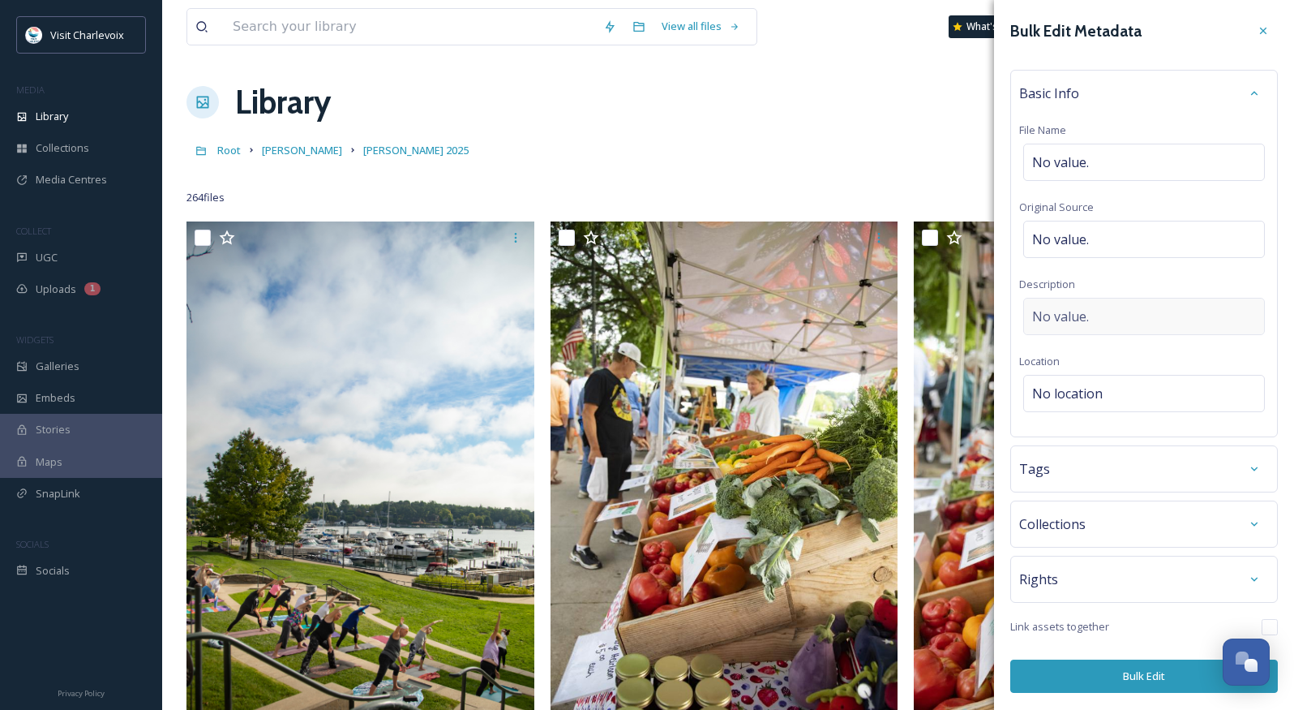
click at [1109, 324] on div "No value." at bounding box center [1144, 316] width 242 height 37
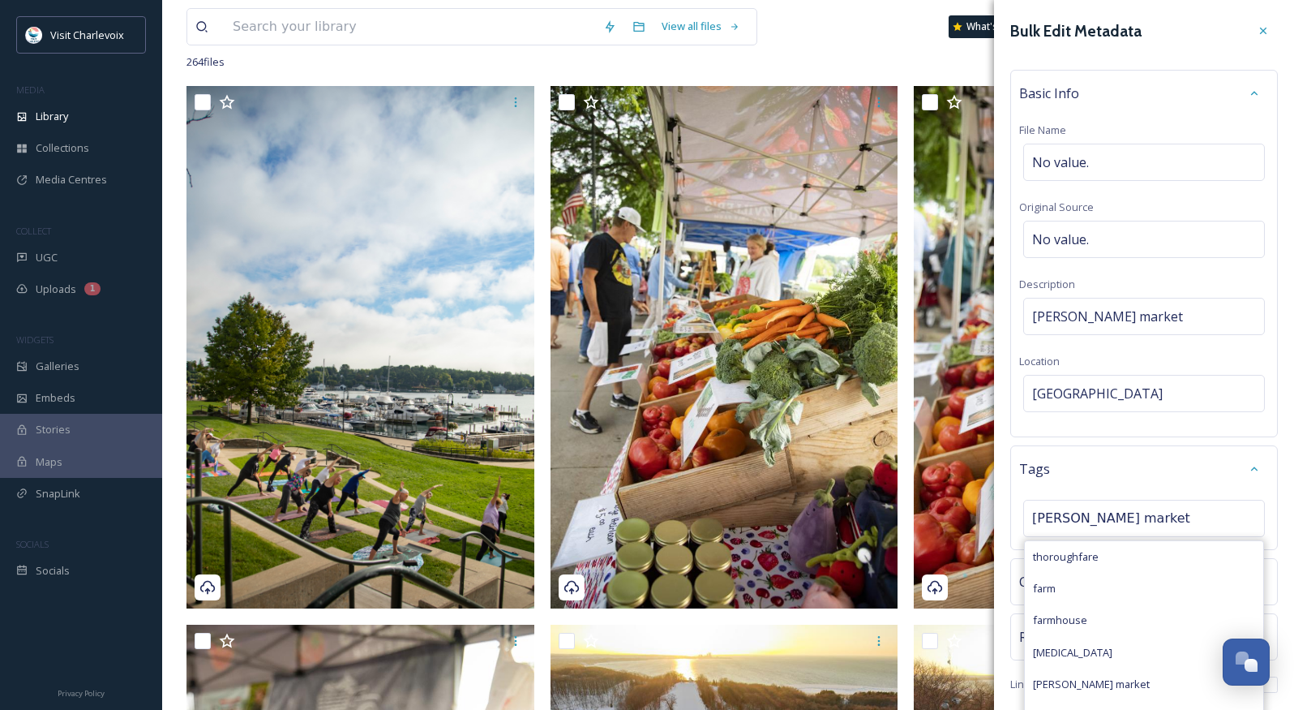
scroll to position [5427, 0]
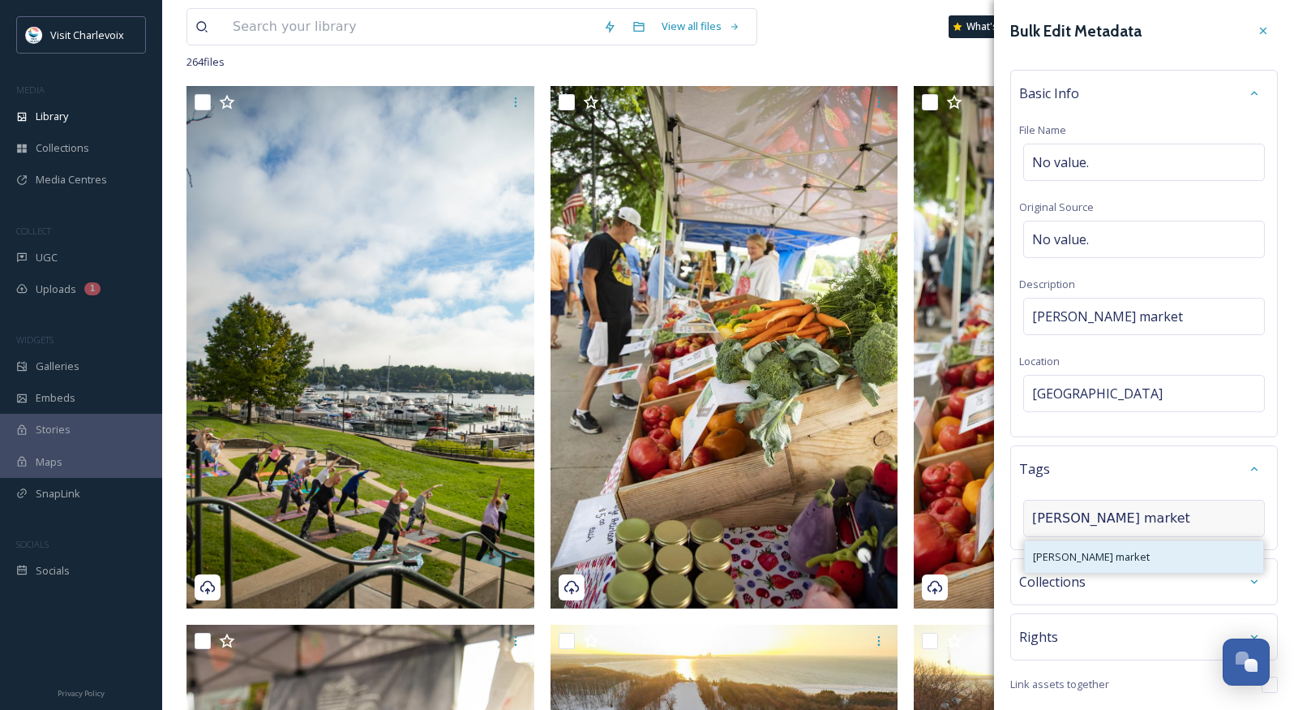
type input "[PERSON_NAME] market"
click at [1067, 561] on span "[PERSON_NAME] market" at bounding box center [1091, 556] width 117 height 15
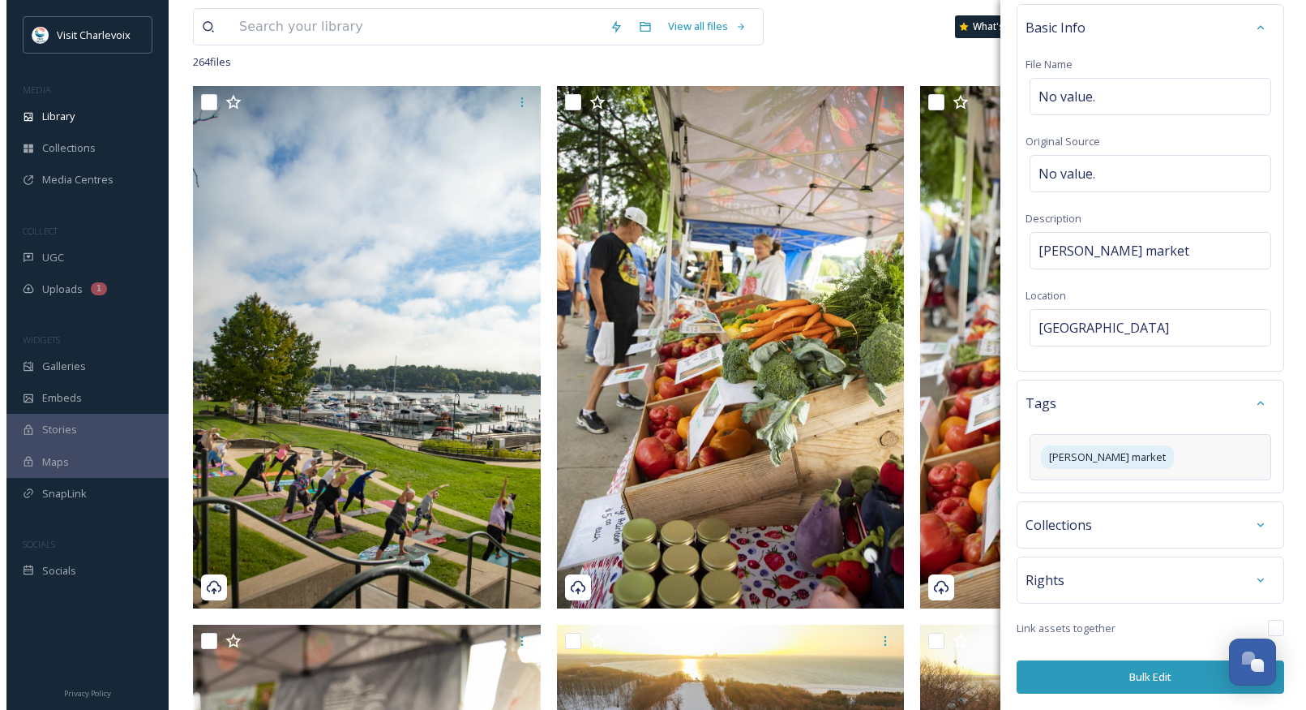
scroll to position [66, 0]
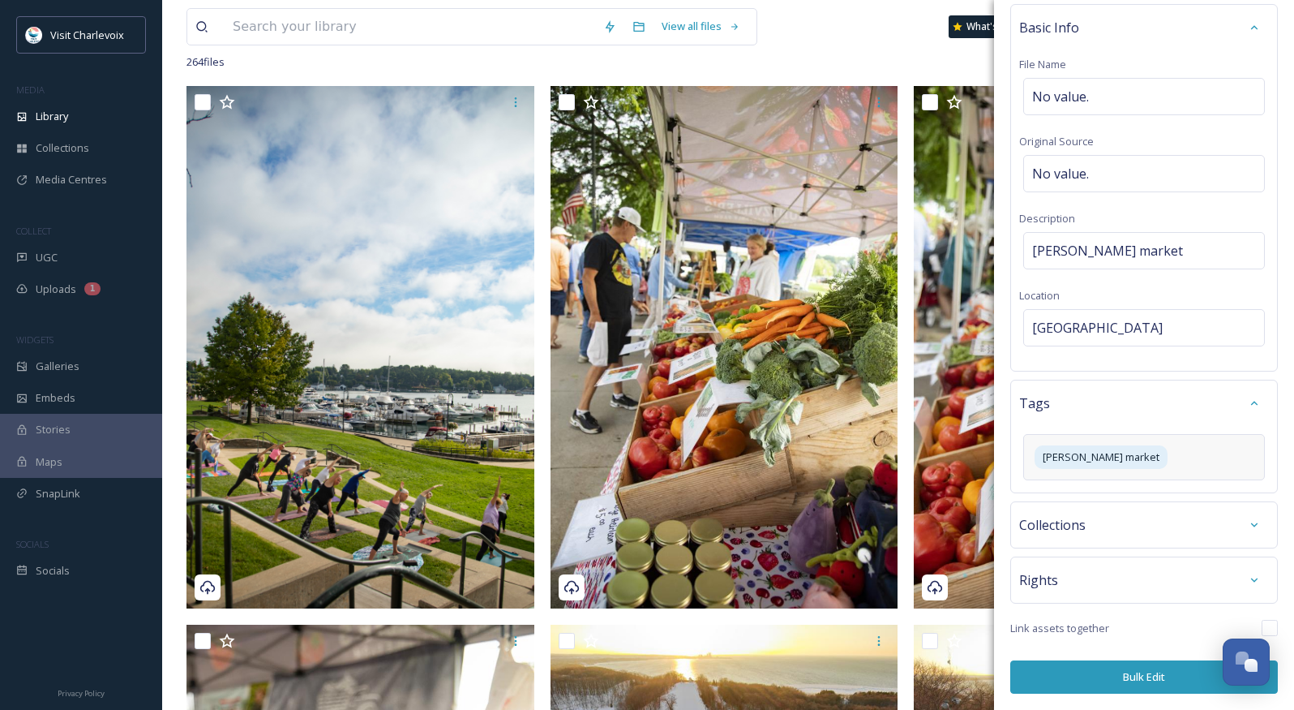
click at [1150, 680] on button "Bulk Edit" at bounding box center [1144, 676] width 268 height 33
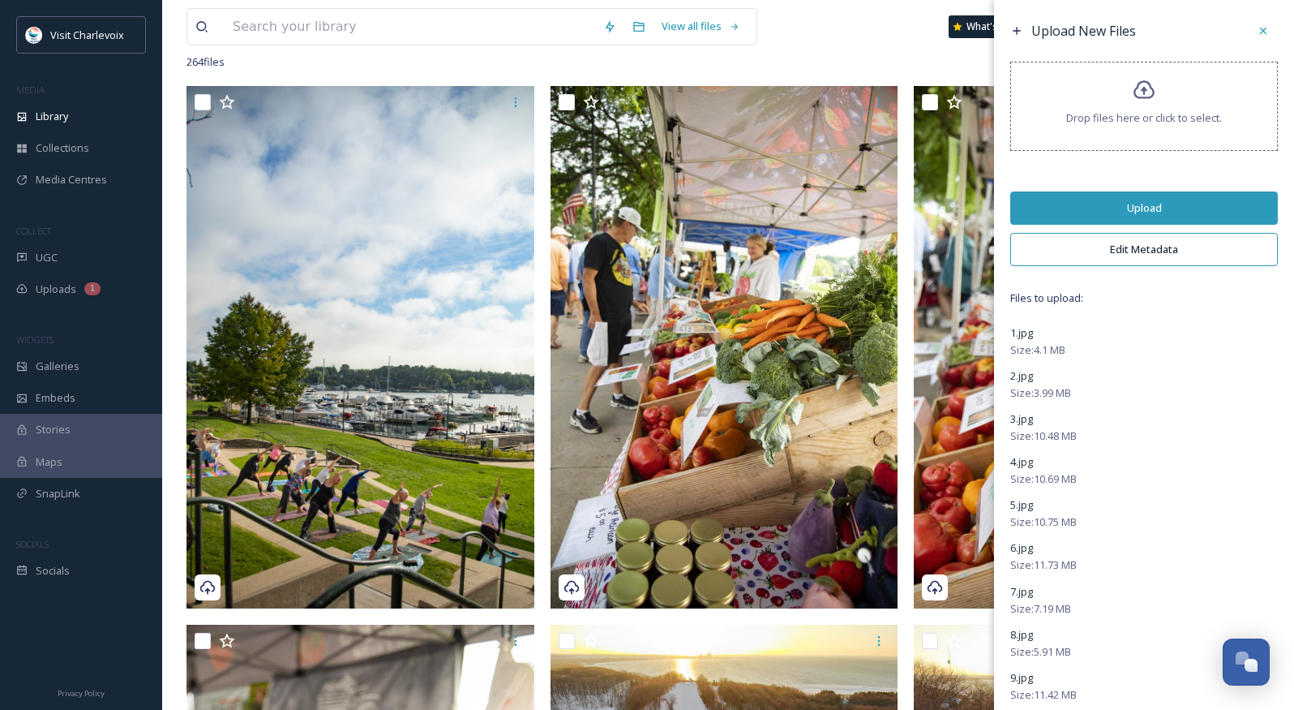
click at [1100, 211] on button "Upload" at bounding box center [1144, 207] width 268 height 33
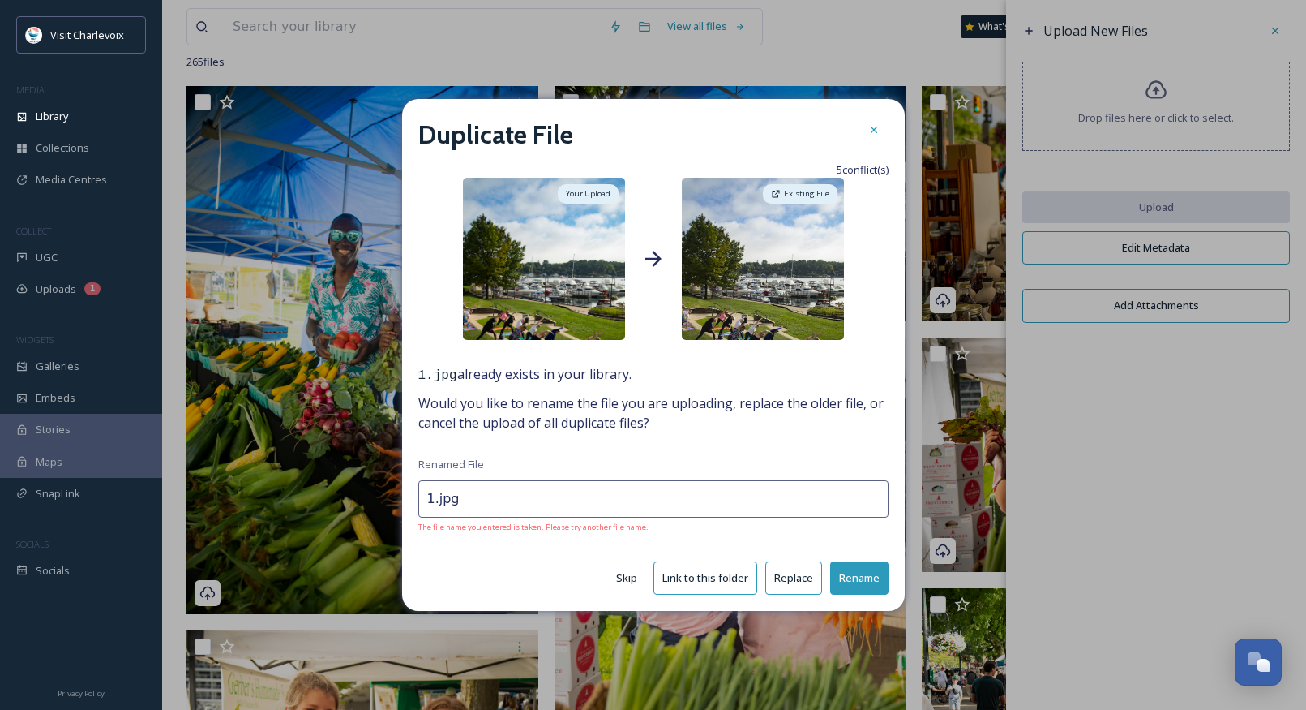
click at [798, 564] on button "Replace" at bounding box center [793, 577] width 57 height 33
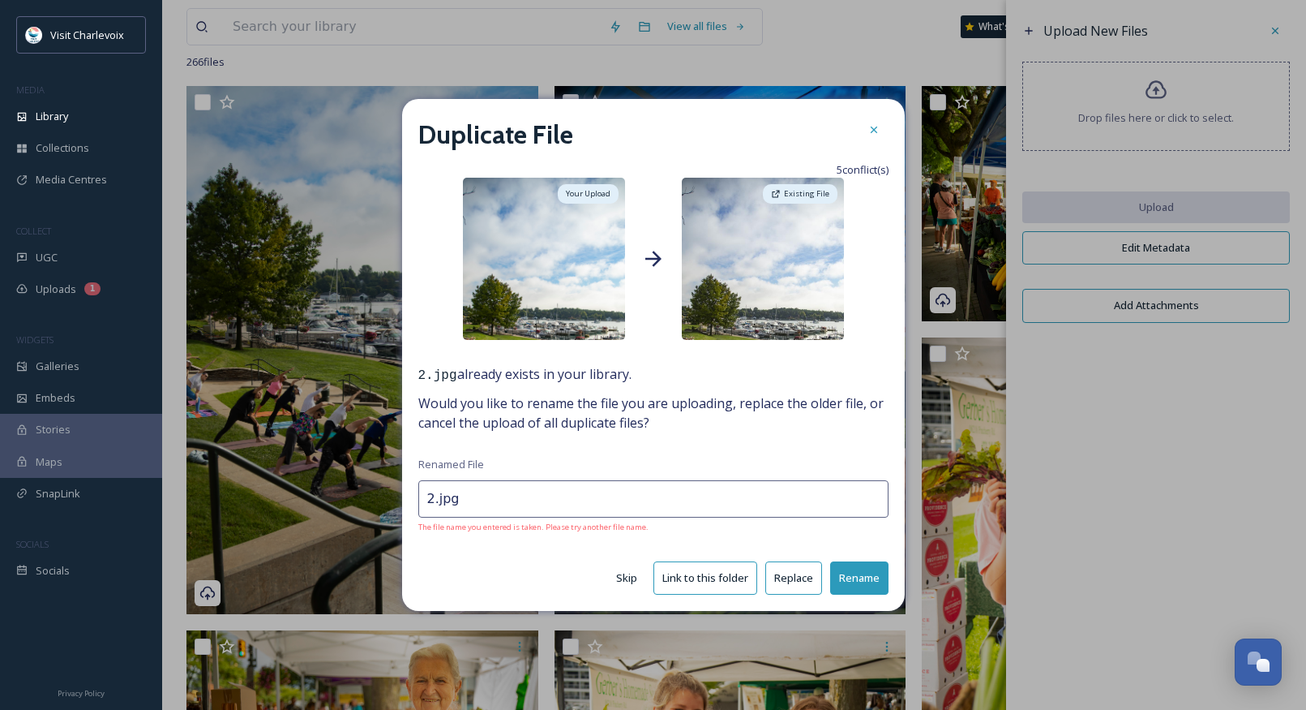
click at [795, 583] on button "Replace" at bounding box center [793, 577] width 57 height 33
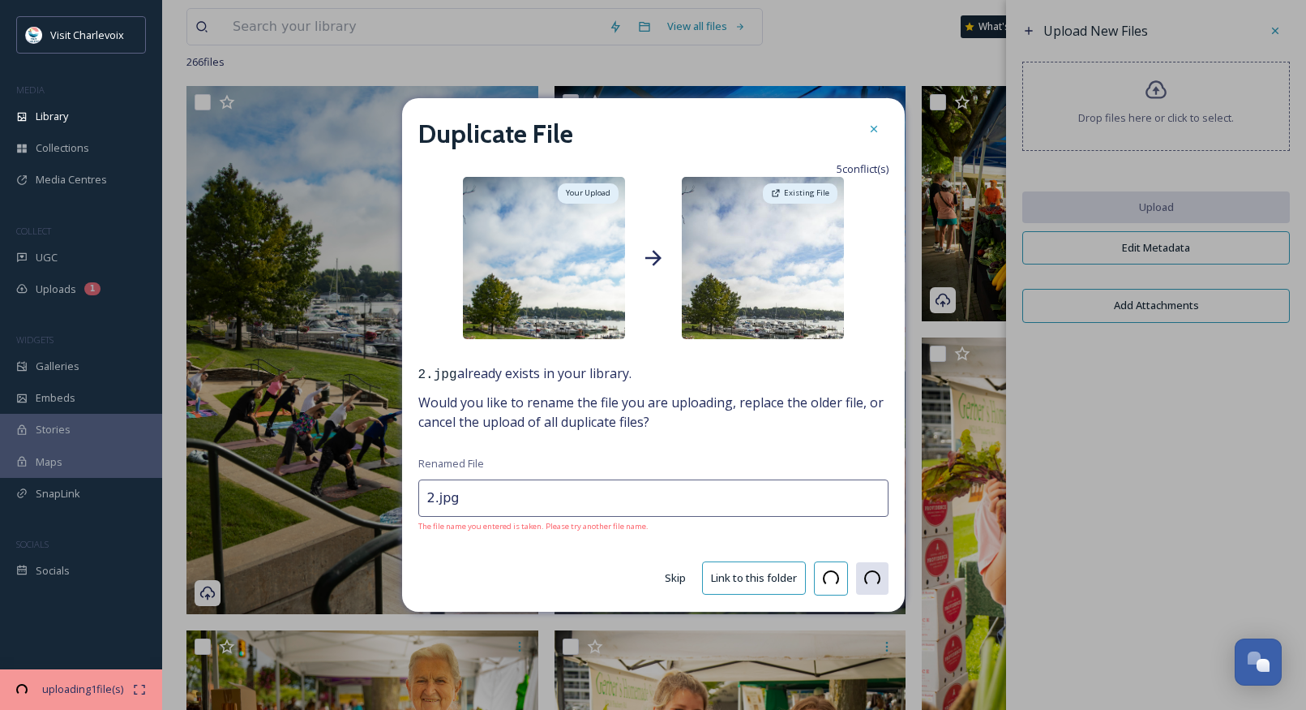
type input "3.jpg"
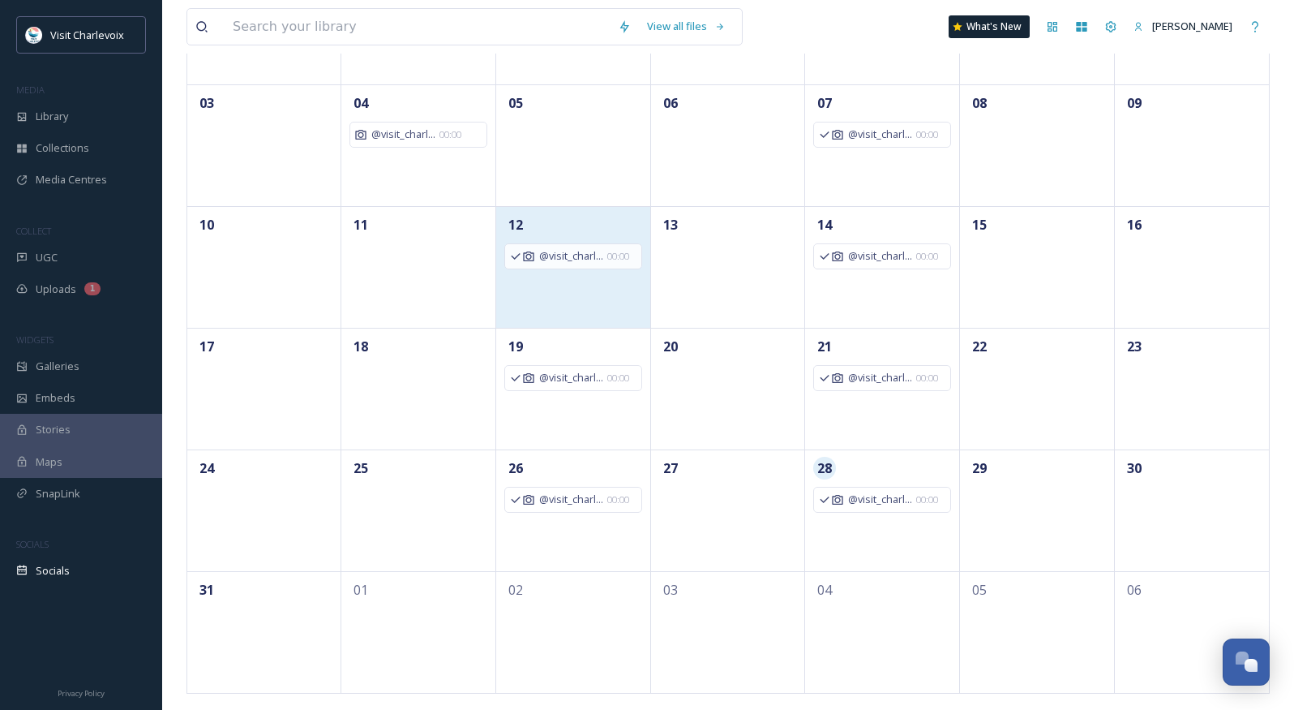
scroll to position [5427, 0]
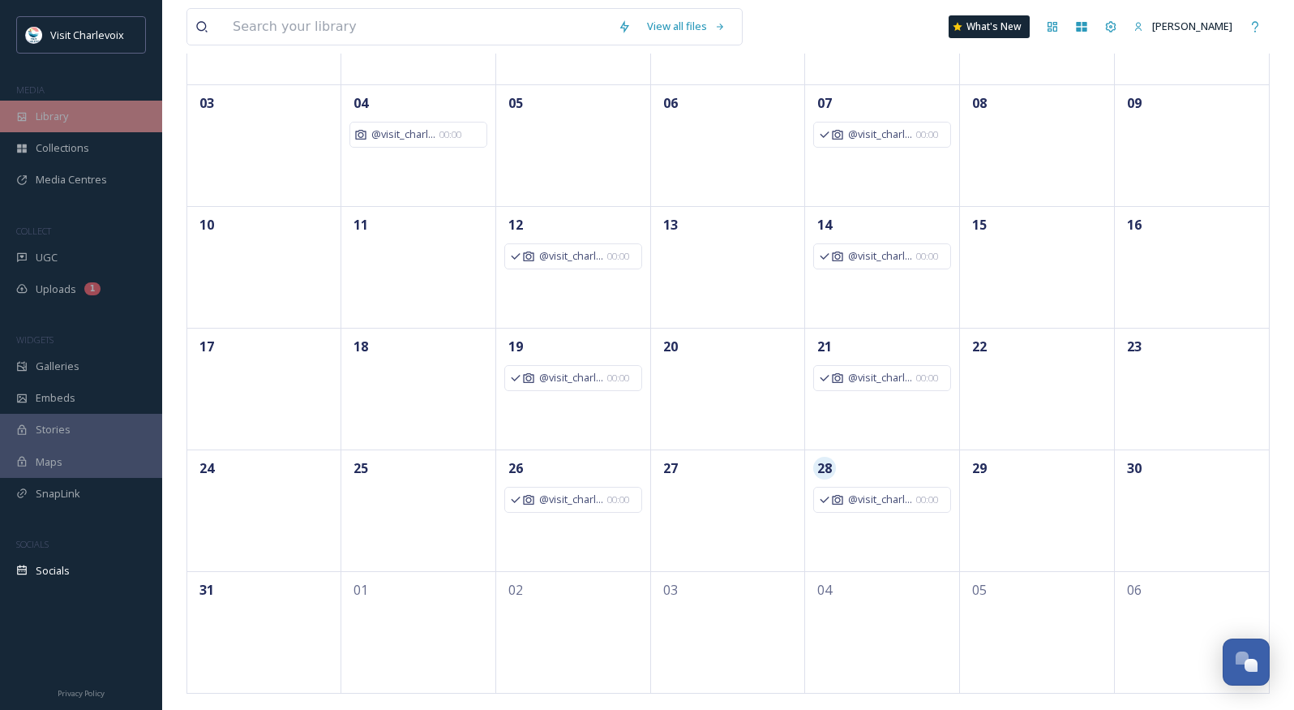
click at [77, 102] on div "Library" at bounding box center [81, 117] width 162 height 32
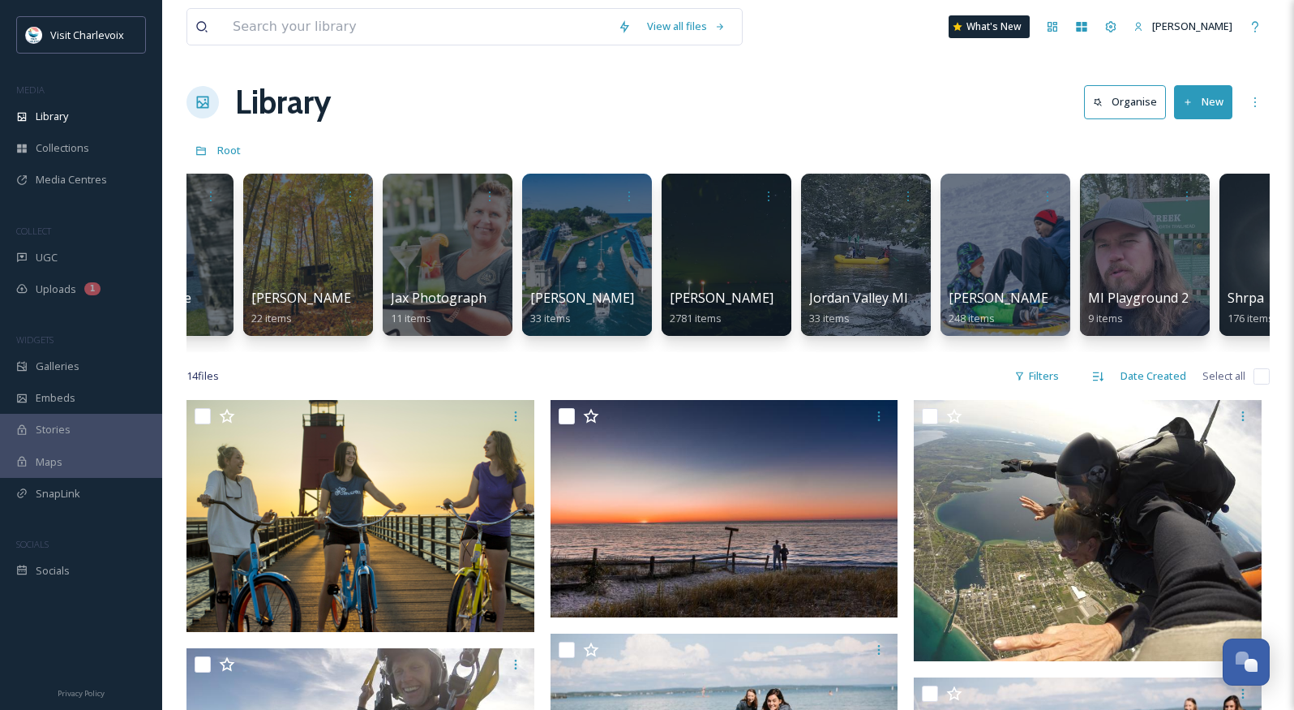
scroll to position [0, 933]
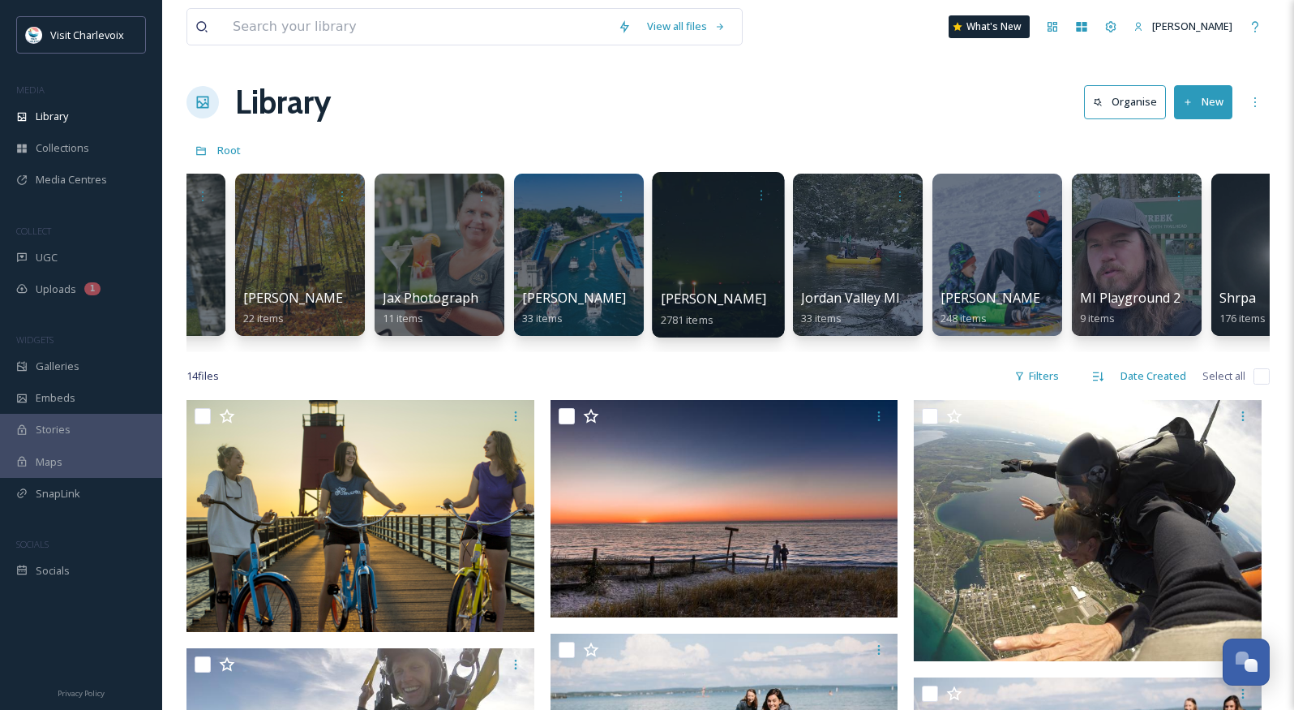
click at [731, 246] on div at bounding box center [718, 254] width 132 height 165
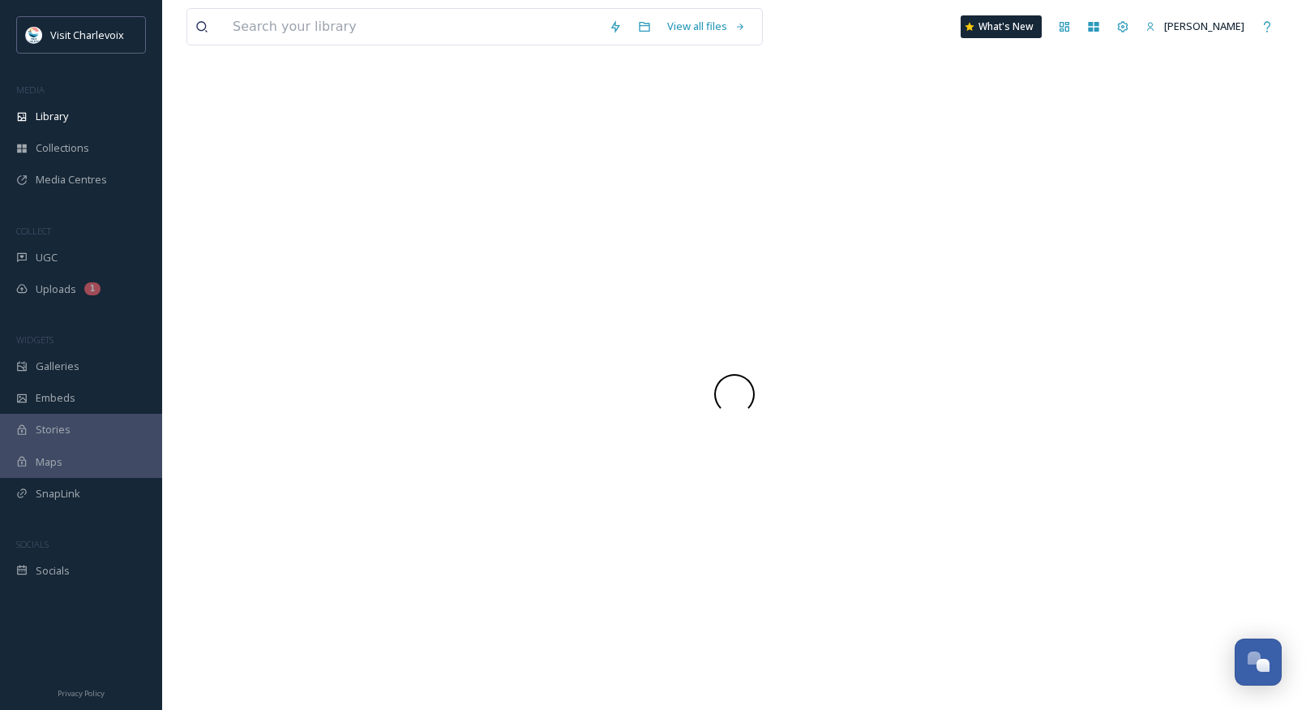
click at [731, 246] on div at bounding box center [735, 394] width 1096 height 632
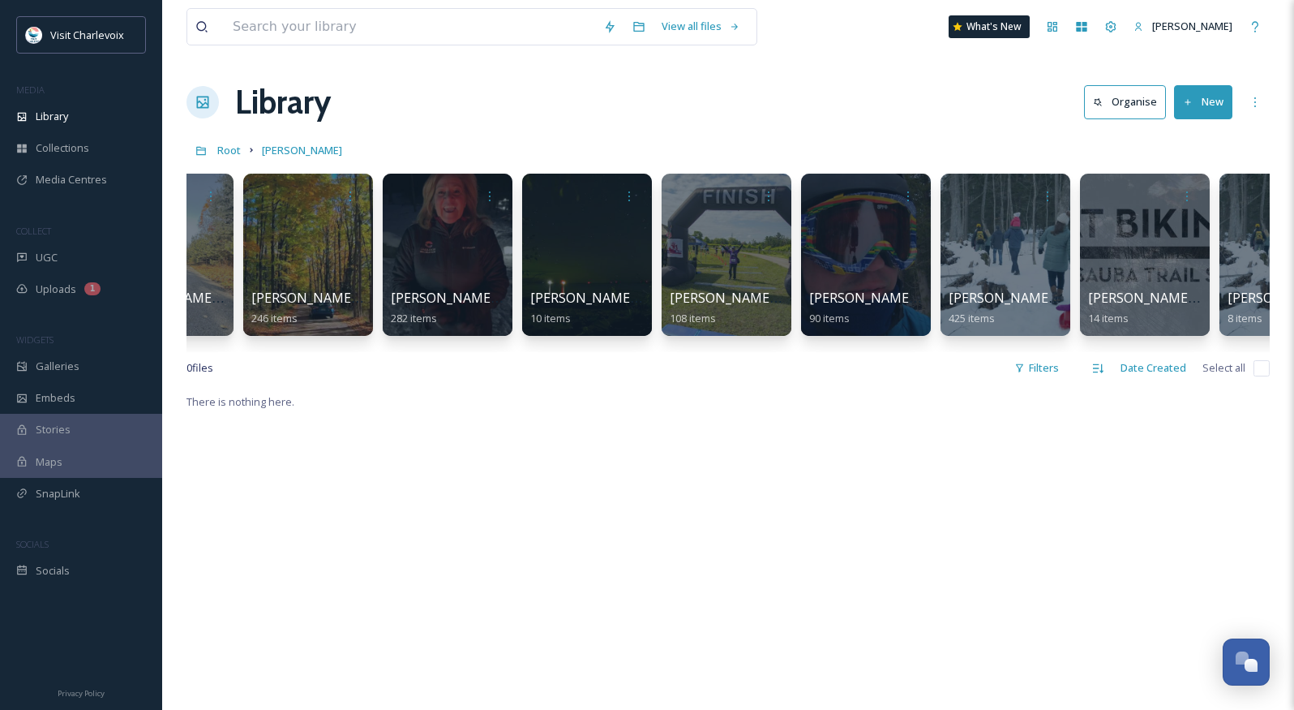
scroll to position [0, 451]
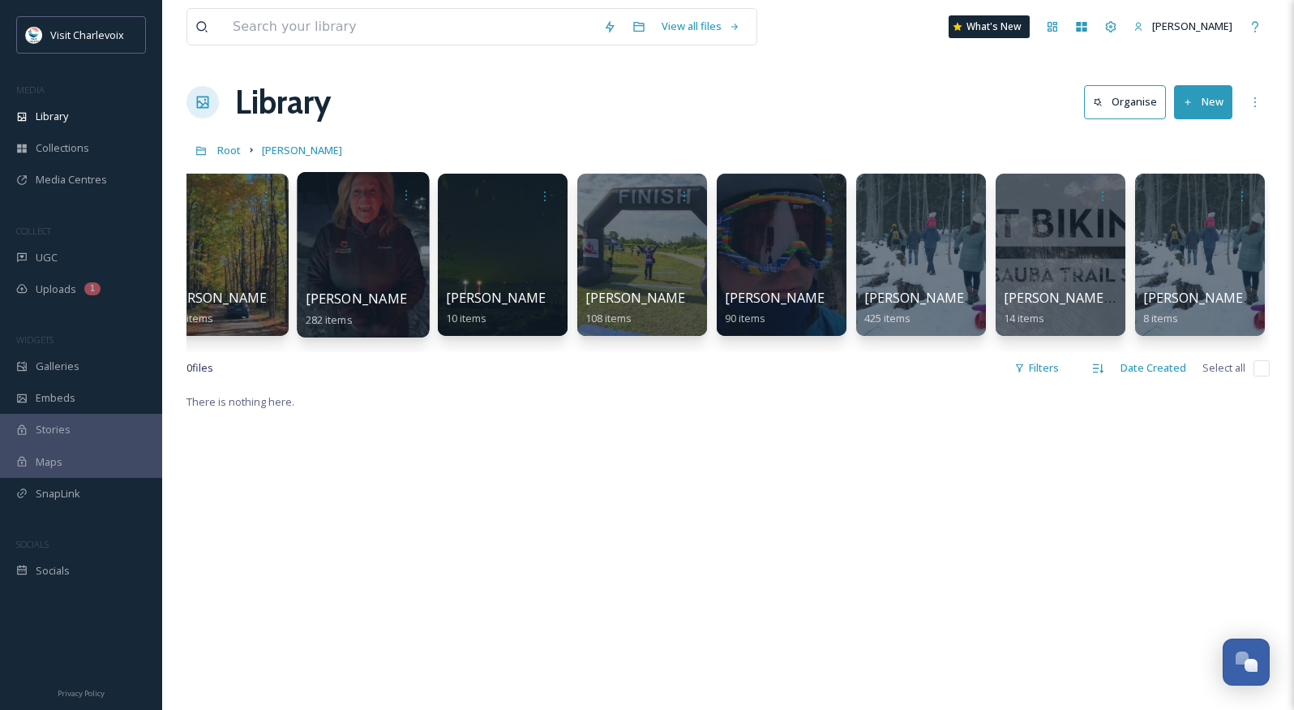
click at [376, 242] on div at bounding box center [363, 254] width 132 height 165
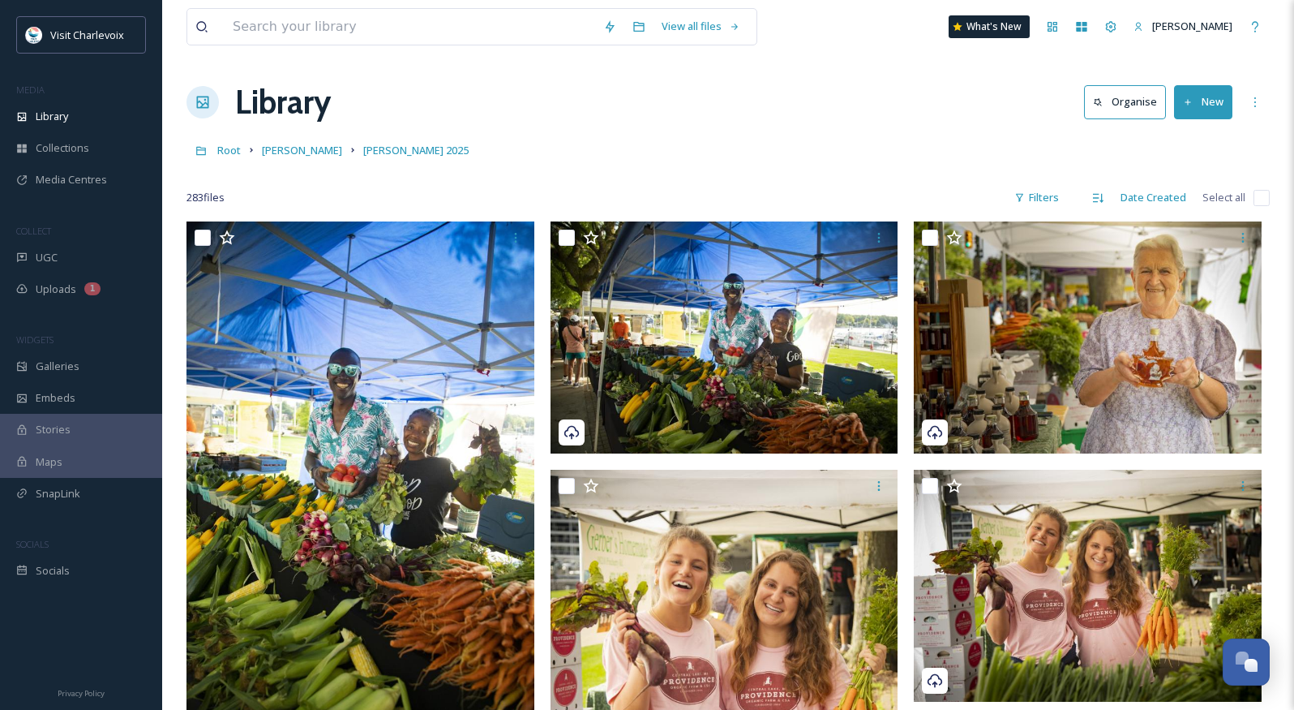
click at [473, 164] on div "Root Jon Mon Jon Mon 2025" at bounding box center [728, 150] width 1083 height 31
drag, startPoint x: 525, startPoint y: 99, endPoint x: 425, endPoint y: 101, distance: 100.6
click at [425, 101] on div "Library Organise New" at bounding box center [728, 102] width 1083 height 49
click at [293, 154] on span "[PERSON_NAME]" at bounding box center [302, 150] width 80 height 15
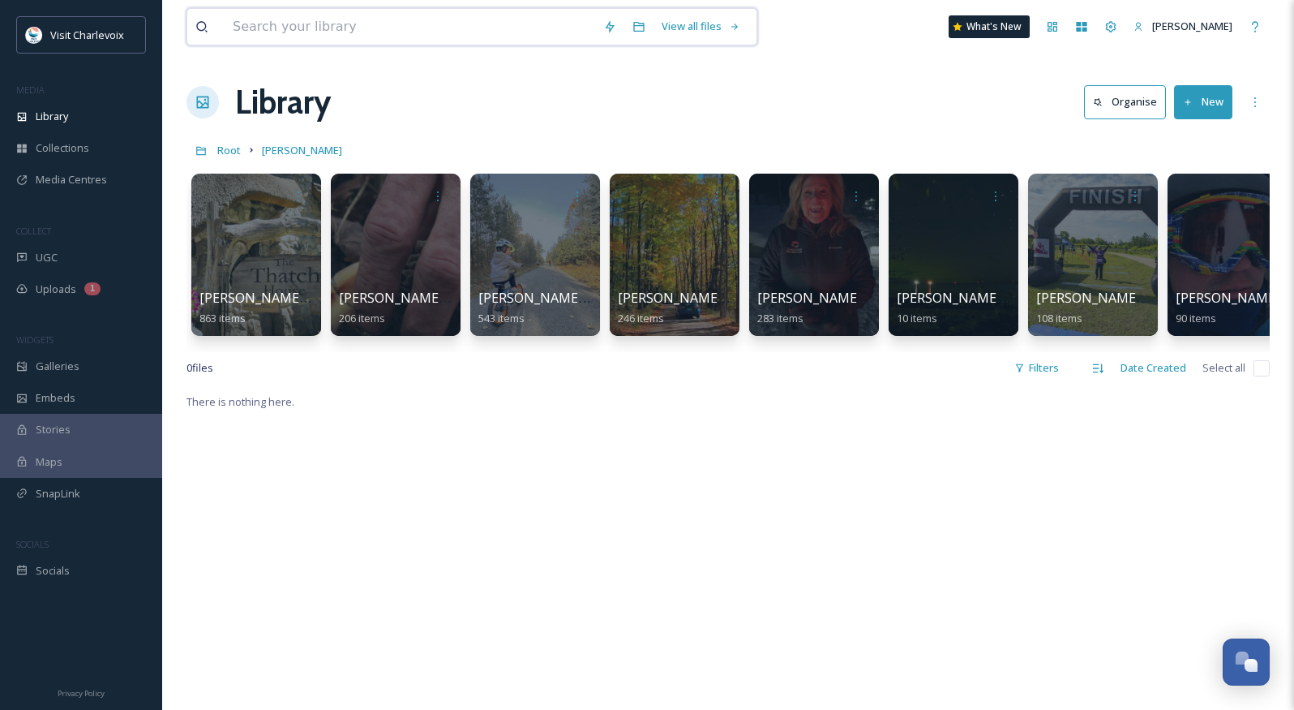
click at [348, 19] on input at bounding box center [410, 27] width 371 height 36
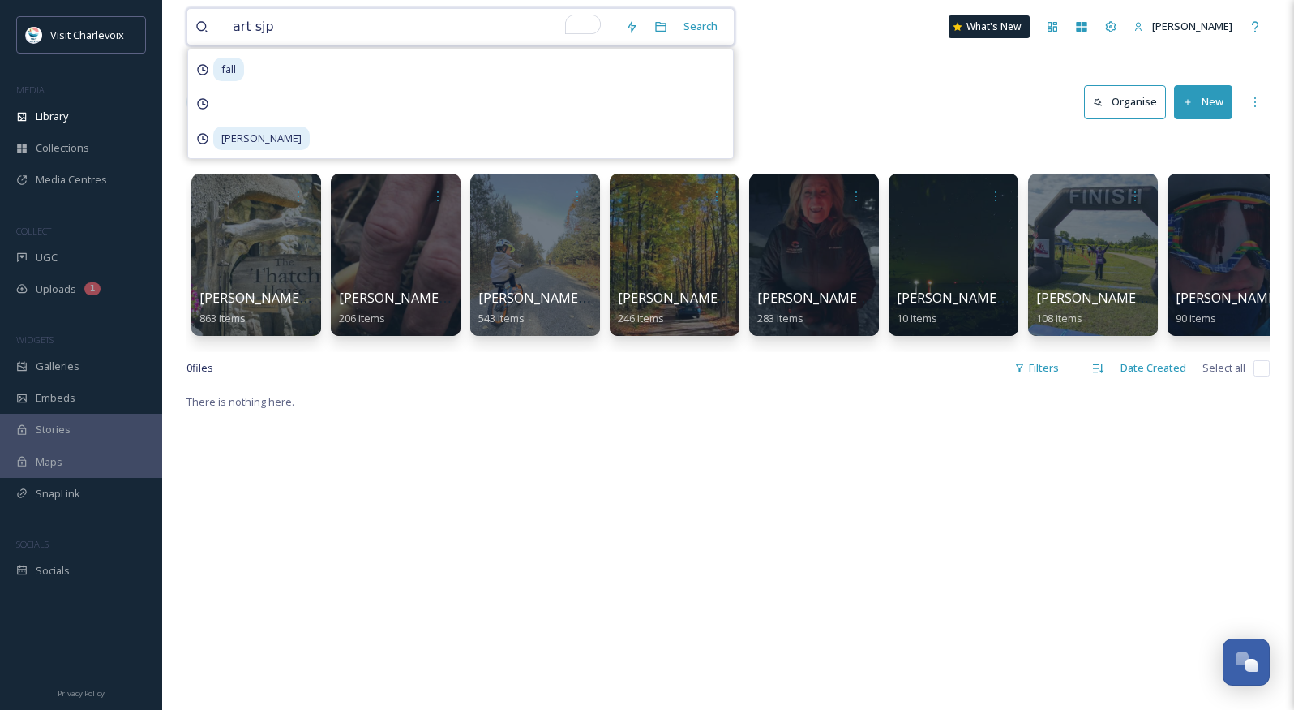
type input "art sjpw"
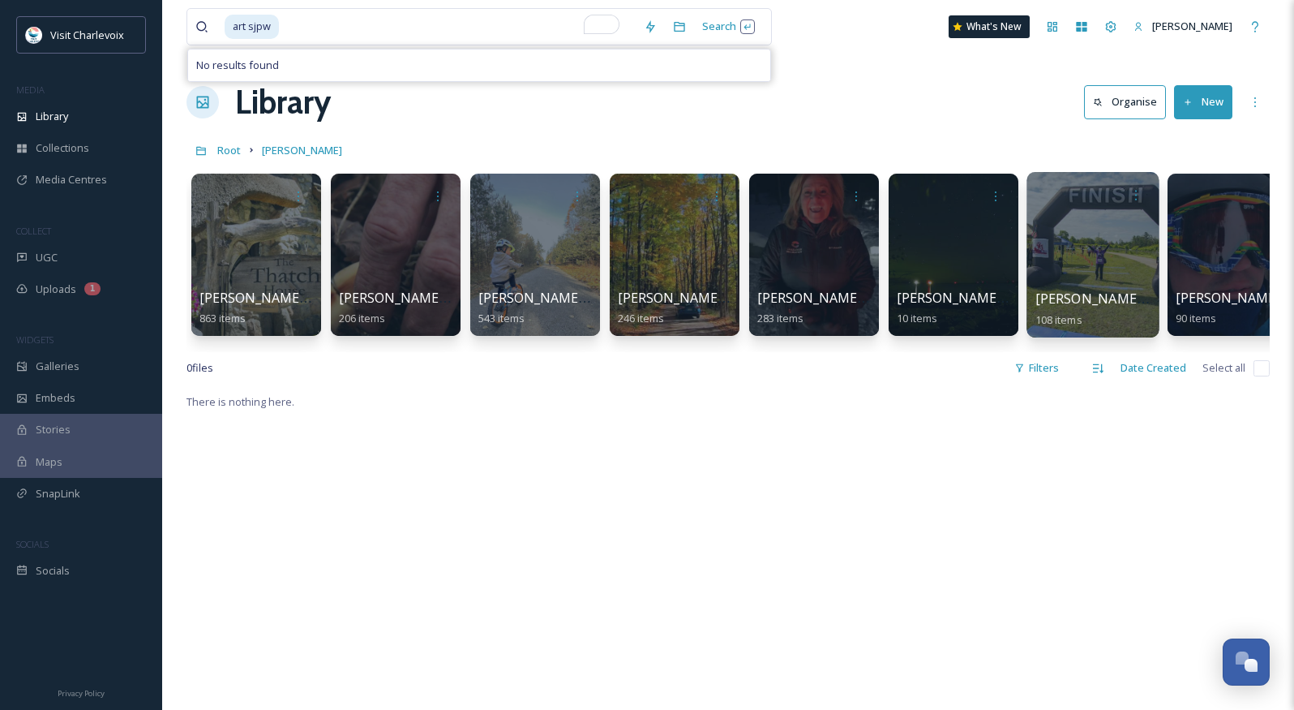
click at [1121, 261] on div at bounding box center [1093, 254] width 132 height 165
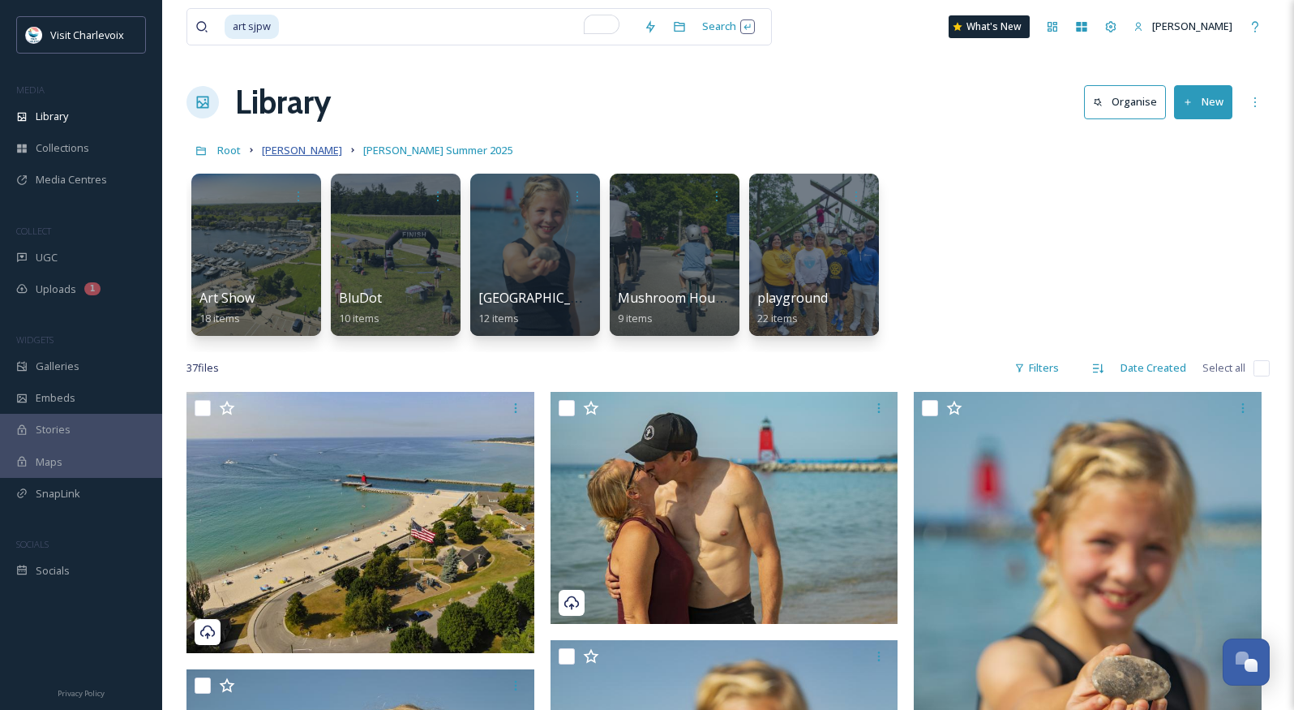
click at [270, 147] on span "[PERSON_NAME]" at bounding box center [302, 150] width 80 height 15
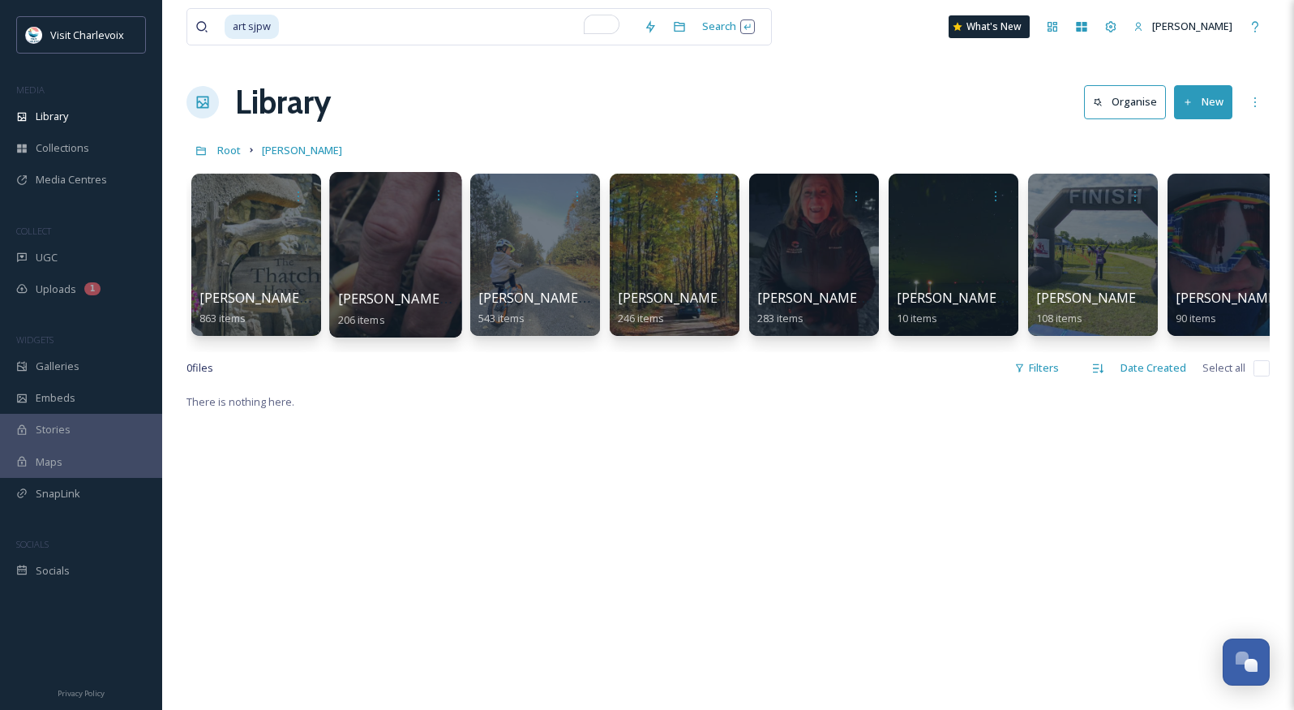
click at [409, 244] on div at bounding box center [395, 254] width 132 height 165
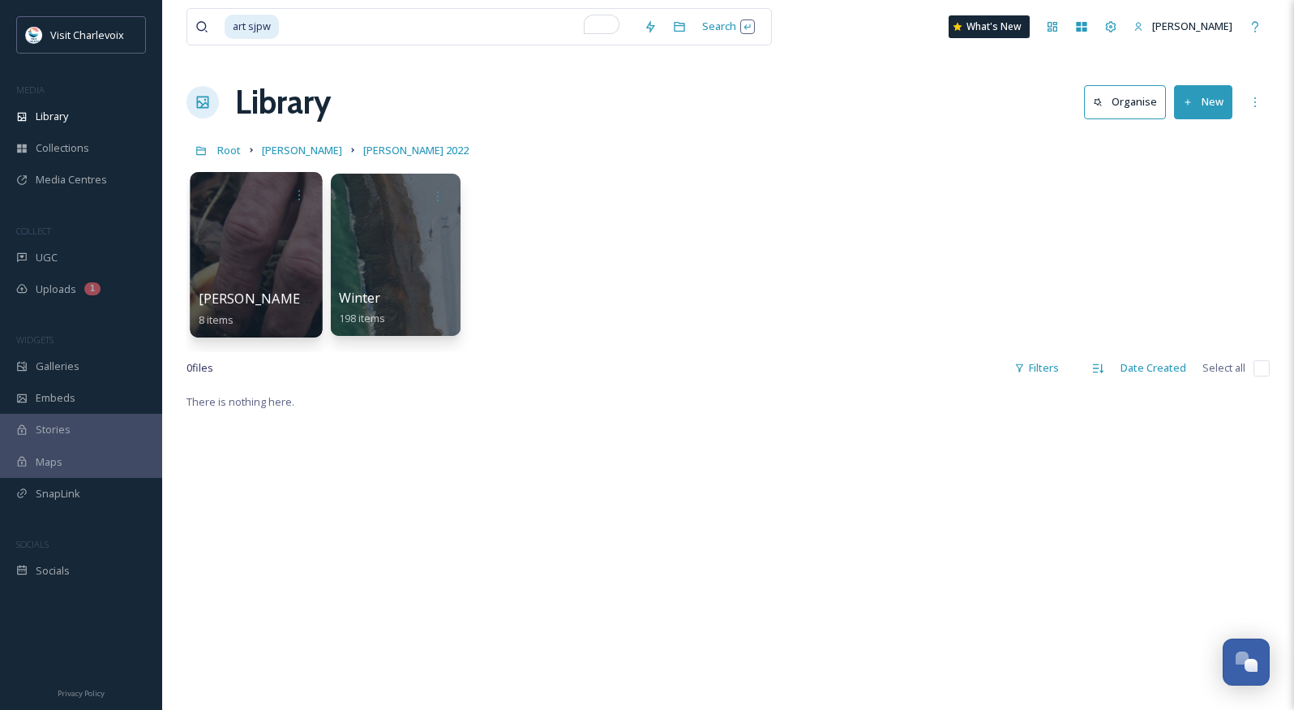
click at [239, 277] on div at bounding box center [256, 254] width 132 height 165
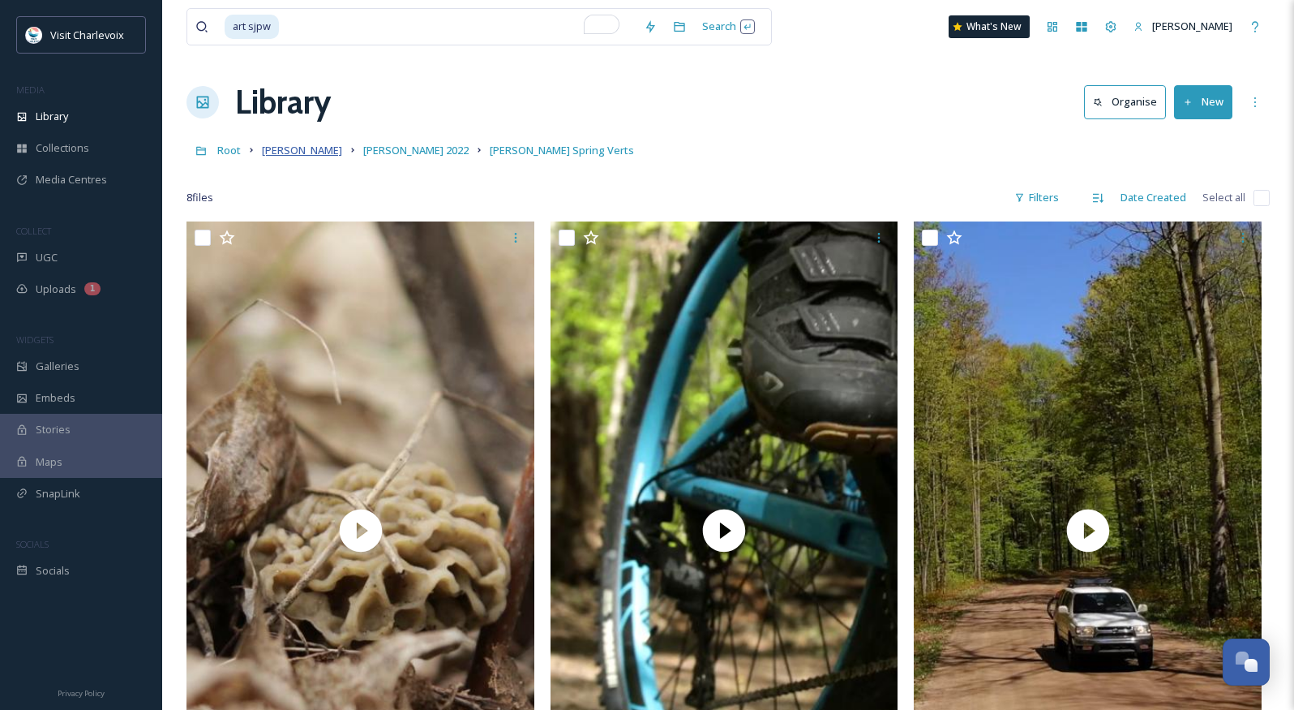
click at [293, 149] on span "[PERSON_NAME]" at bounding box center [302, 150] width 80 height 15
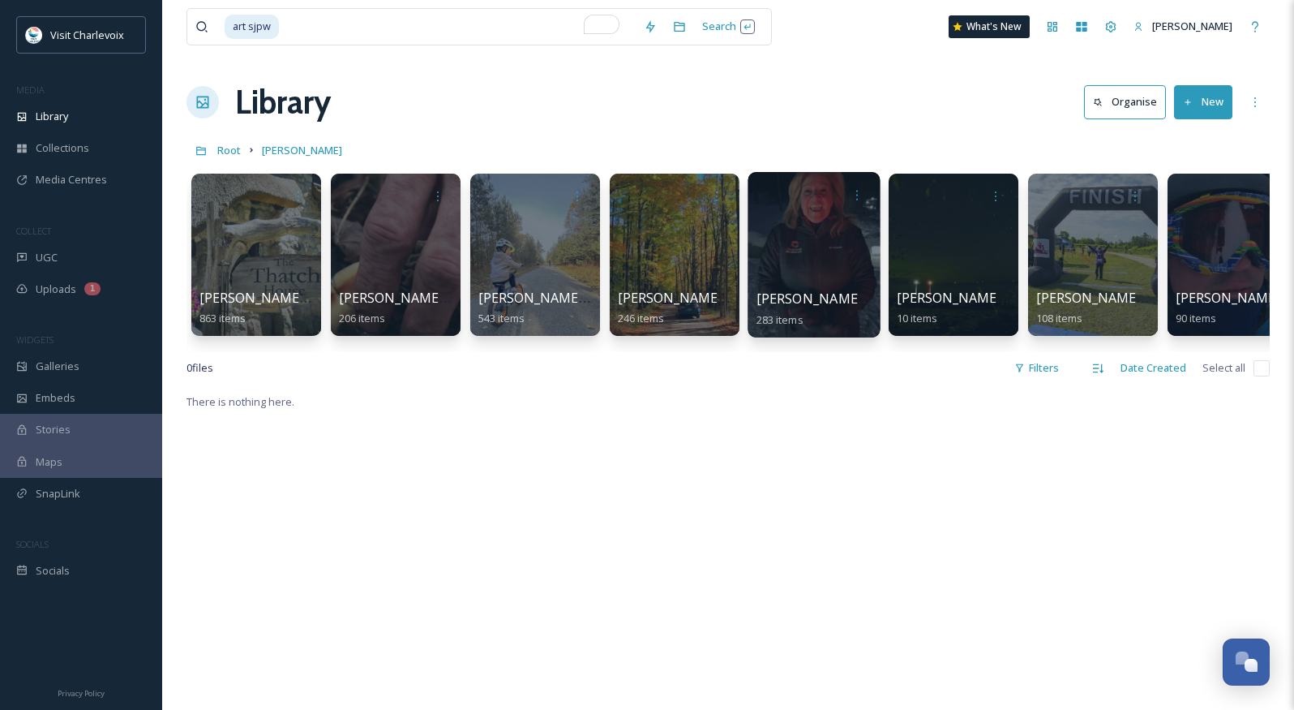
click at [768, 306] on span "[PERSON_NAME] 2025" at bounding box center [826, 298] width 139 height 18
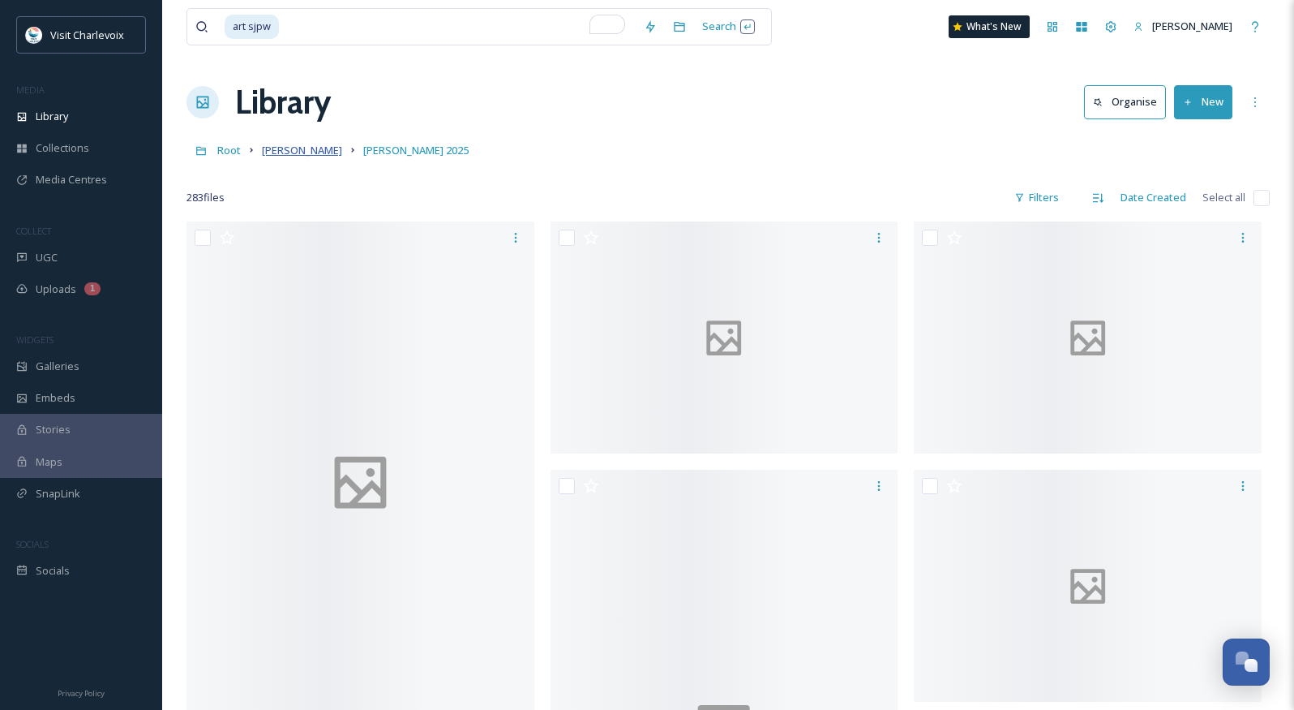
click at [282, 155] on span "[PERSON_NAME]" at bounding box center [302, 150] width 80 height 15
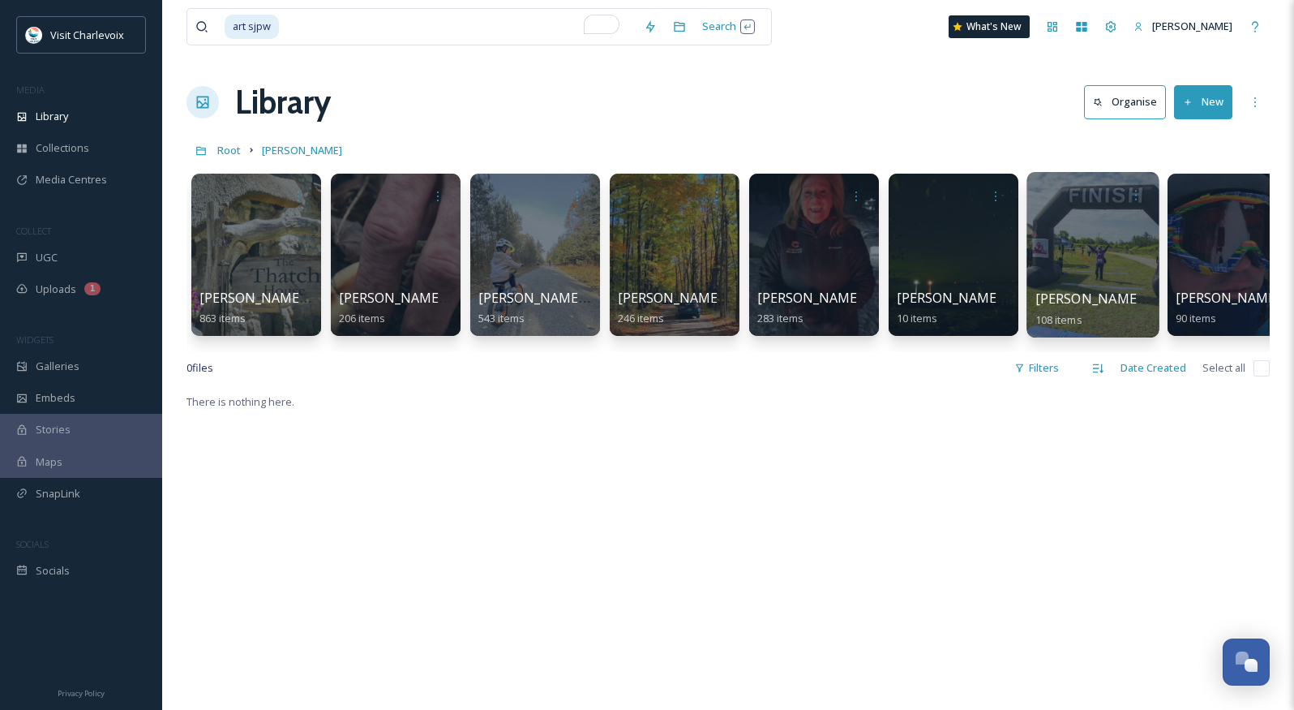
click at [1088, 197] on div at bounding box center [1094, 195] width 116 height 30
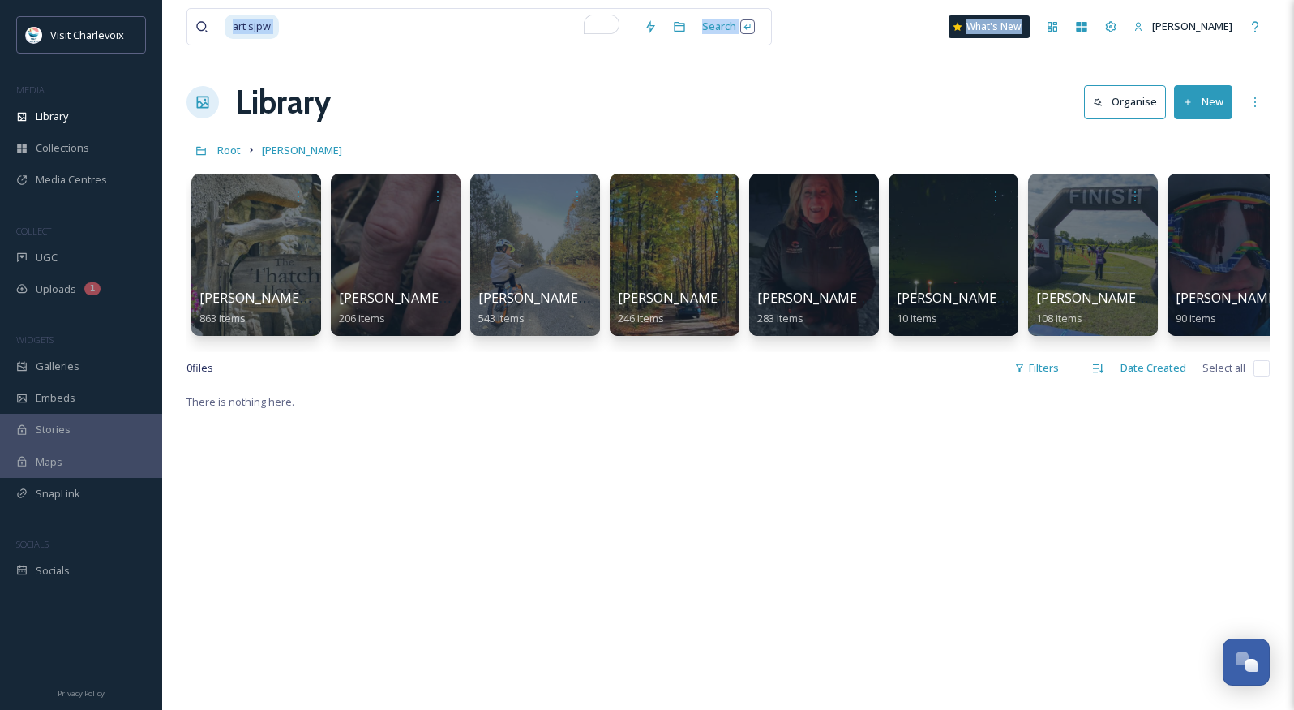
drag, startPoint x: 920, startPoint y: 57, endPoint x: 628, endPoint y: 58, distance: 291.9
click at [626, 60] on div "art sjpw Search What's New Katherine Bitely Library Organise New Root Jon Mon Y…" at bounding box center [728, 550] width 1132 height 1101
click at [1104, 105] on icon at bounding box center [1098, 102] width 11 height 11
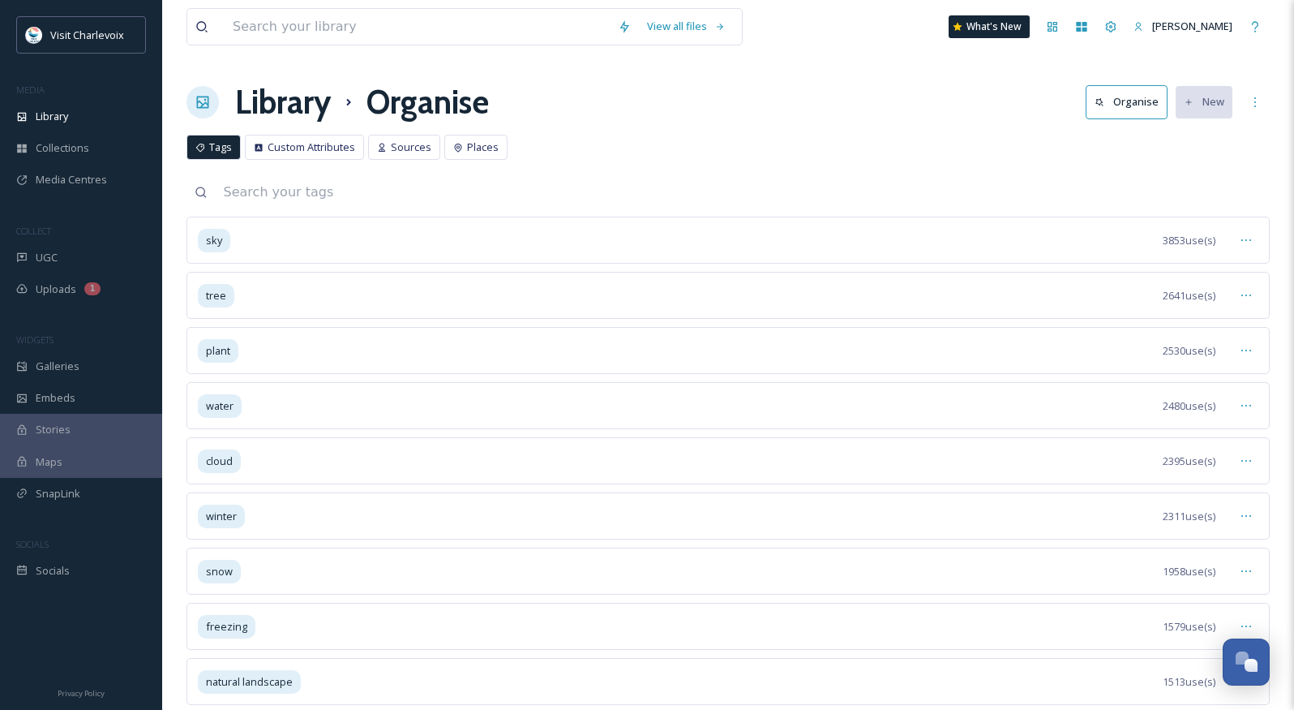
click at [258, 105] on h1 "Library" at bounding box center [283, 102] width 96 height 49
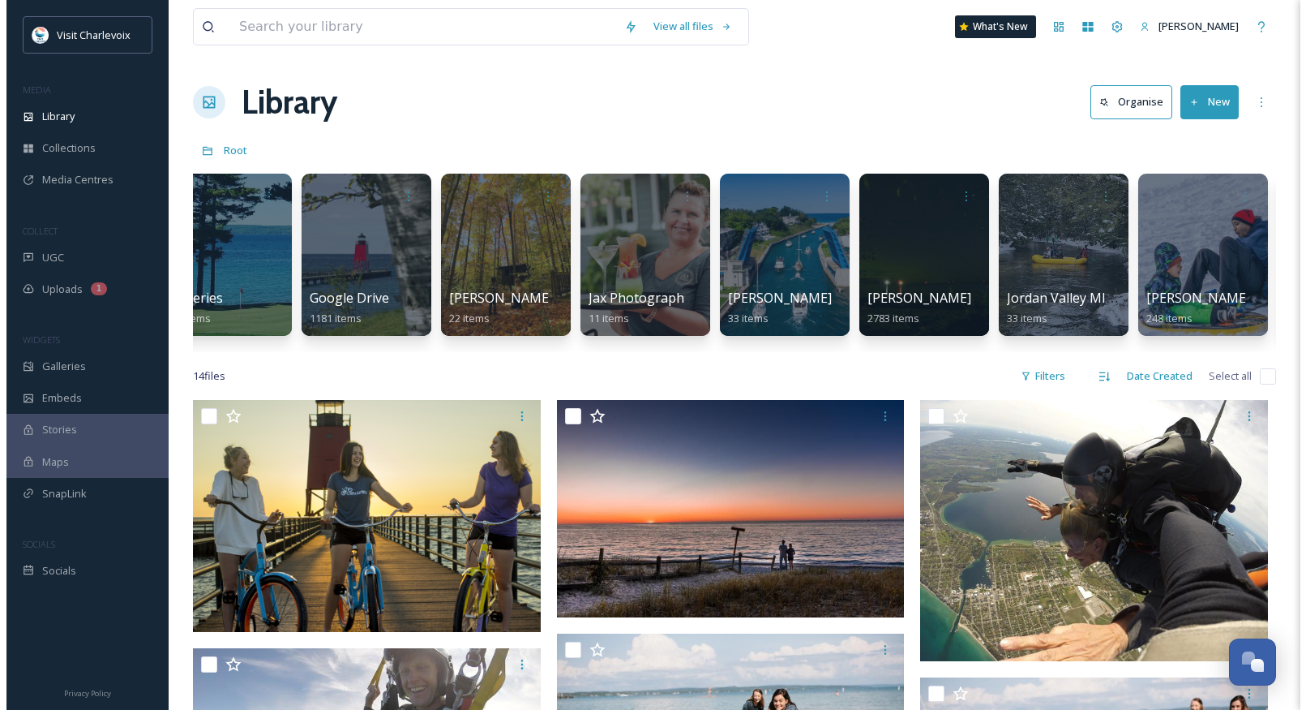
scroll to position [0, 735]
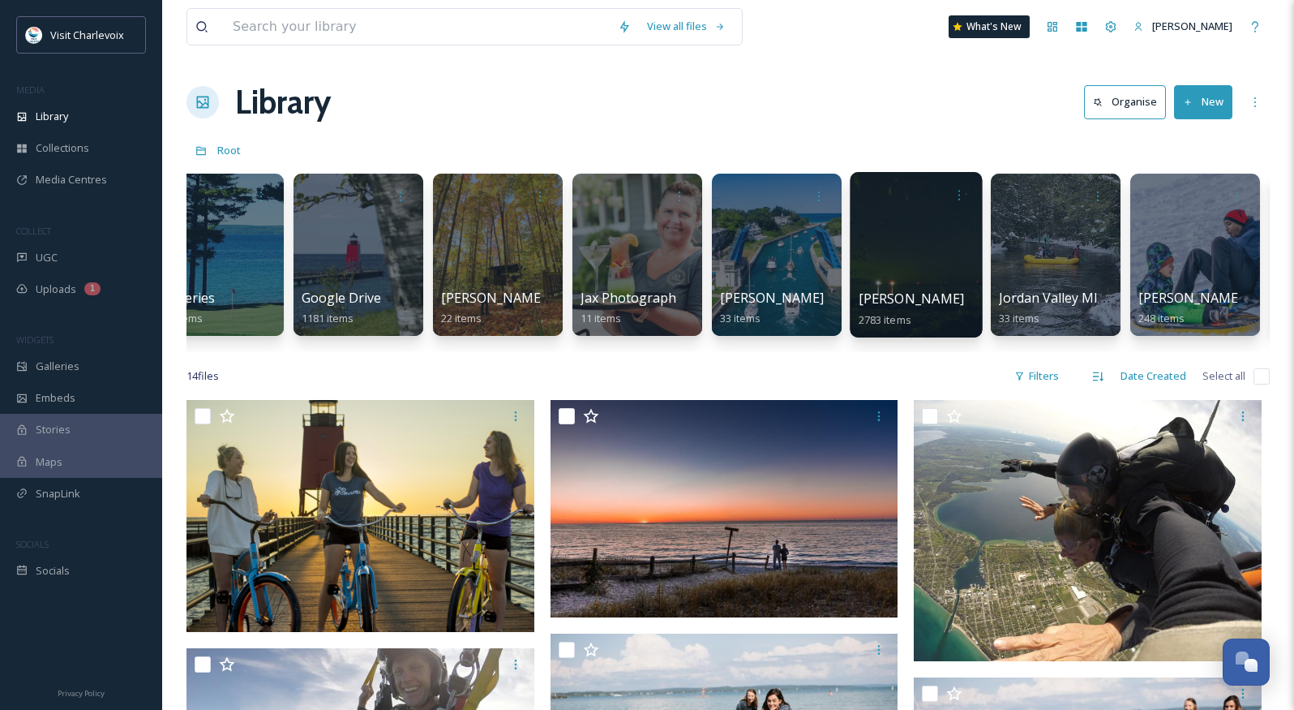
click at [923, 229] on div at bounding box center [916, 254] width 132 height 165
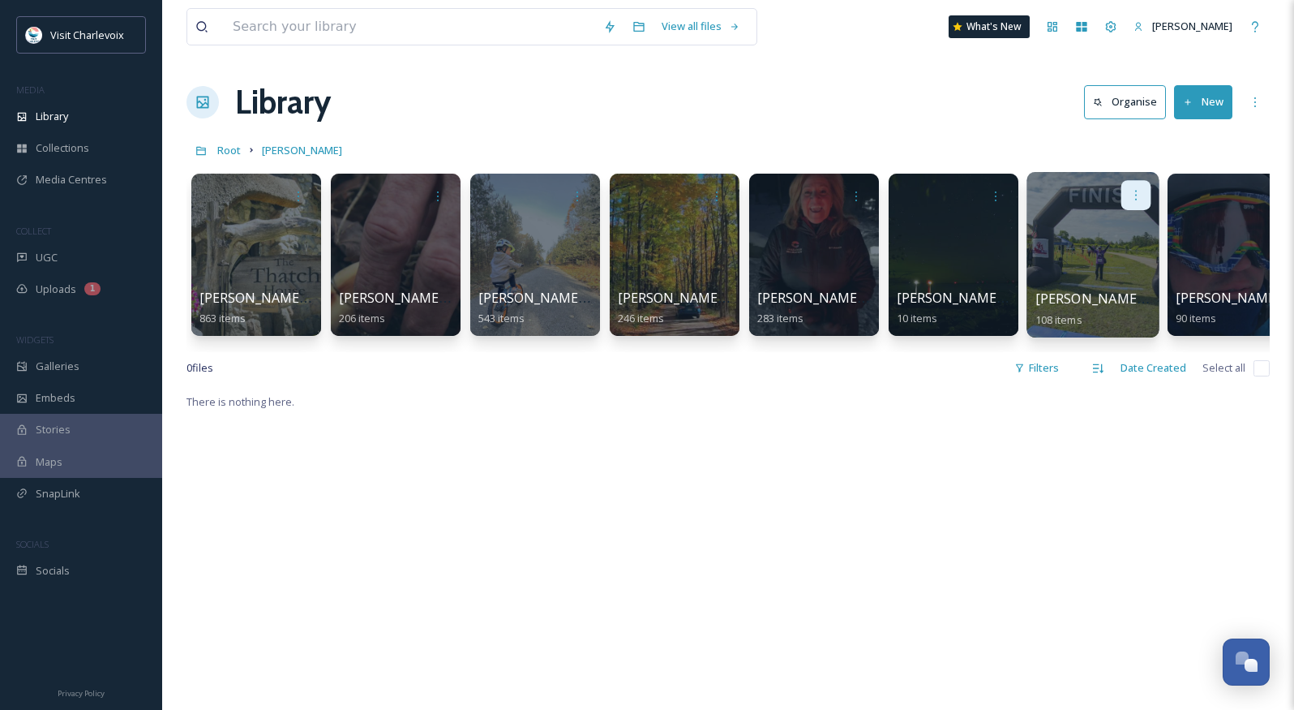
click at [1143, 188] on div at bounding box center [1136, 195] width 30 height 30
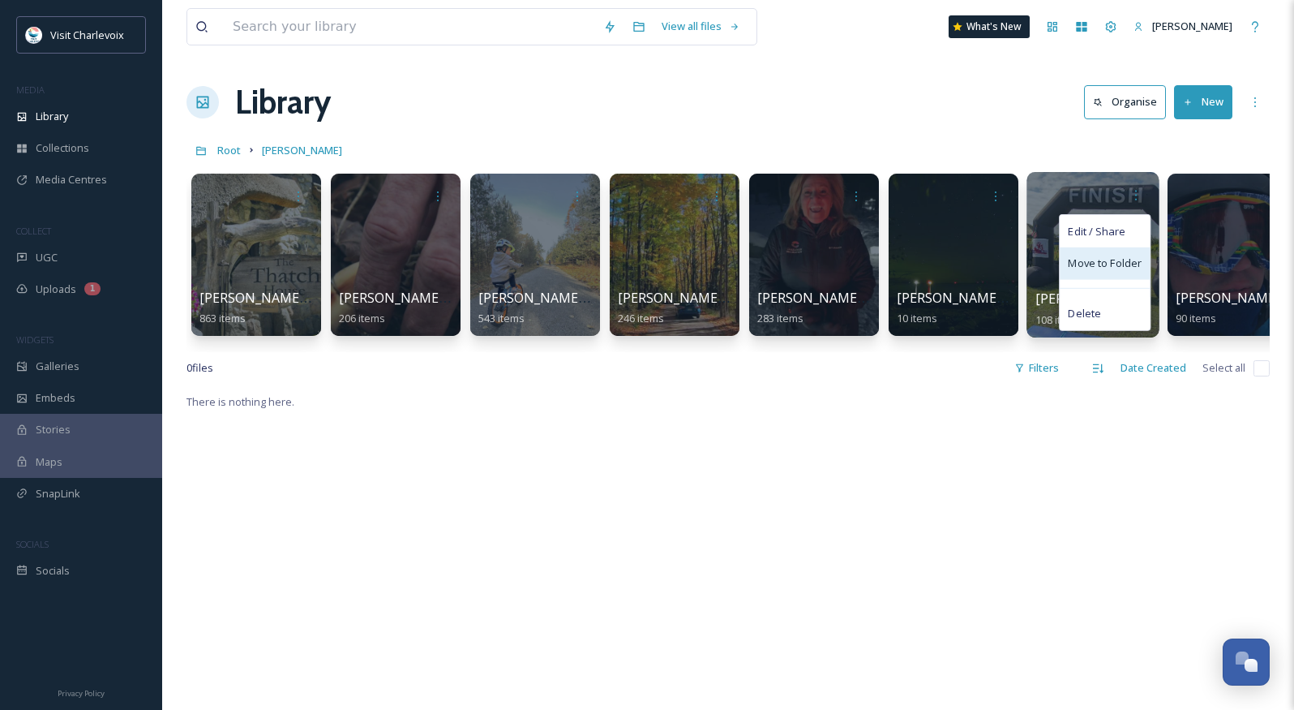
click at [1128, 264] on span "Move to Folder" at bounding box center [1105, 263] width 74 height 16
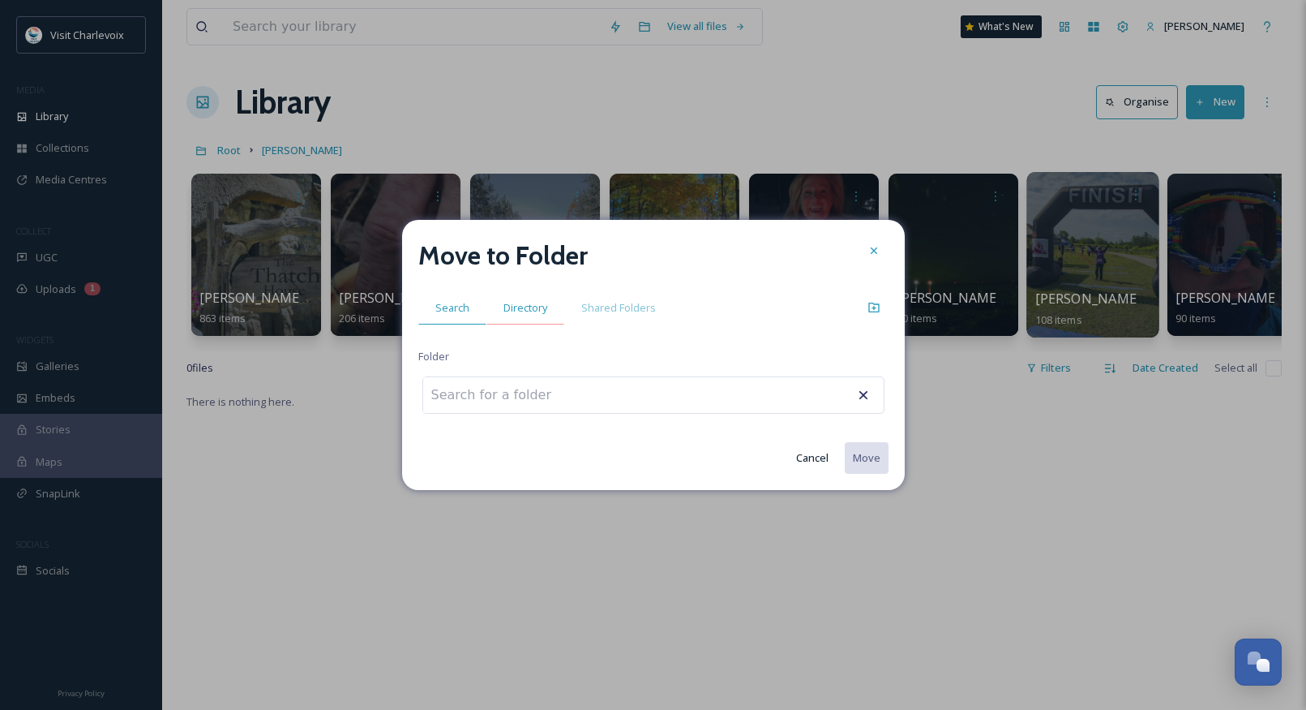
click at [535, 309] on span "Directory" at bounding box center [526, 307] width 44 height 15
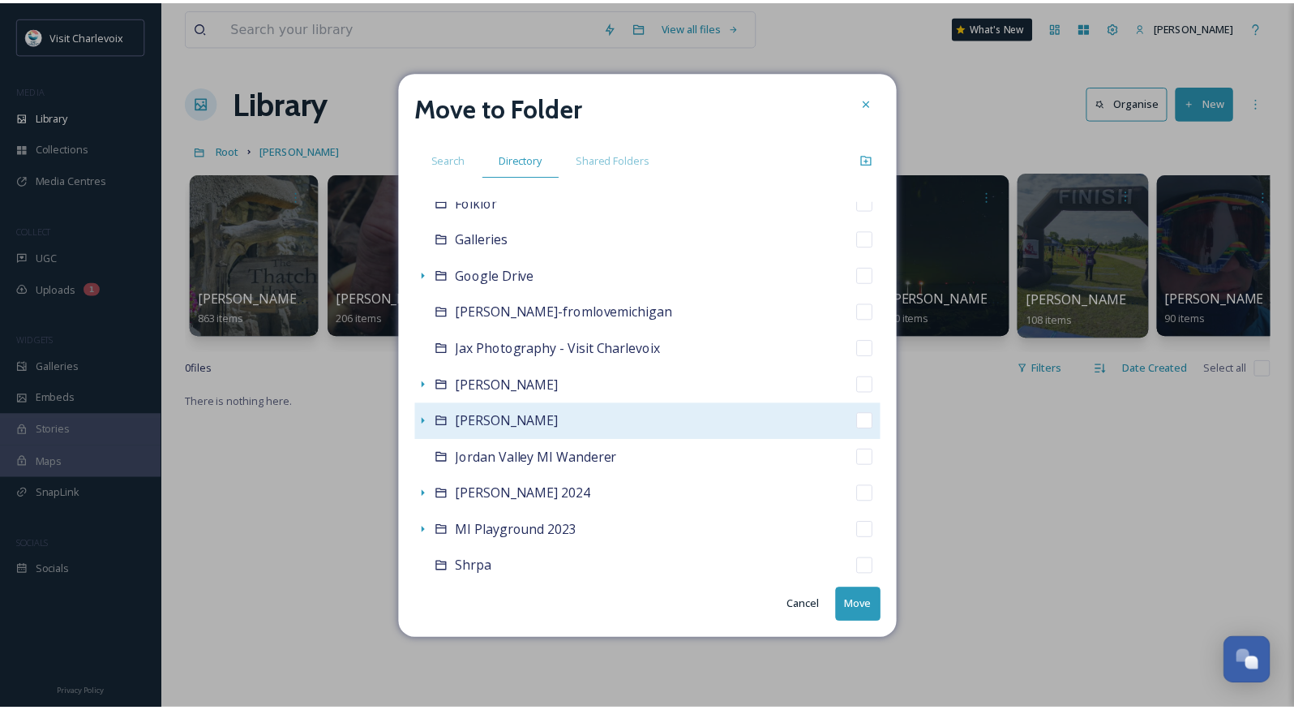
scroll to position [199, 0]
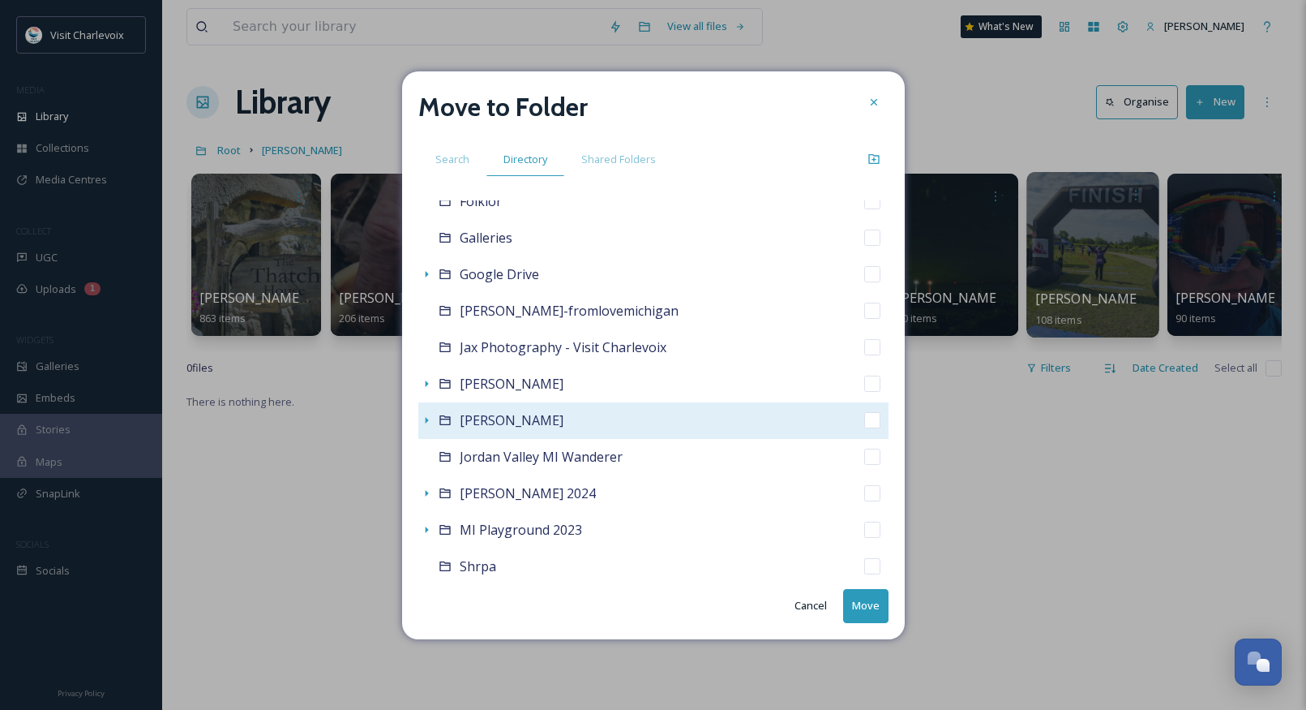
click at [648, 418] on div "[PERSON_NAME]" at bounding box center [653, 420] width 470 height 36
checkbox input "false"
checkbox input "true"
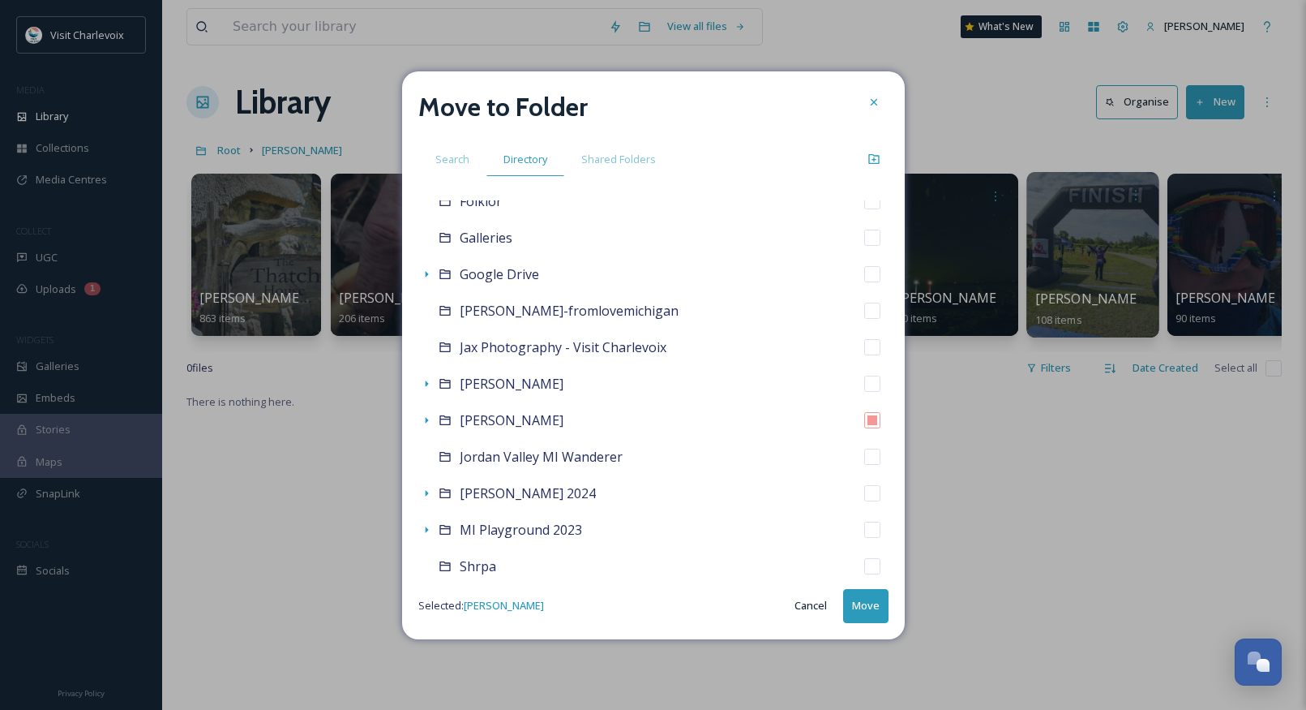
click at [860, 609] on button "Move" at bounding box center [865, 605] width 45 height 33
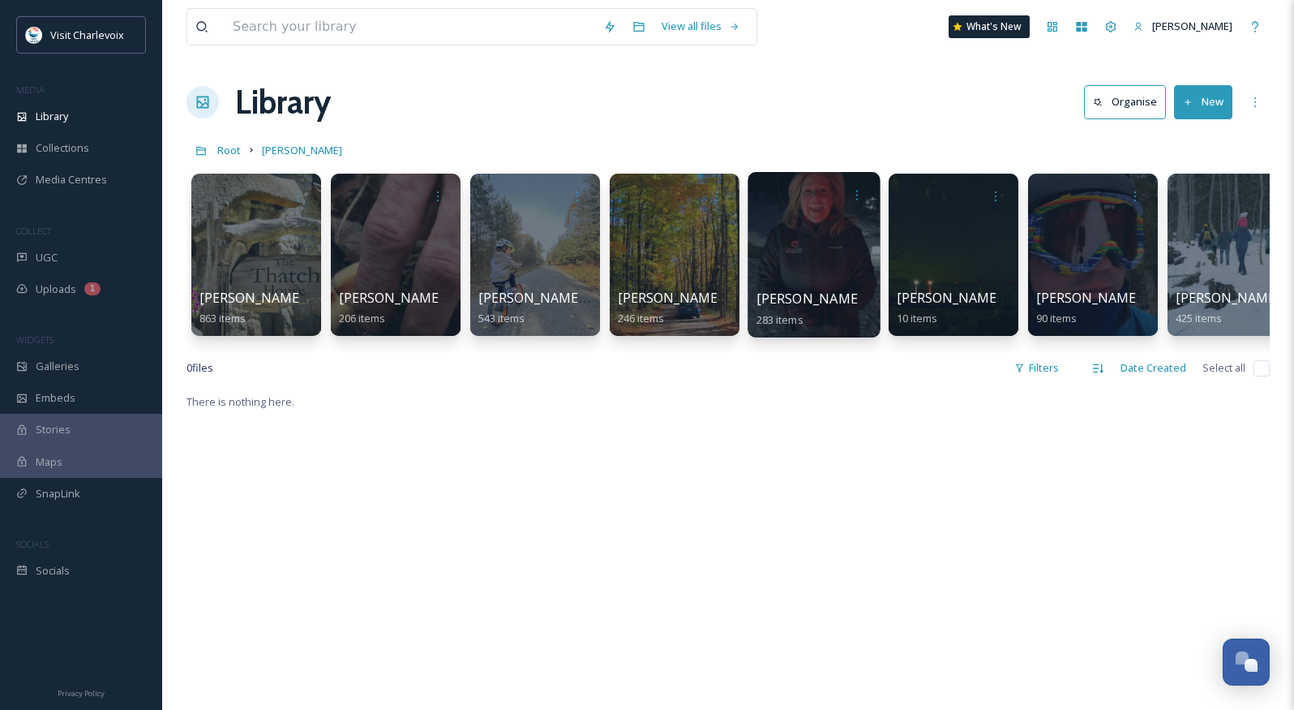
click at [807, 263] on div at bounding box center [814, 254] width 132 height 165
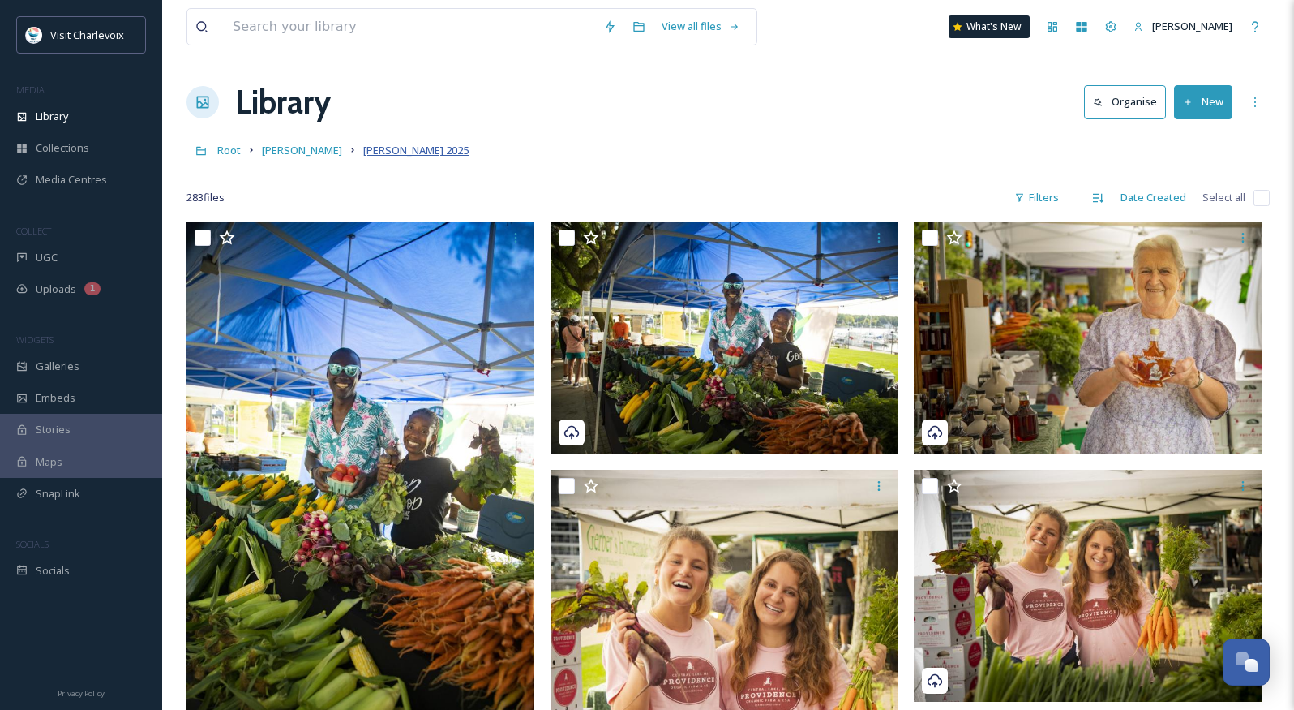
click at [363, 152] on span "[PERSON_NAME] 2025" at bounding box center [415, 150] width 105 height 15
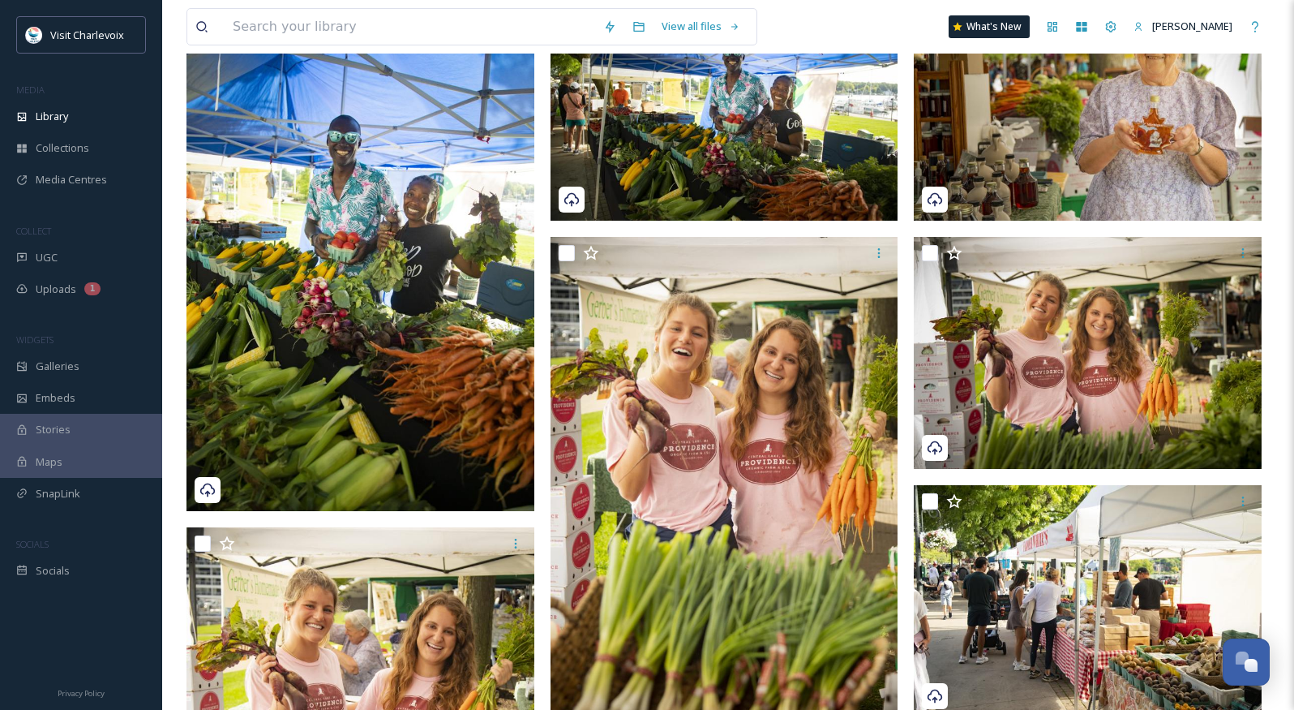
scroll to position [10, 0]
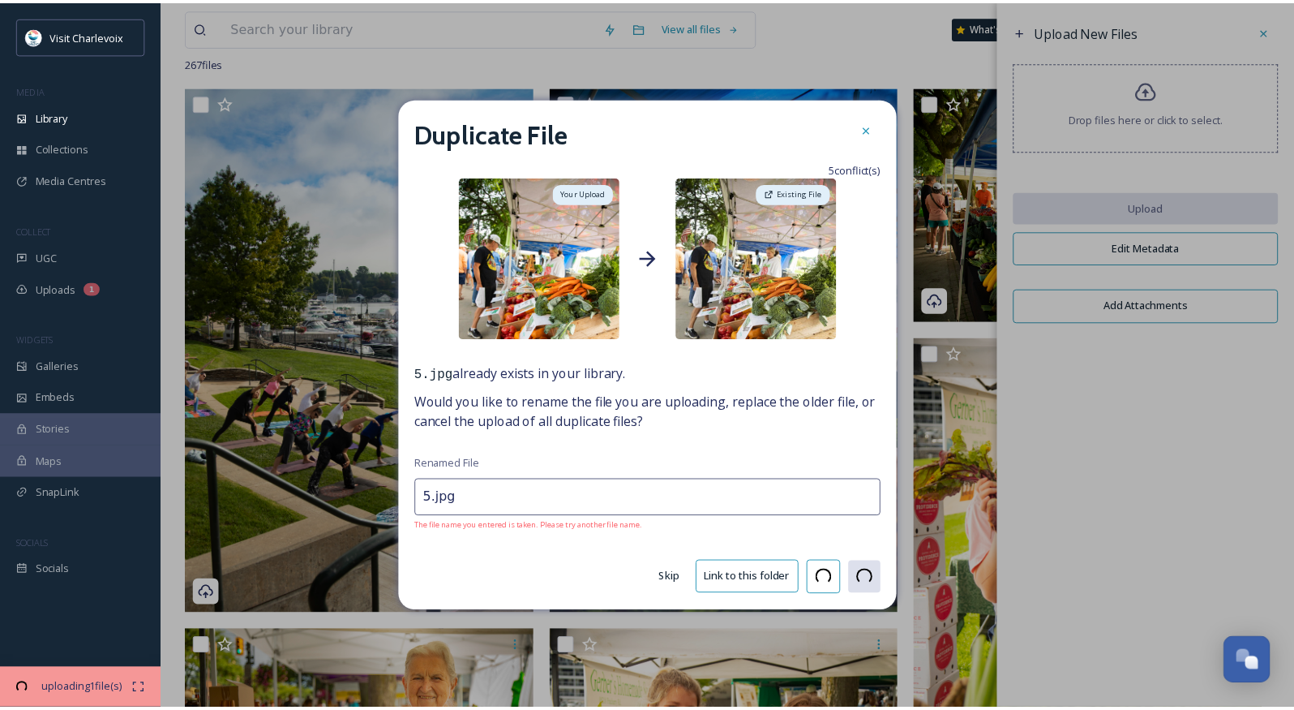
scroll to position [5427, 0]
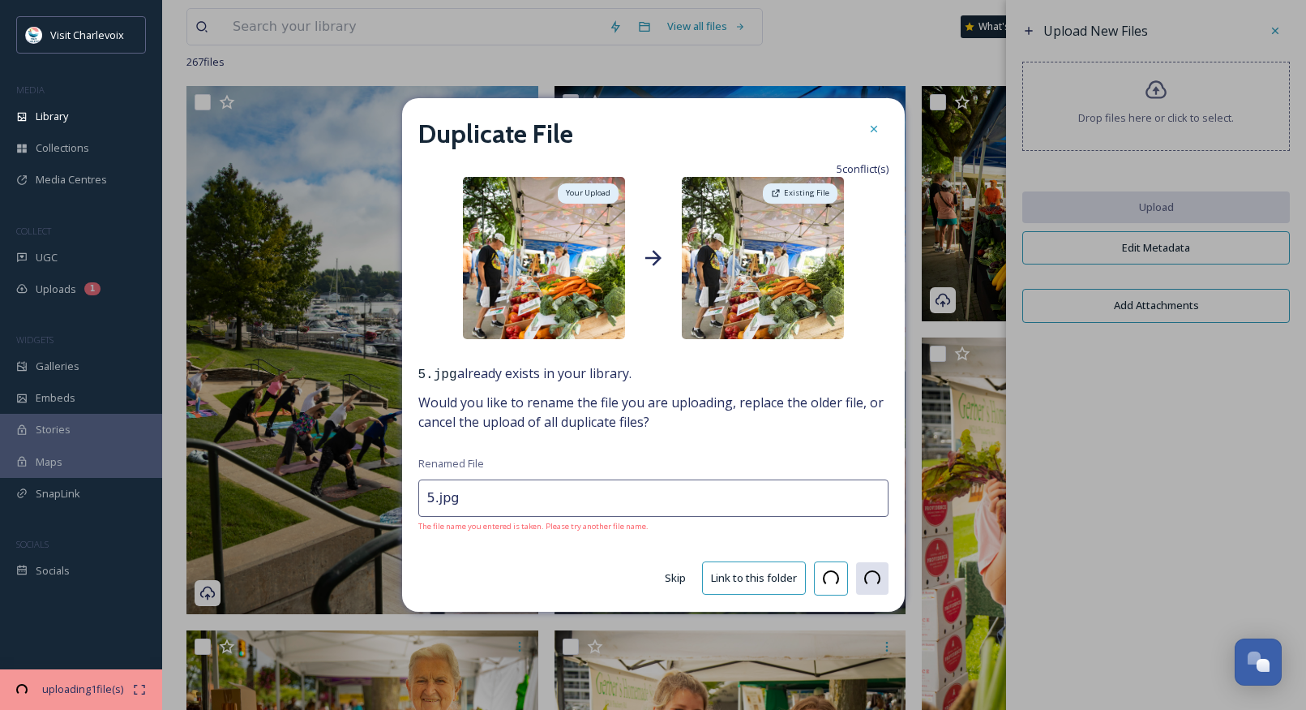
click at [670, 576] on button "Skip" at bounding box center [675, 578] width 37 height 32
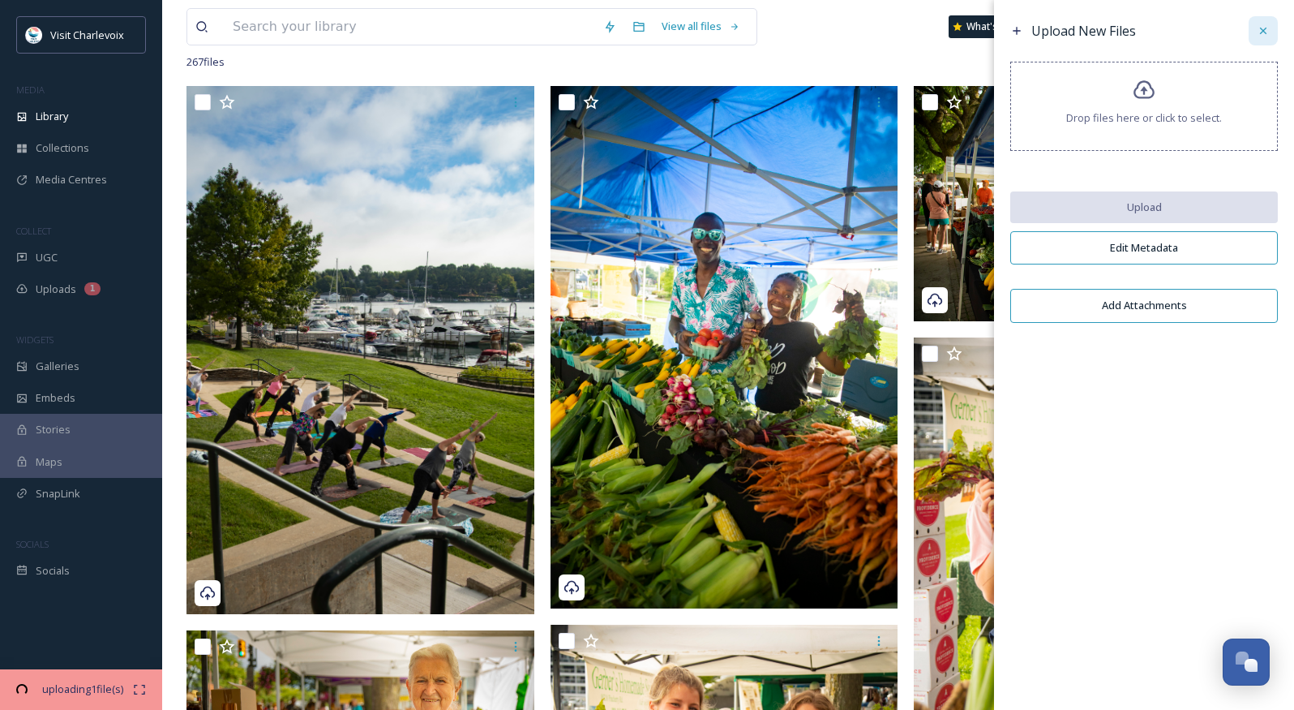
click at [1272, 29] on div at bounding box center [1263, 30] width 29 height 29
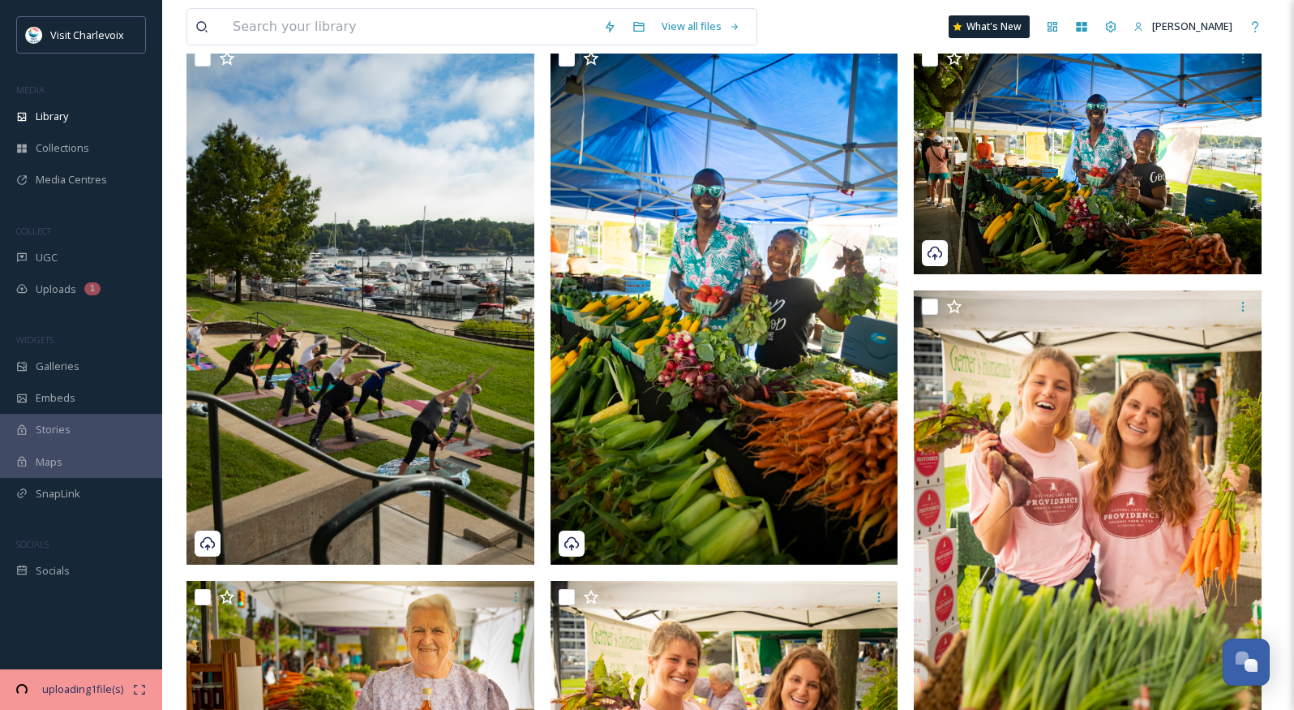
scroll to position [0, 0]
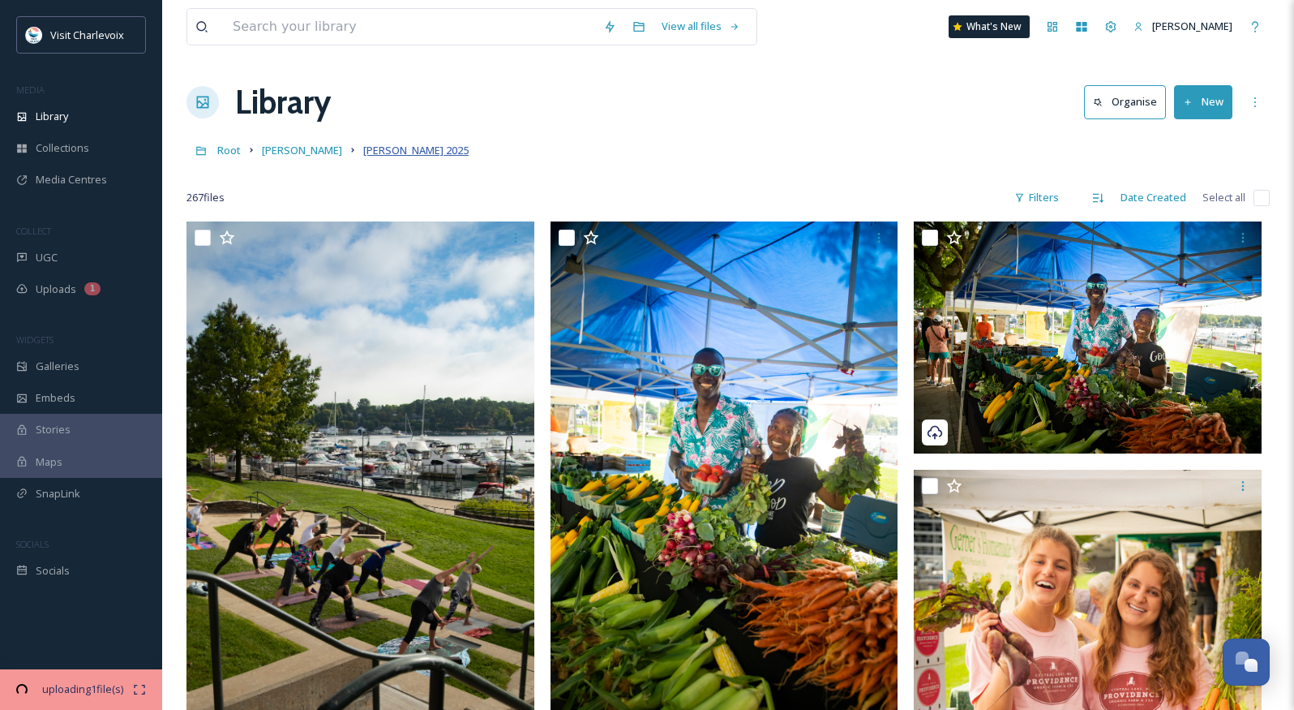
click at [375, 155] on span "[PERSON_NAME] 2025" at bounding box center [415, 150] width 105 height 15
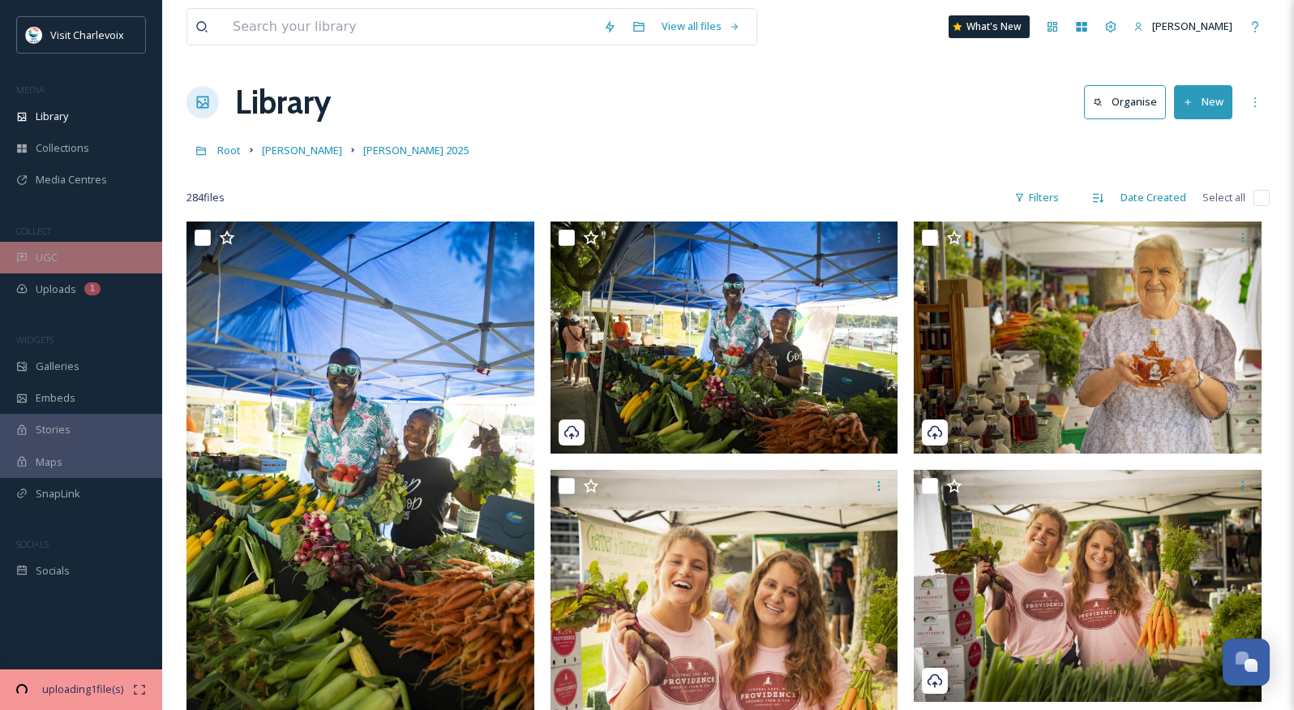
click at [61, 262] on div "UGC" at bounding box center [81, 258] width 162 height 32
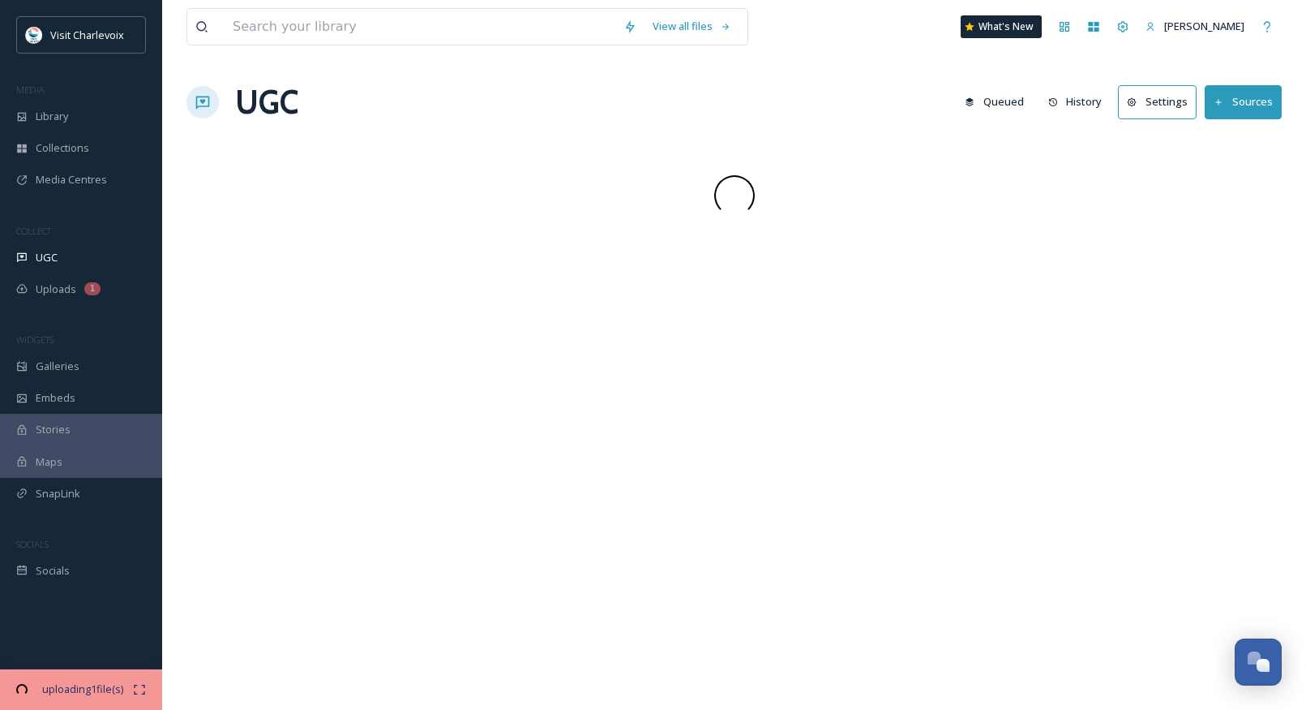
click at [61, 262] on div "UGC" at bounding box center [81, 258] width 162 height 32
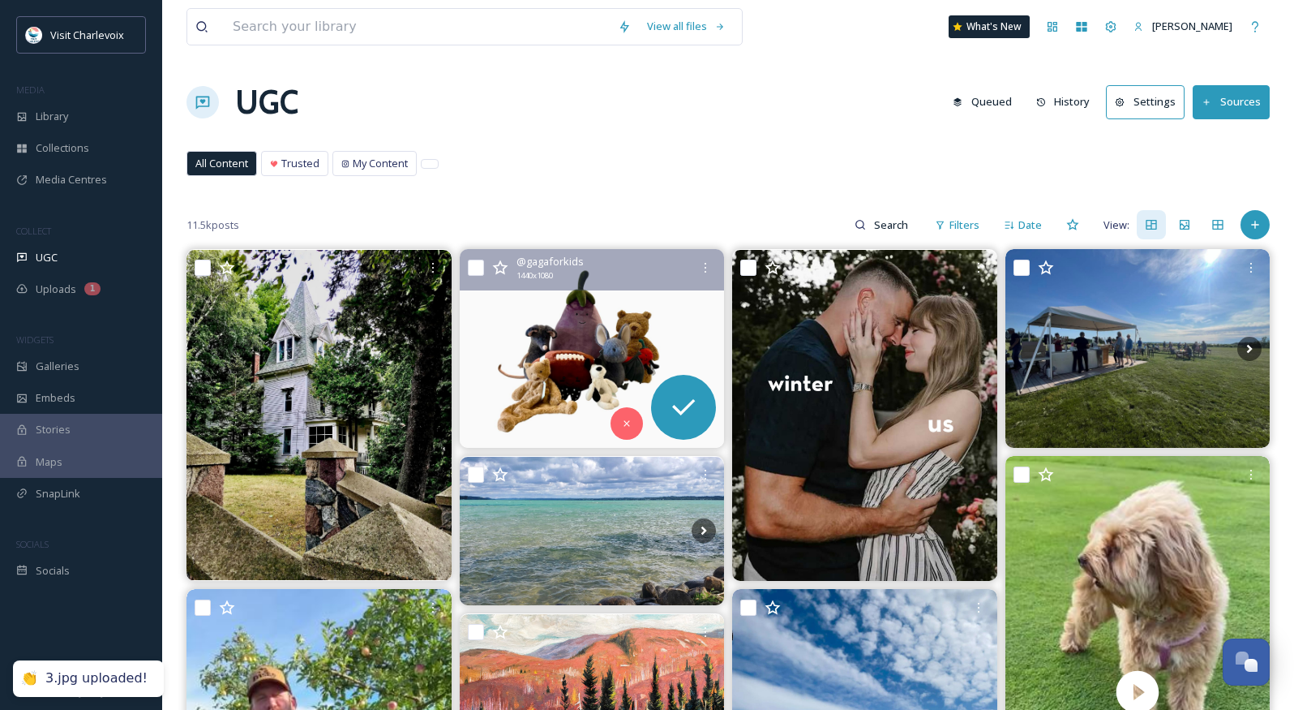
click at [470, 264] on input "checkbox" at bounding box center [476, 267] width 16 height 16
checkbox input "true"
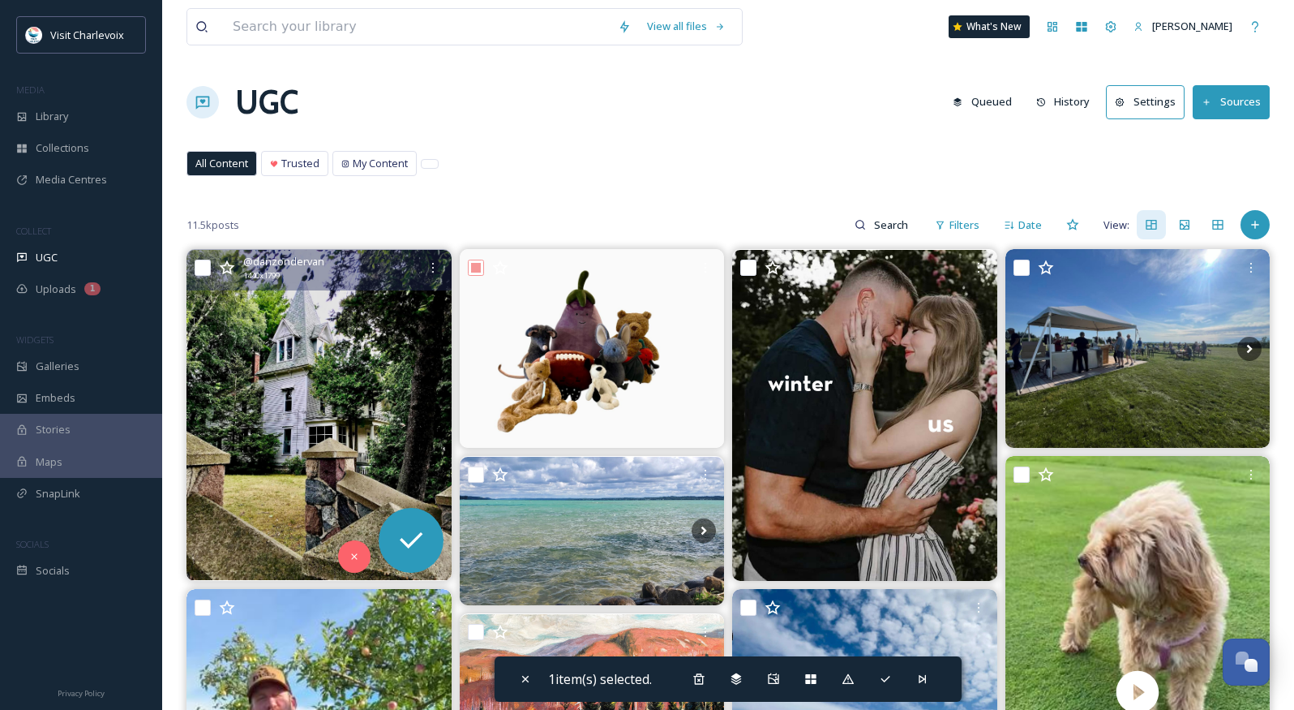
click at [212, 259] on div "@ danzondervan 1440 x 1799" at bounding box center [319, 269] width 265 height 41
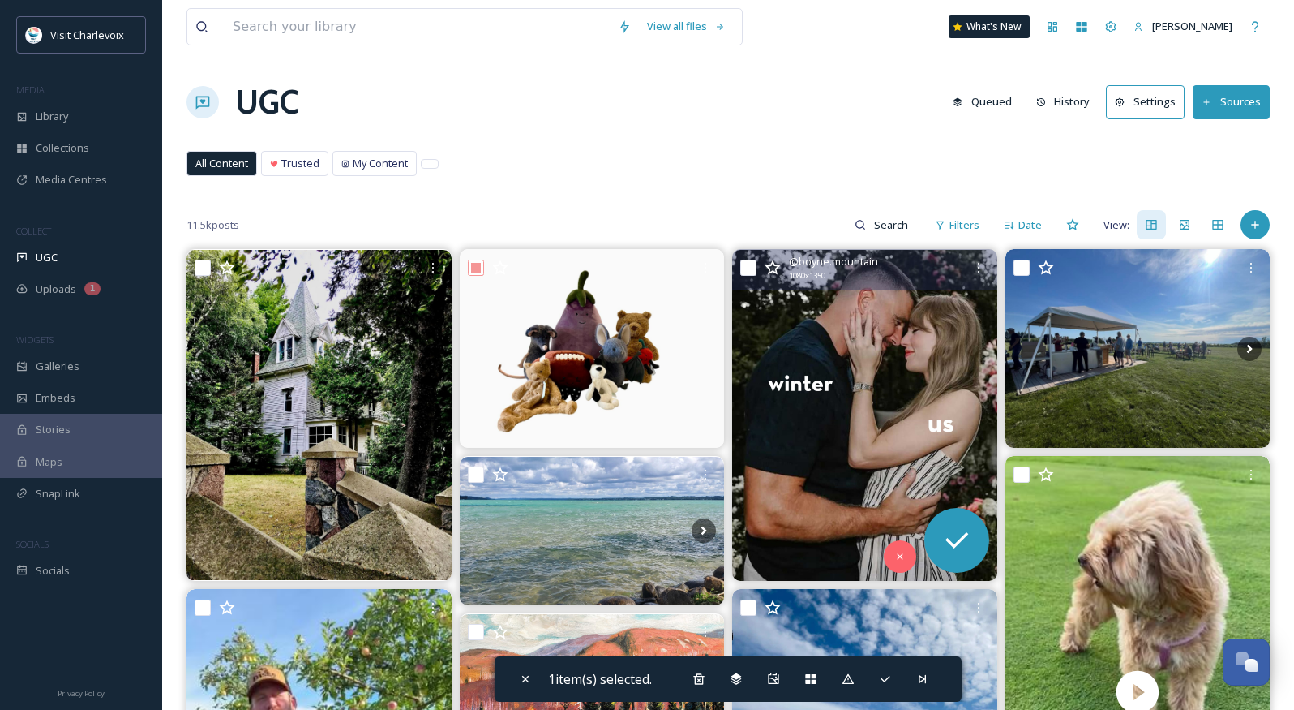
click at [753, 270] on input "checkbox" at bounding box center [748, 267] width 16 height 16
checkbox input "true"
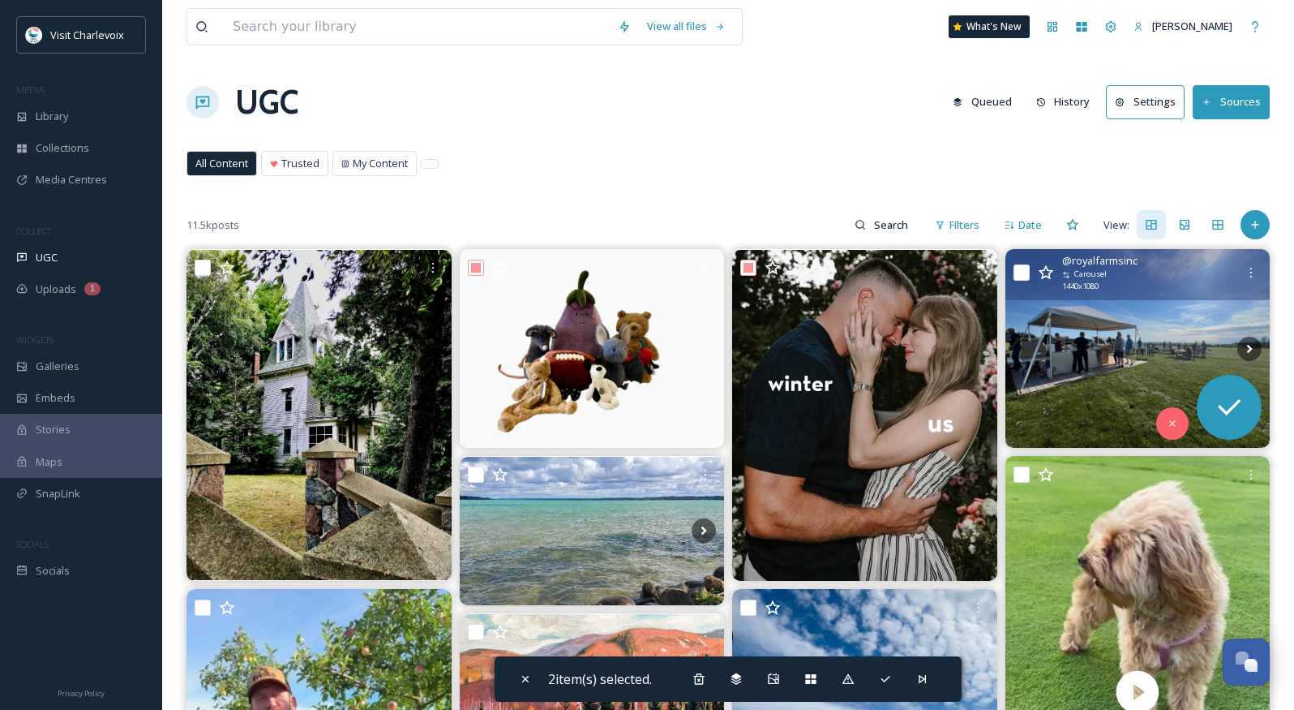
click at [1015, 269] on input "checkbox" at bounding box center [1022, 272] width 16 height 16
checkbox input "true"
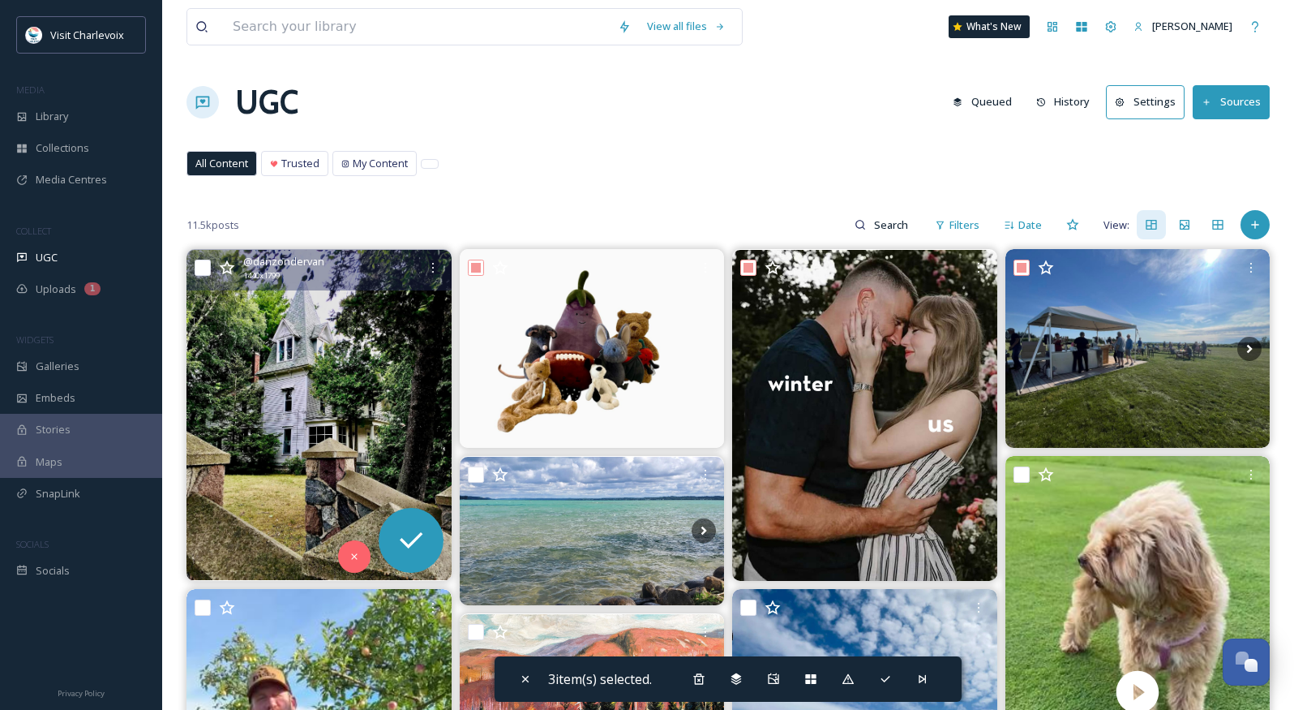
click at [208, 266] on input "checkbox" at bounding box center [203, 267] width 16 height 16
checkbox input "true"
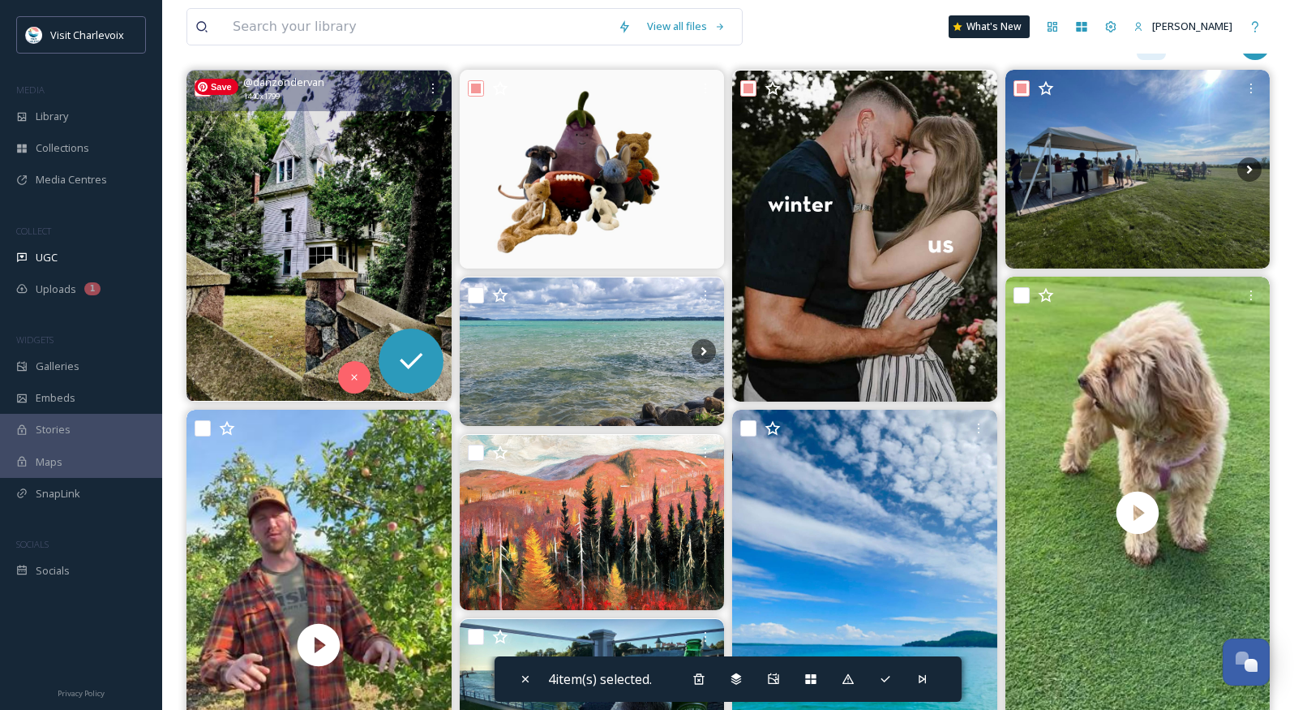
scroll to position [238, 0]
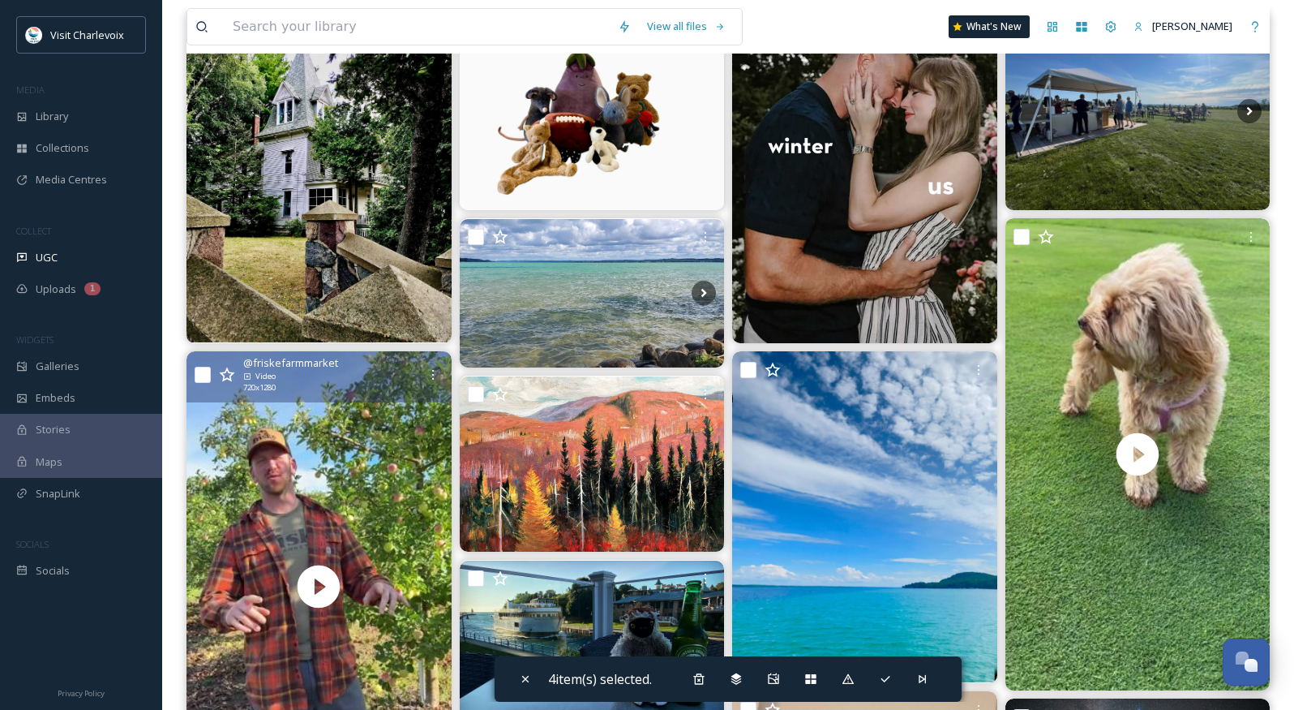
click at [200, 367] on input "checkbox" at bounding box center [203, 375] width 16 height 16
checkbox input "true"
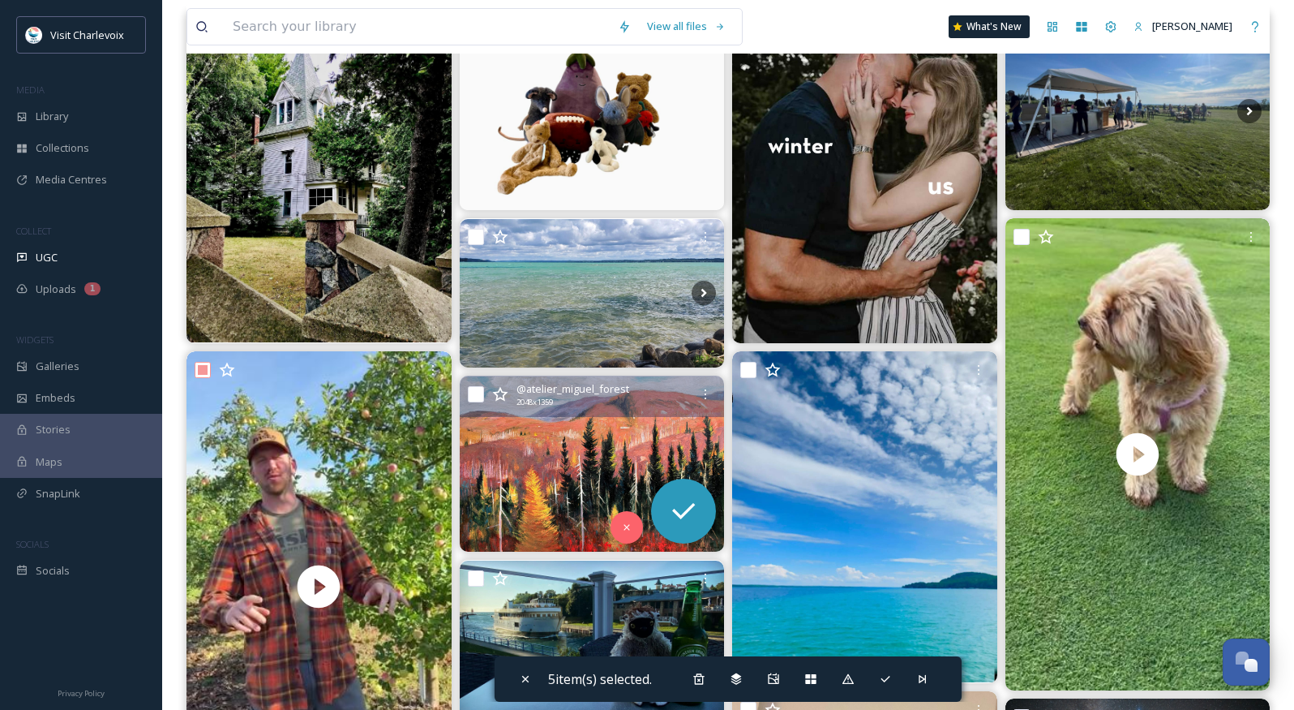
click at [479, 392] on input "checkbox" at bounding box center [476, 394] width 16 height 16
checkbox input "true"
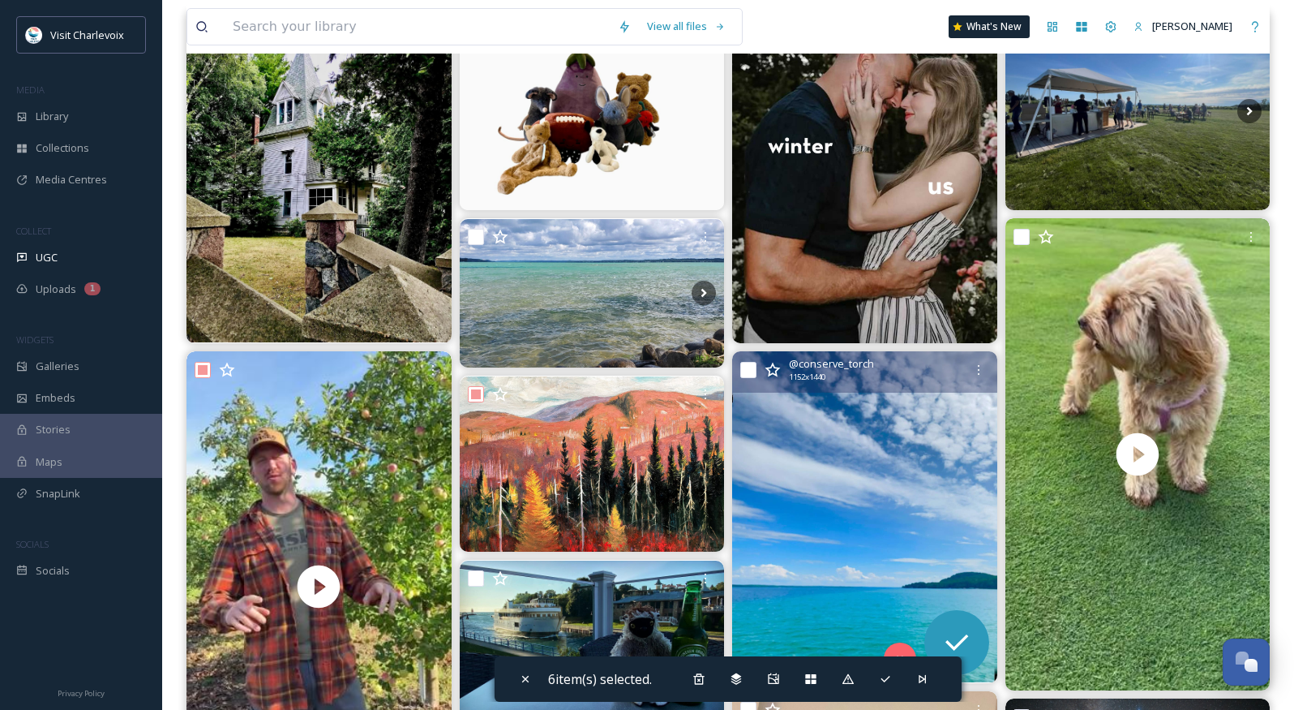
click at [753, 366] on input "checkbox" at bounding box center [748, 370] width 16 height 16
checkbox input "true"
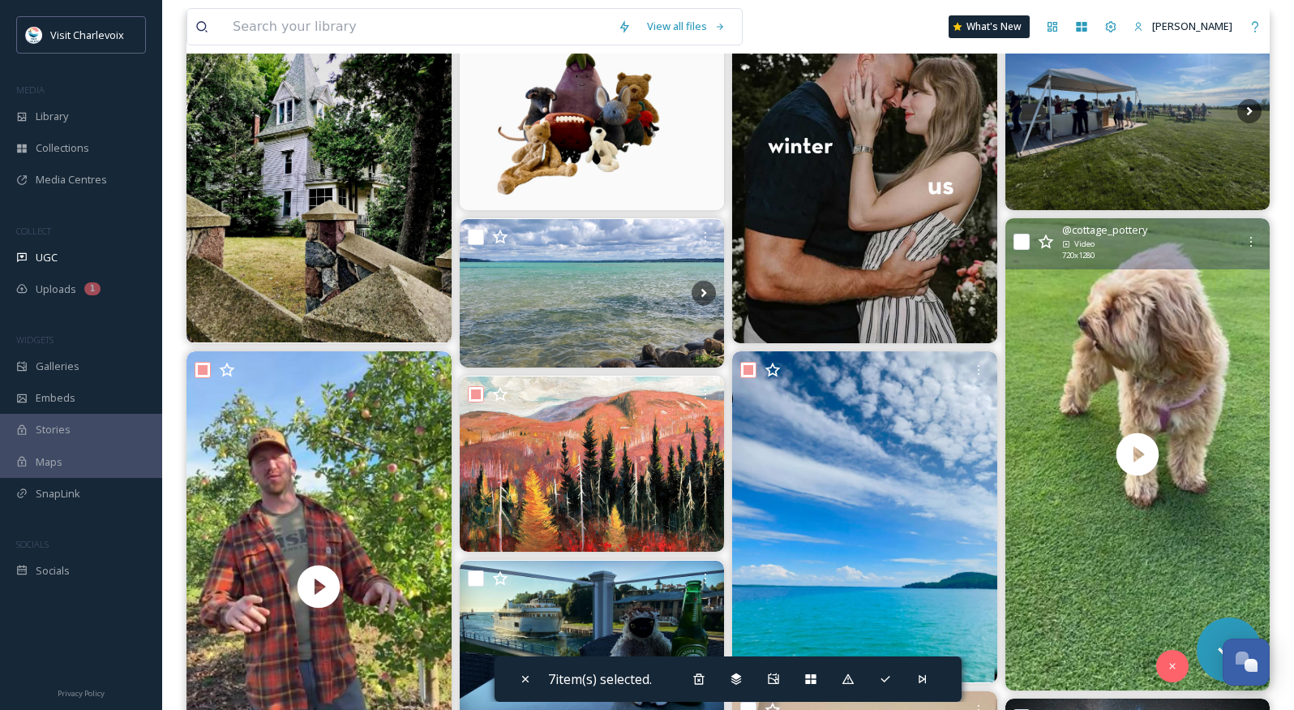
click at [1025, 244] on input "checkbox" at bounding box center [1022, 242] width 16 height 16
checkbox input "true"
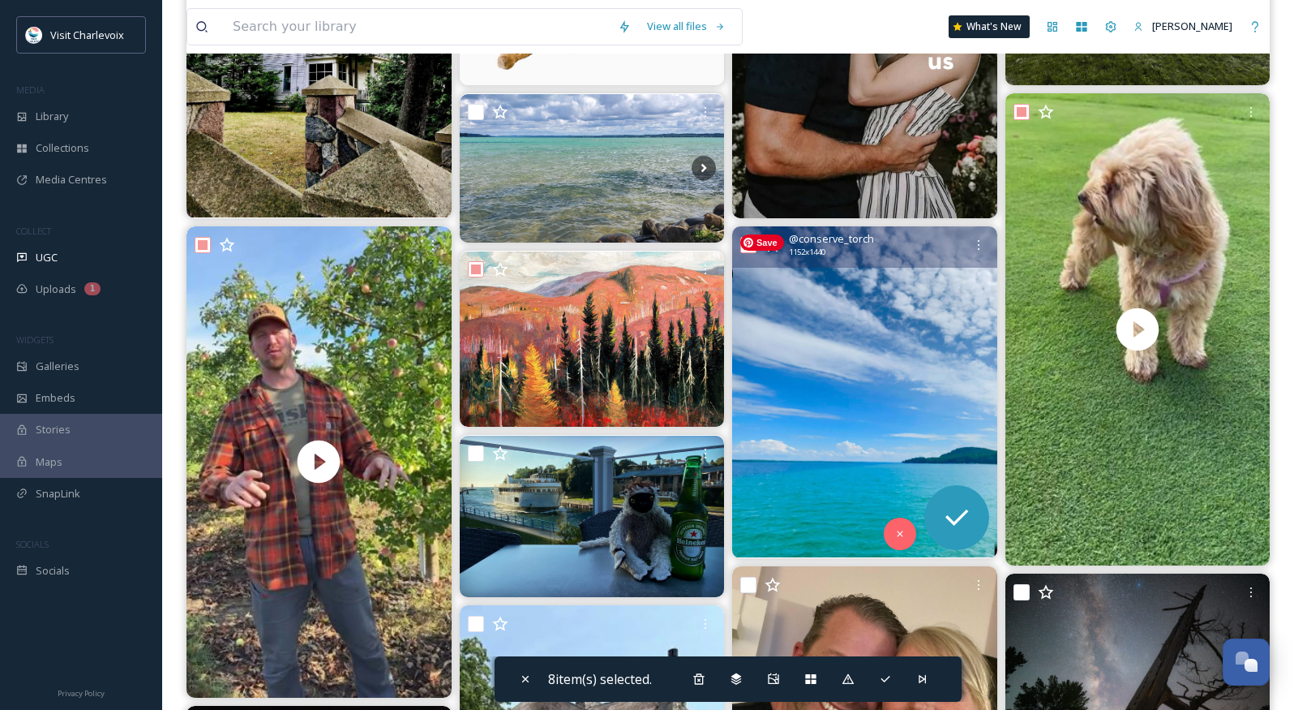
scroll to position [722, 0]
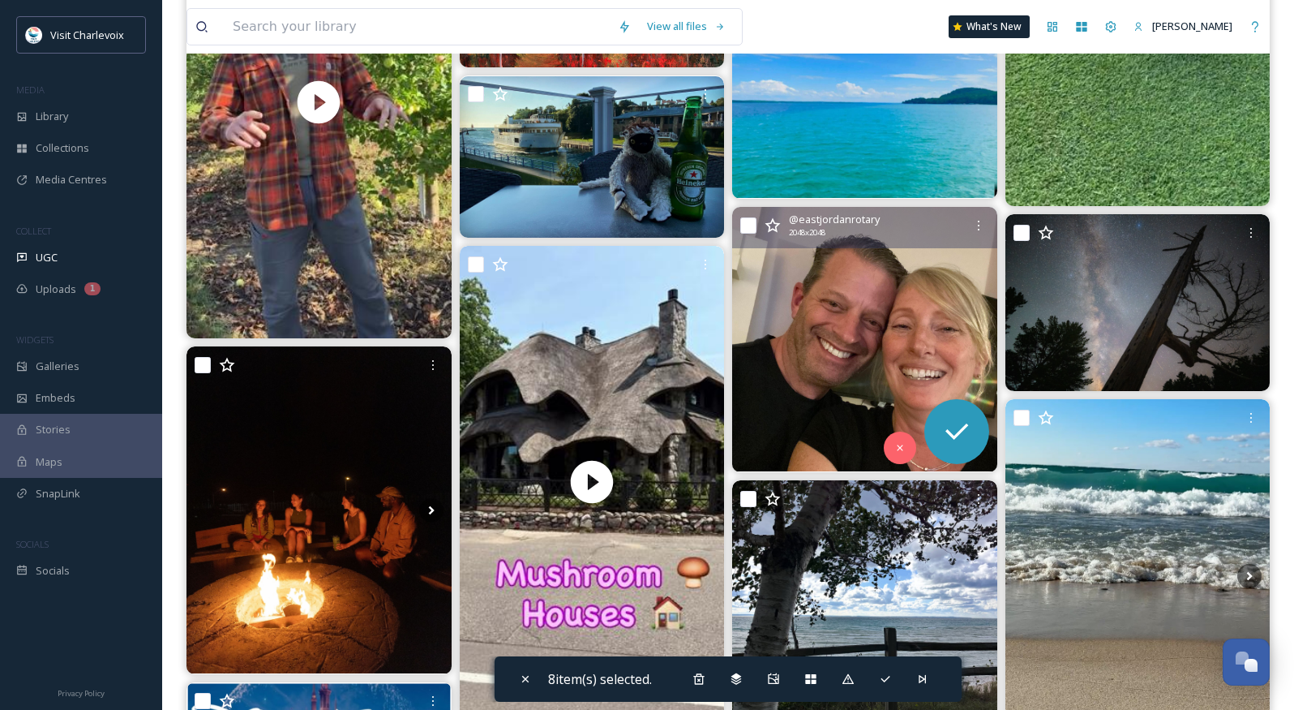
click at [744, 227] on input "checkbox" at bounding box center [748, 225] width 16 height 16
checkbox input "true"
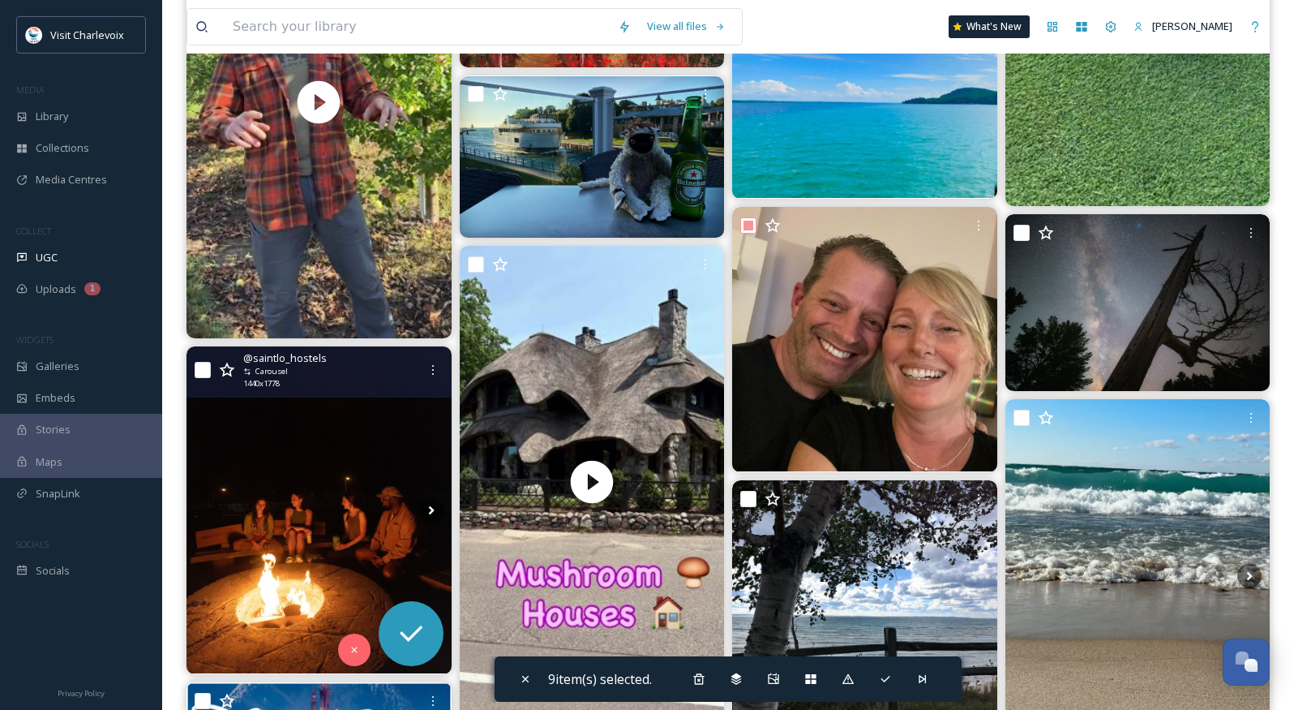
click at [199, 371] on input "checkbox" at bounding box center [203, 370] width 16 height 16
checkbox input "true"
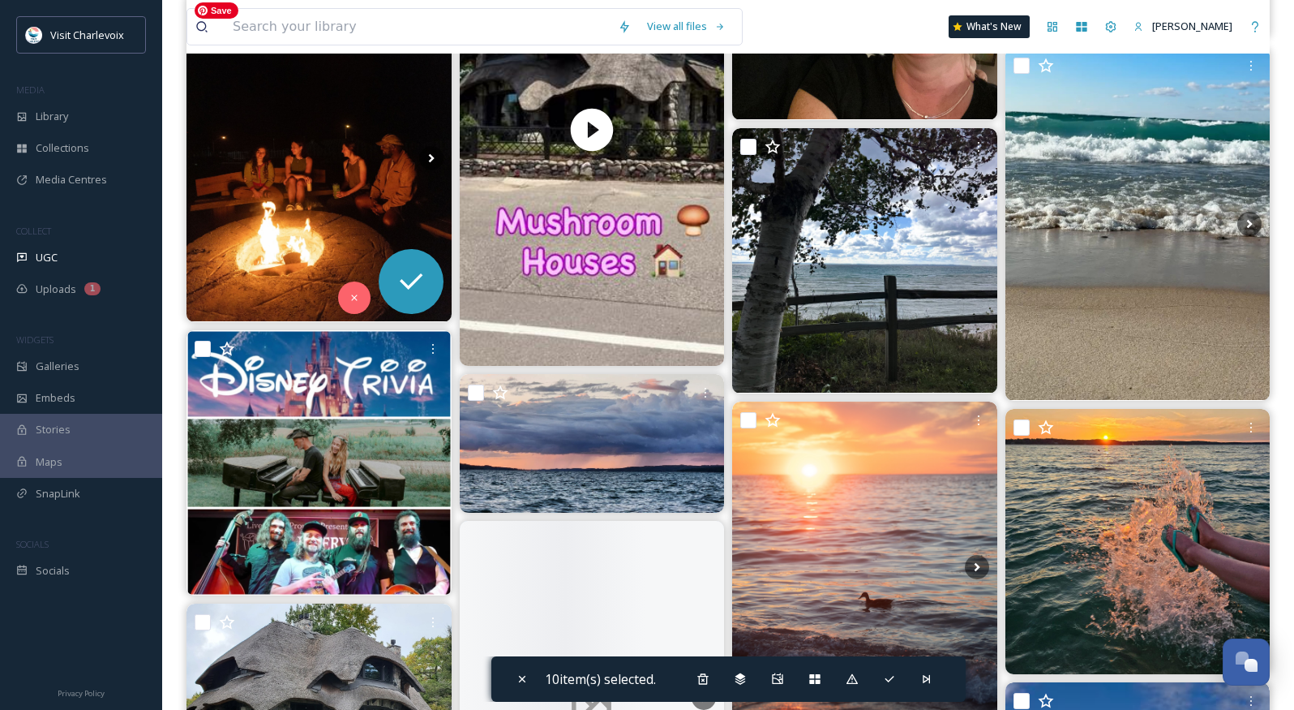
scroll to position [1074, 0]
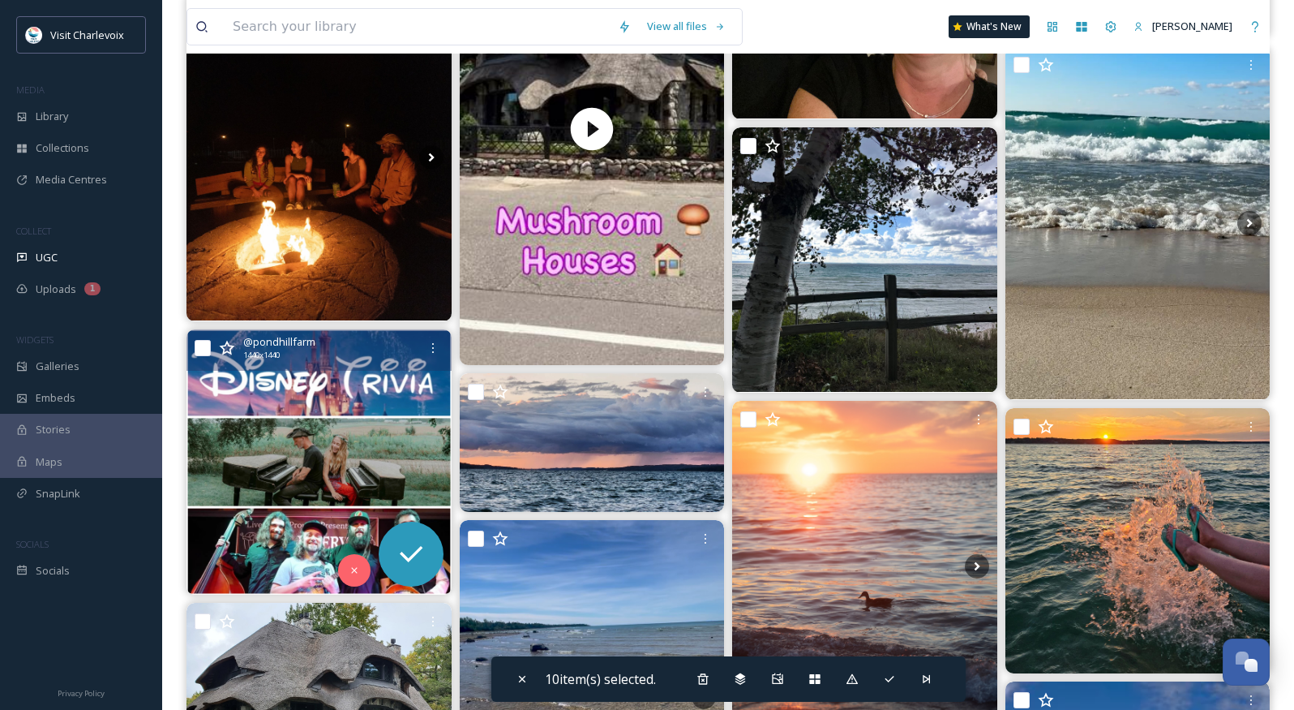
click at [212, 354] on div "@ pondhillfarm 1440 x 1440" at bounding box center [319, 349] width 265 height 41
click at [203, 341] on input "checkbox" at bounding box center [203, 348] width 16 height 16
checkbox input "true"
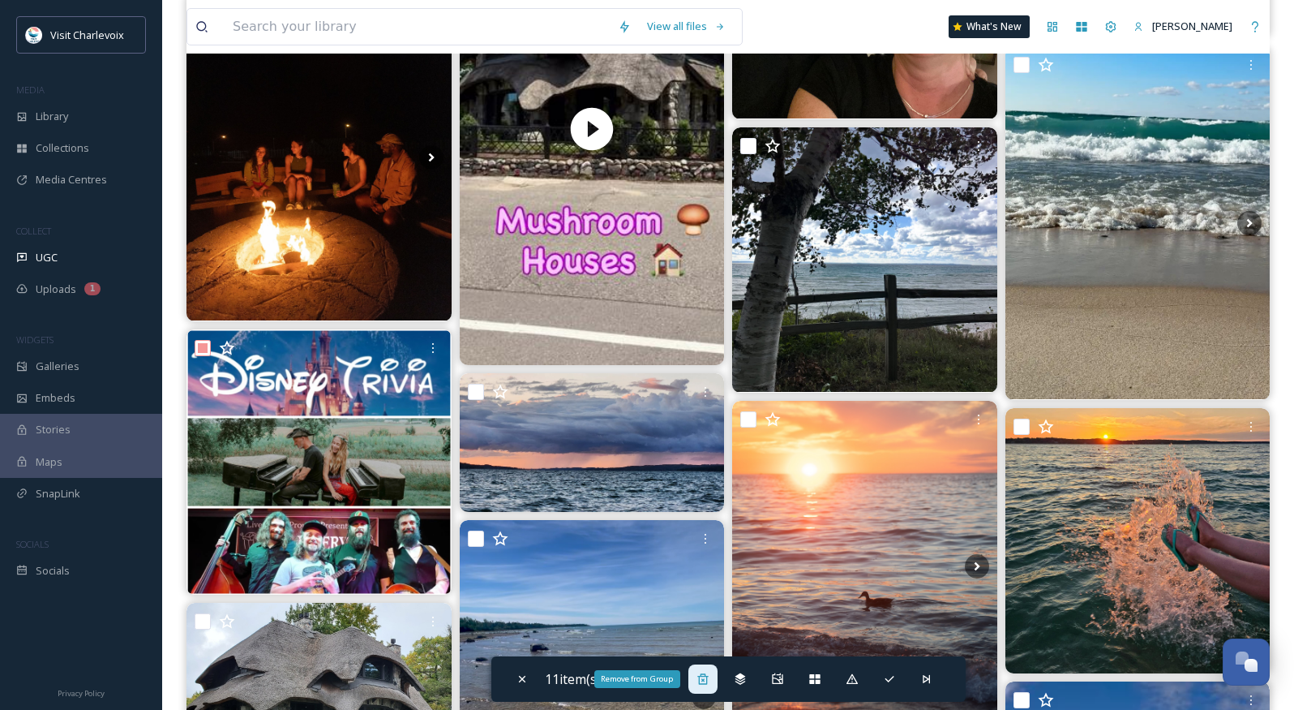
click at [700, 677] on icon at bounding box center [703, 678] width 13 height 13
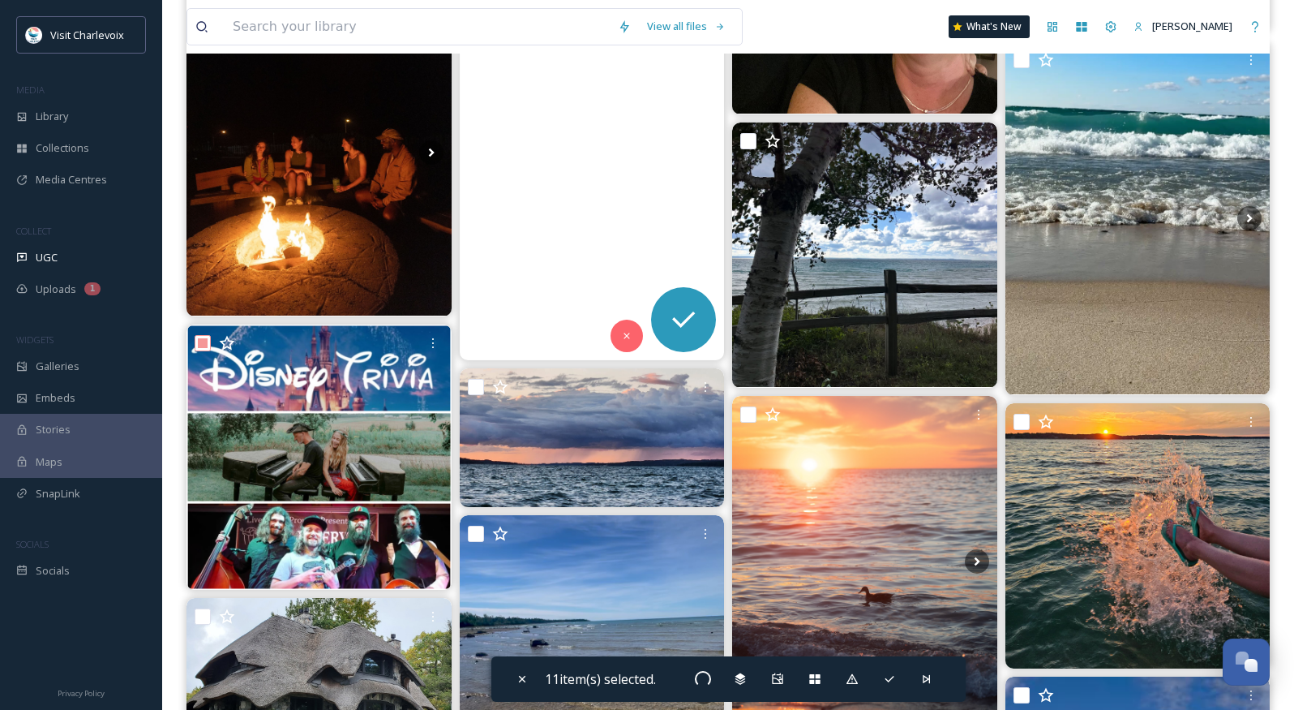
scroll to position [1074, 0]
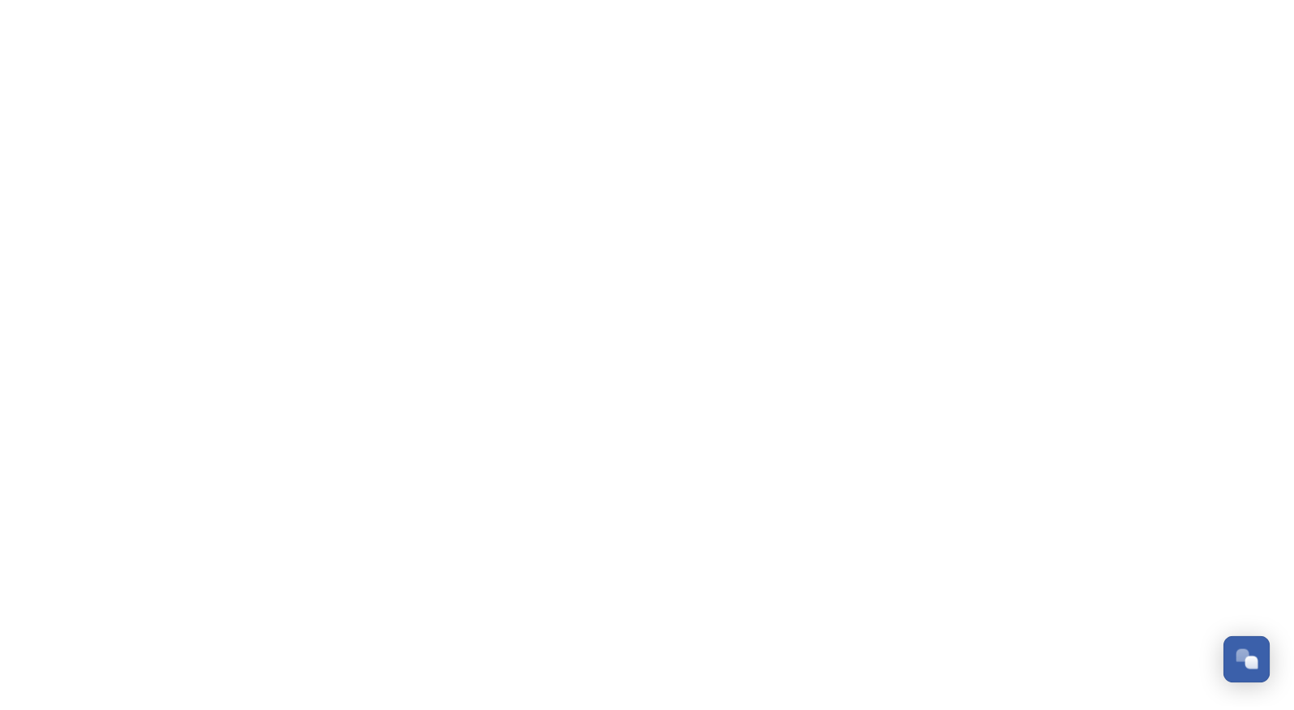
scroll to position [5521, 0]
